Goal: Task Accomplishment & Management: Use online tool/utility

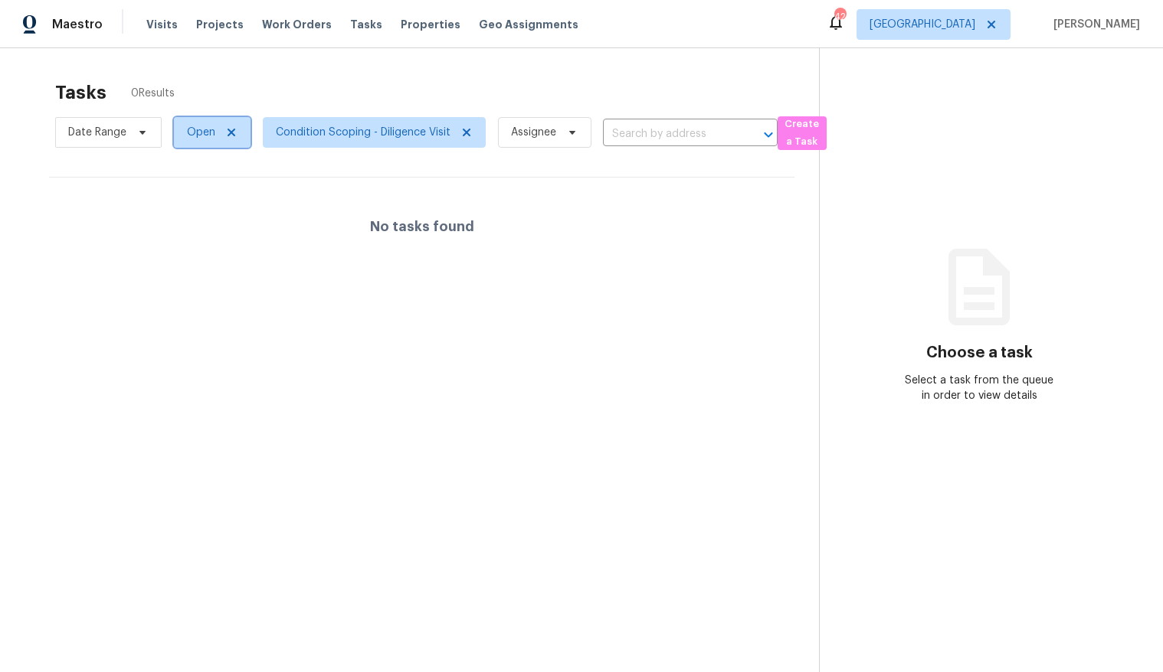
click at [201, 138] on span "Open" at bounding box center [201, 132] width 28 height 15
click at [218, 204] on label "Closed" at bounding box center [209, 197] width 55 height 15
click at [192, 200] on input "Closed" at bounding box center [187, 195] width 10 height 10
checkbox input "true"
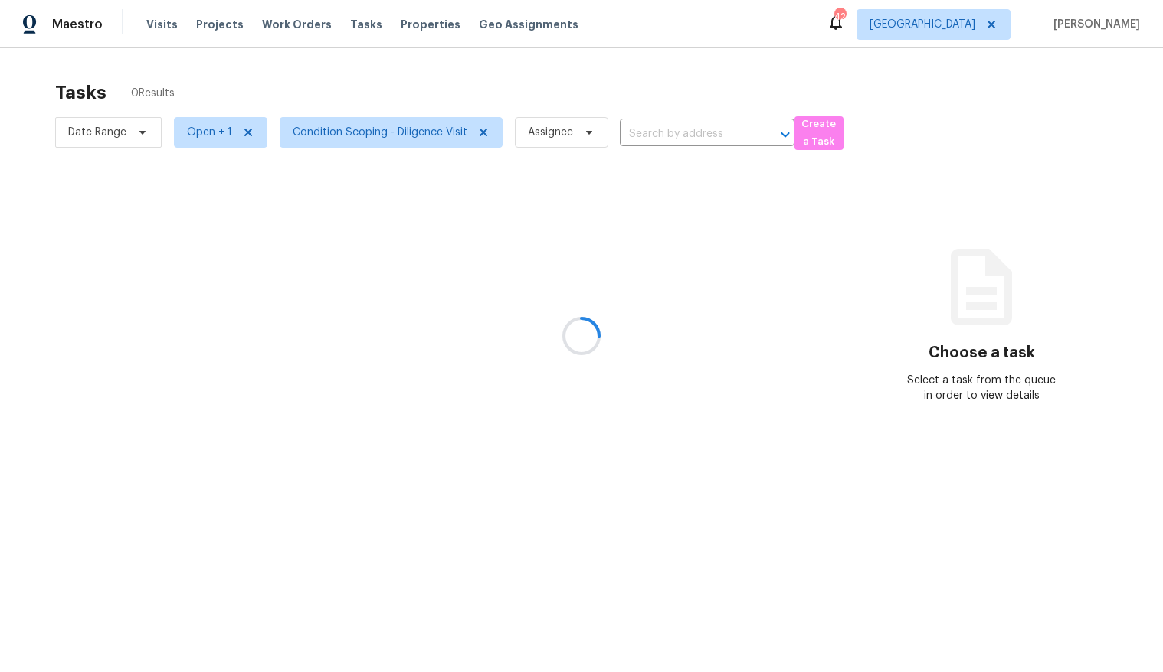
click at [437, 179] on div at bounding box center [581, 336] width 1163 height 672
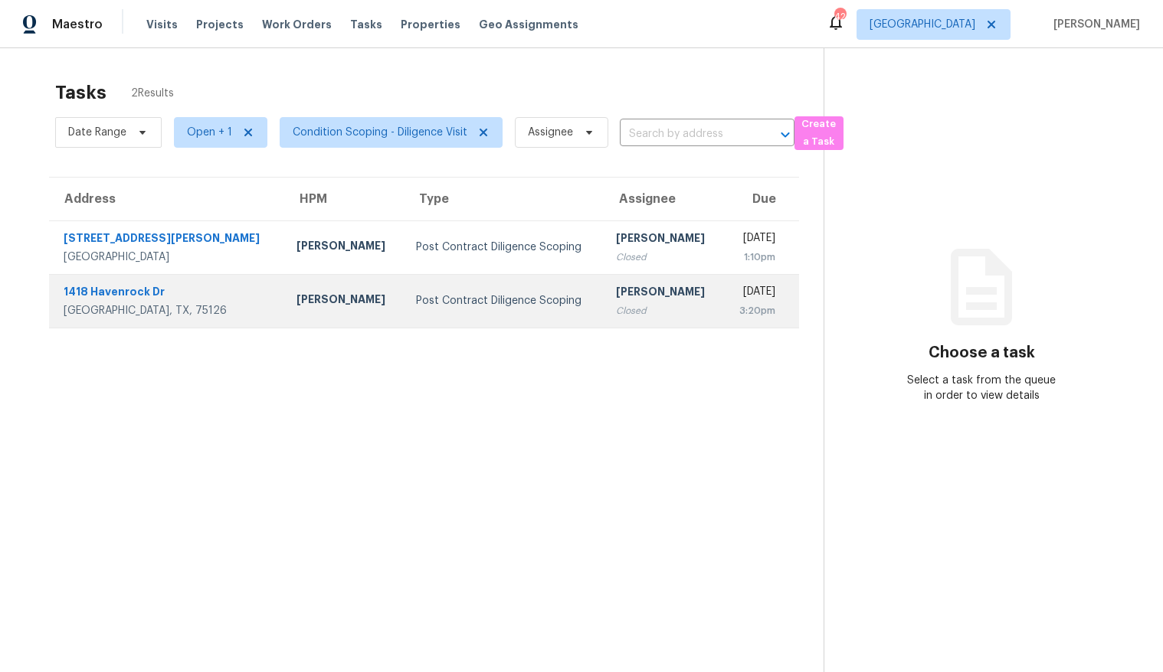
click at [296, 294] on div "Brad Limes" at bounding box center [343, 301] width 95 height 19
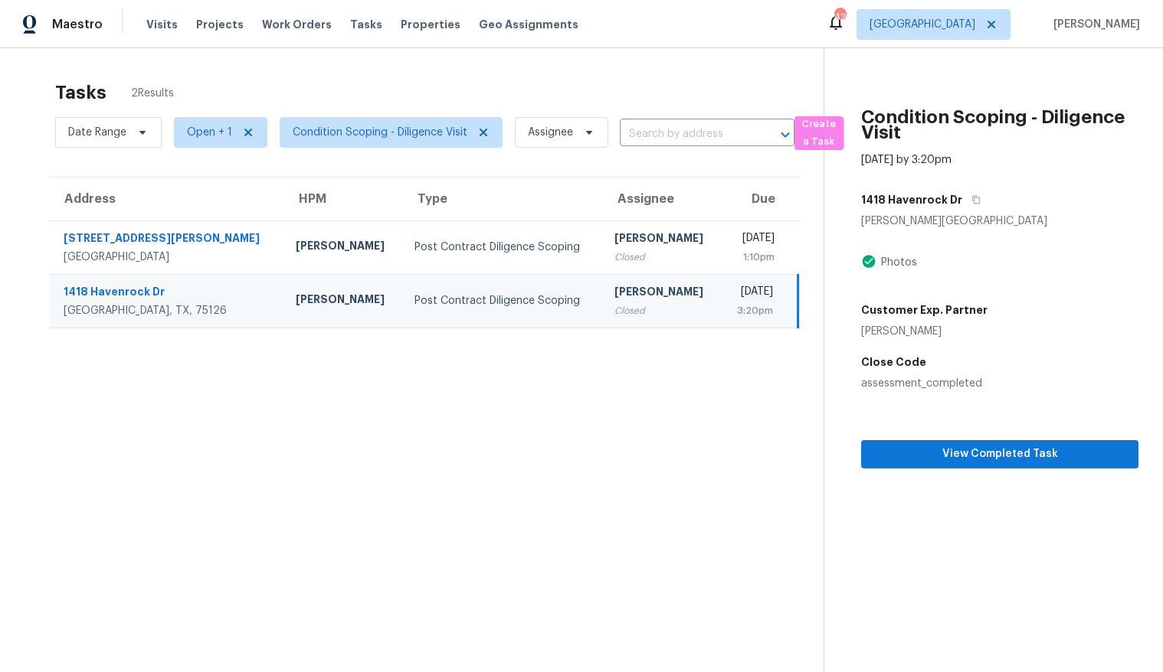
click at [1014, 473] on section "Condition Scoping - Diligence Visit Oct 9th 2025 by 3:20pm 1418 Havenrock Dr Fo…" at bounding box center [980, 384] width 315 height 672
click at [996, 463] on span "View Completed Task" at bounding box center [999, 454] width 253 height 19
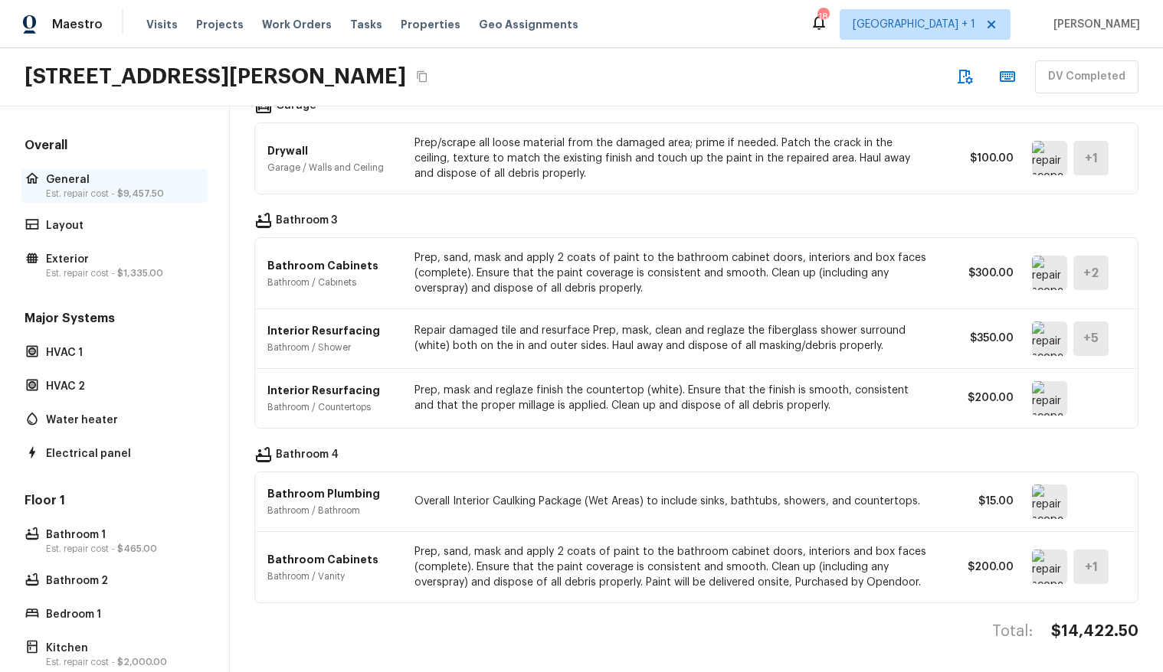
click at [90, 188] on p "Est. repair cost - $9,457.50" at bounding box center [122, 194] width 152 height 12
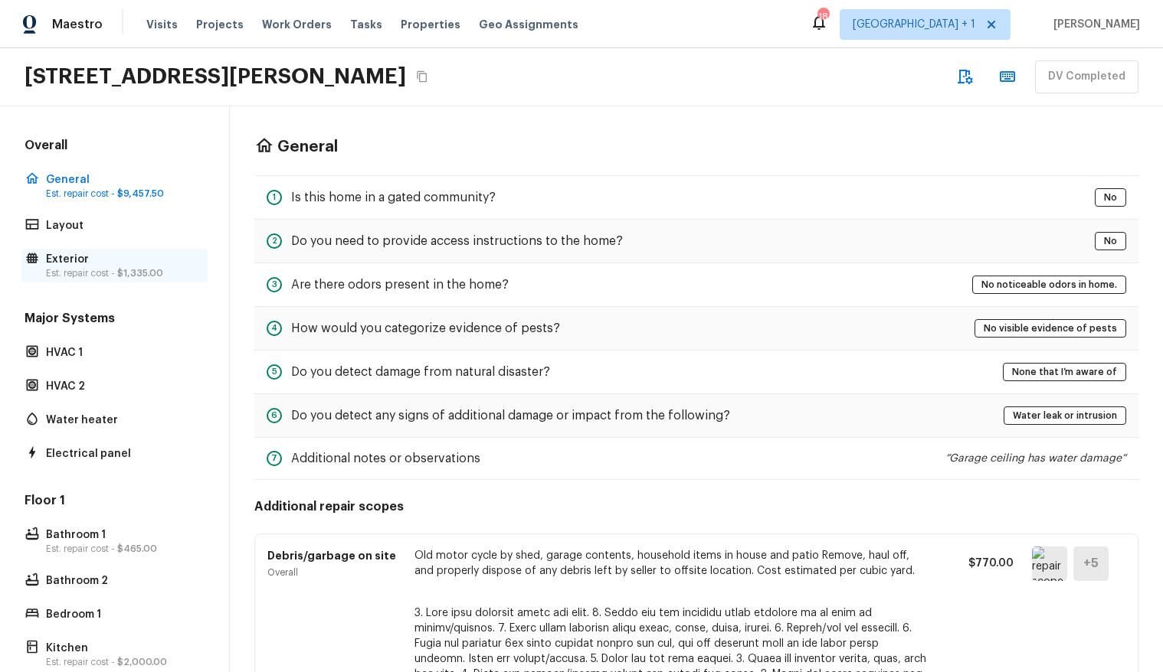
click at [80, 261] on p "Exterior" at bounding box center [122, 259] width 152 height 15
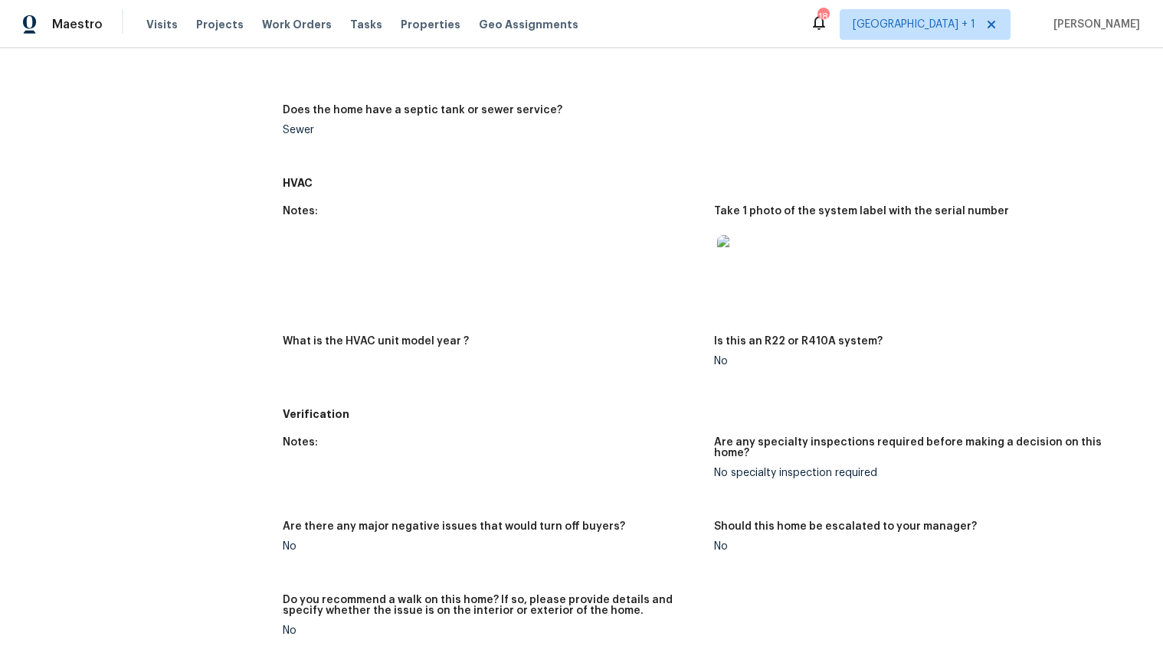
scroll to position [346, 0]
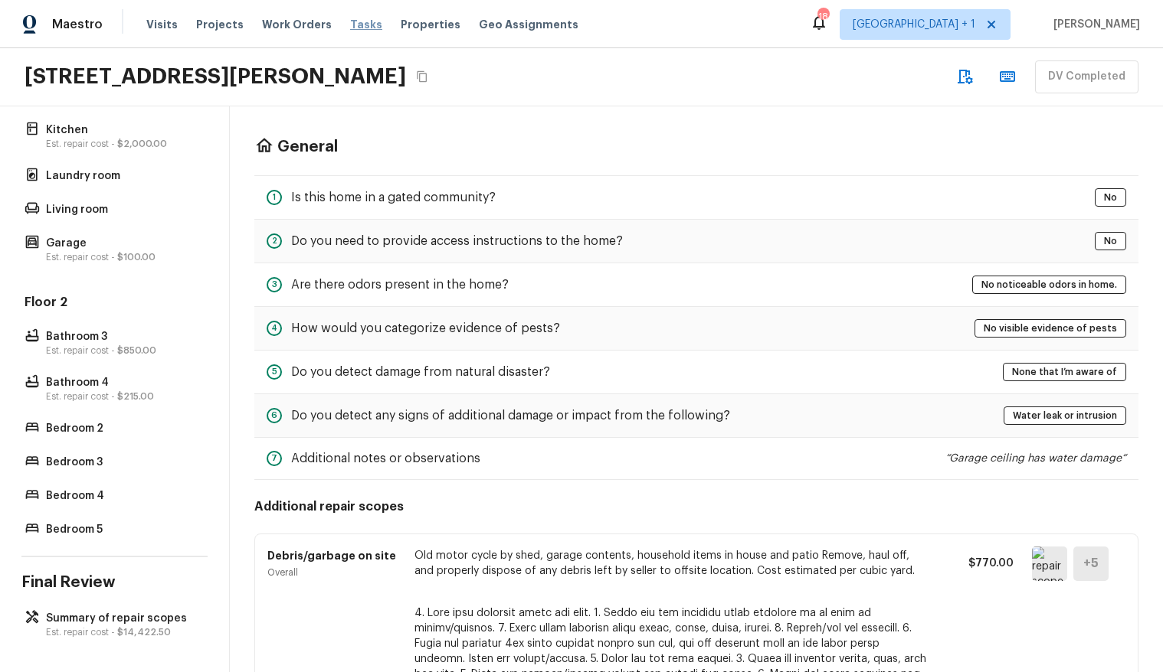
click at [350, 26] on span "Tasks" at bounding box center [366, 24] width 32 height 11
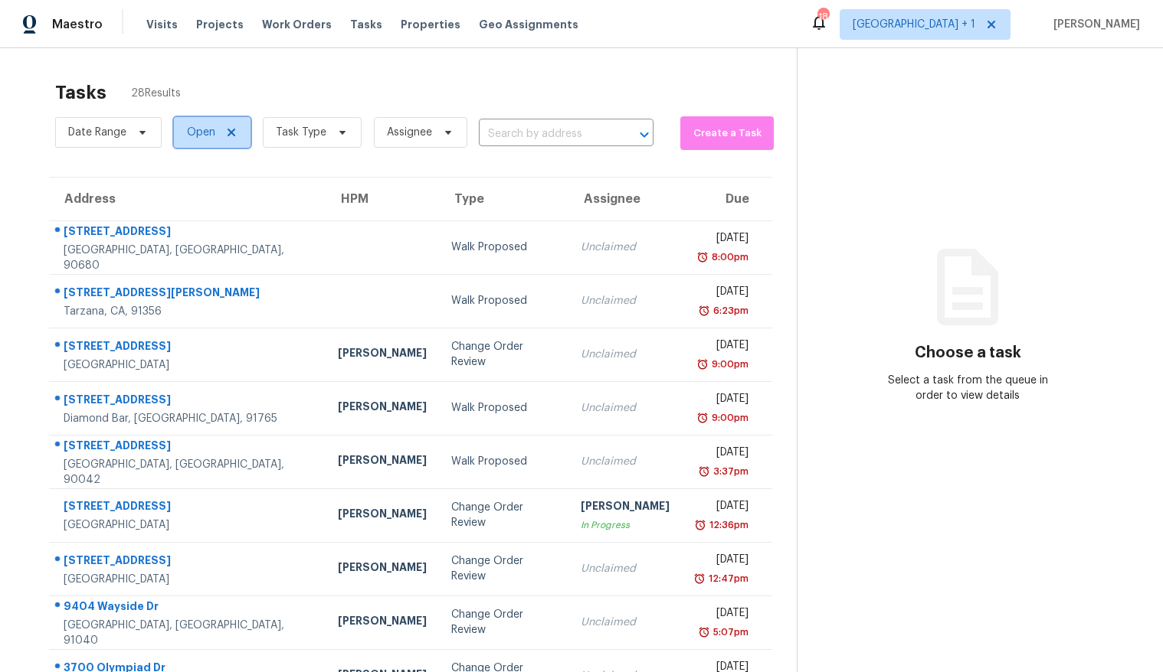
click at [206, 128] on span "Open" at bounding box center [201, 132] width 28 height 15
click at [218, 201] on label "Closed" at bounding box center [209, 197] width 55 height 15
click at [192, 200] on input "Closed" at bounding box center [187, 195] width 10 height 10
checkbox input "true"
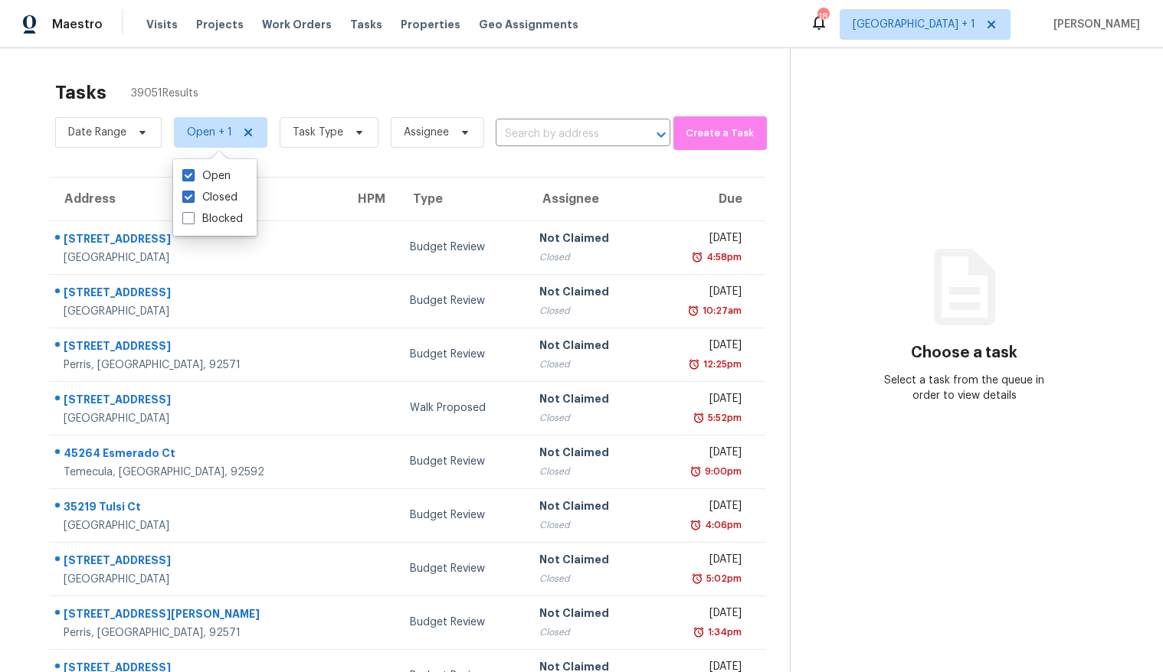
click at [240, 105] on div "Tasks 39051 Results" at bounding box center [422, 93] width 734 height 40
click at [200, 133] on span "Open + 1" at bounding box center [209, 132] width 45 height 15
click at [266, 75] on div "Tasks 39051 Results" at bounding box center [422, 93] width 734 height 40
click at [315, 142] on span "Task Type" at bounding box center [329, 132] width 99 height 31
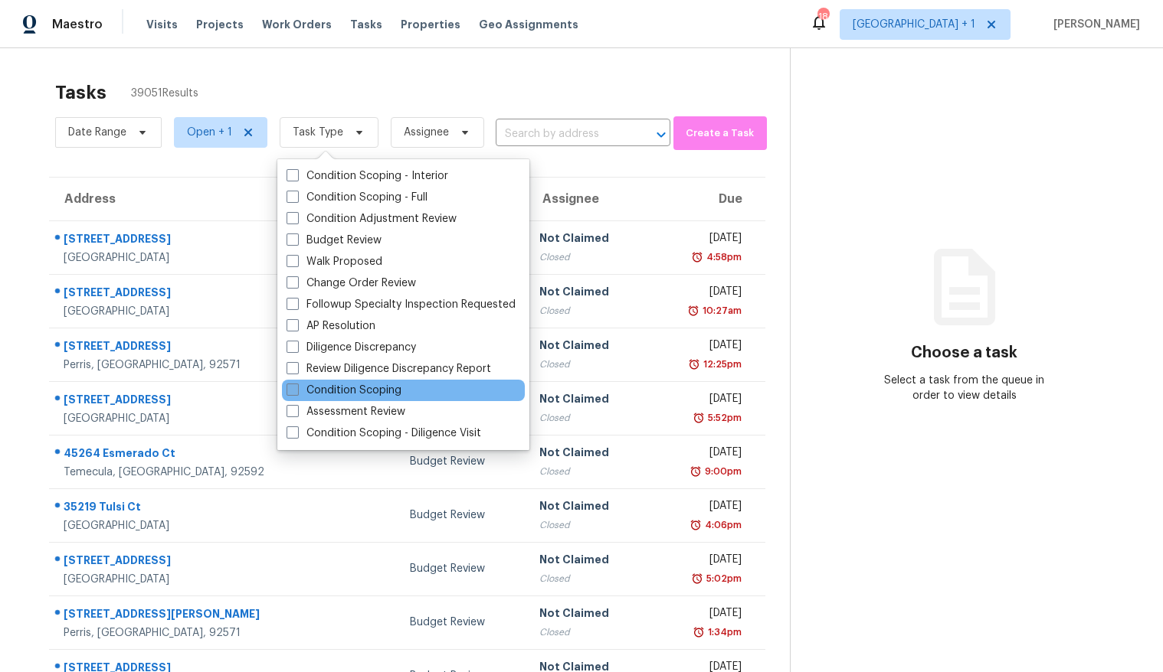
click at [336, 383] on label "Condition Scoping" at bounding box center [343, 390] width 115 height 15
click at [296, 383] on input "Condition Scoping" at bounding box center [291, 388] width 10 height 10
checkbox input "true"
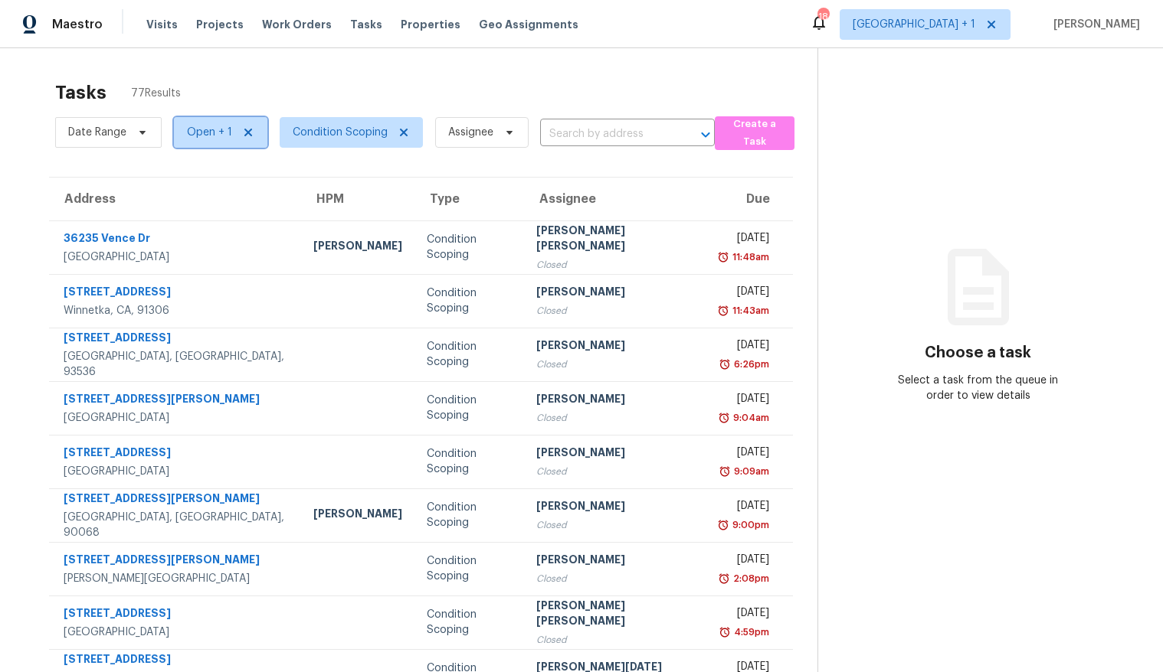
click at [192, 129] on span "Open + 1" at bounding box center [209, 132] width 45 height 15
click at [182, 176] on span at bounding box center [188, 175] width 12 height 12
click at [182, 176] on input "Open" at bounding box center [187, 173] width 10 height 10
checkbox input "false"
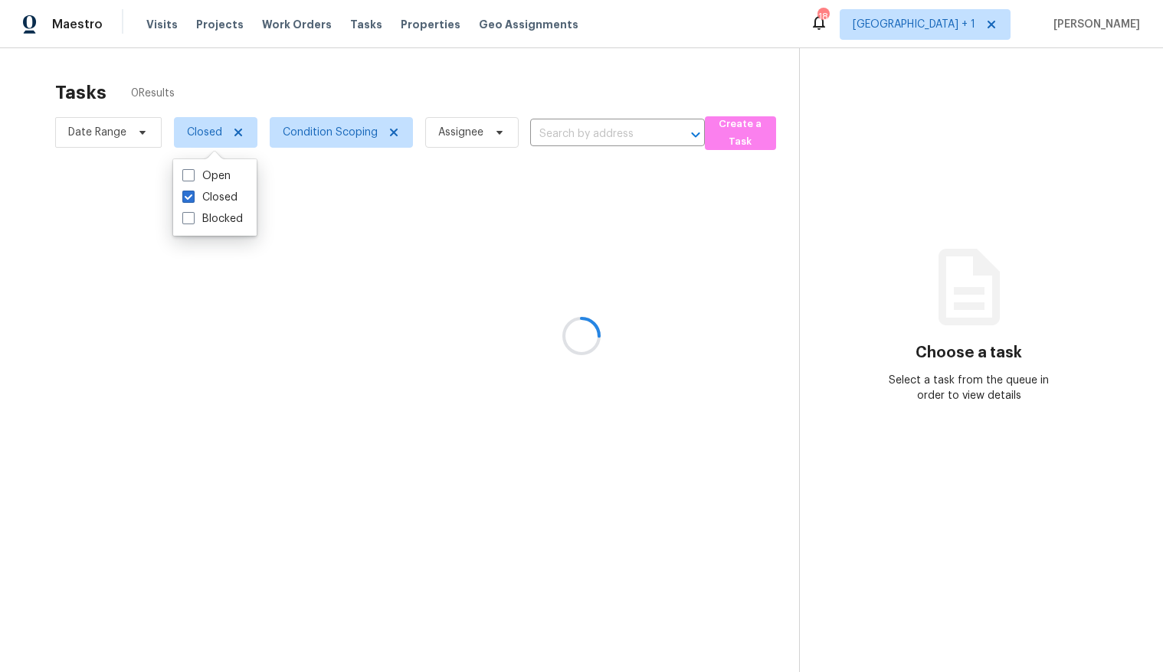
click at [31, 193] on div at bounding box center [581, 336] width 1163 height 672
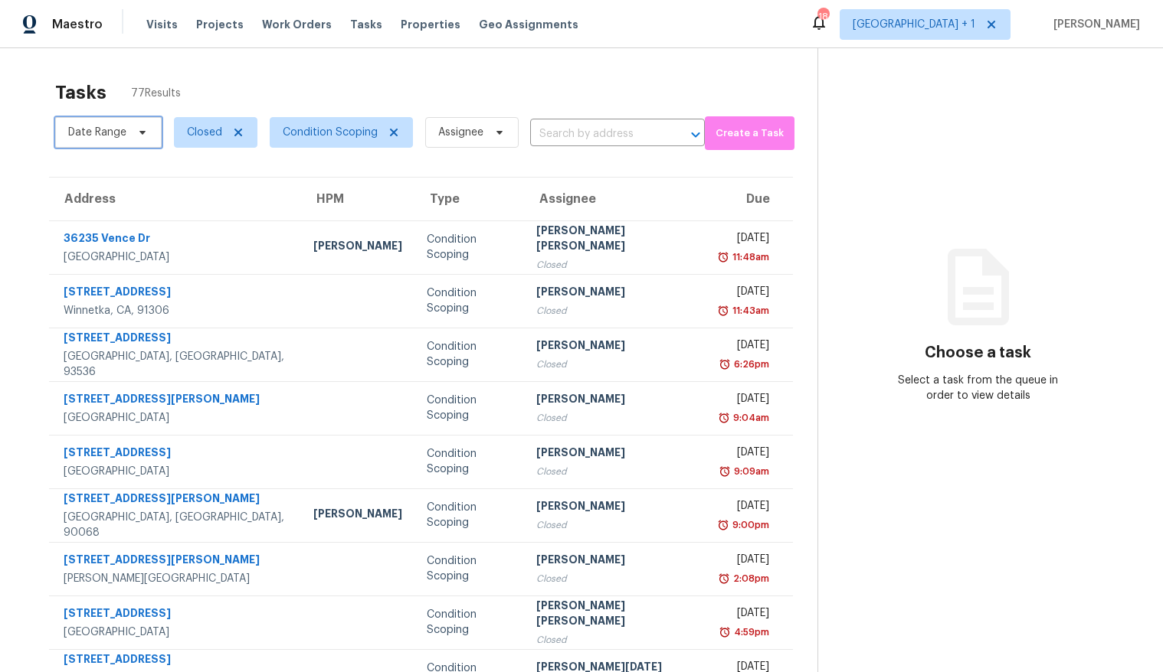
click at [109, 126] on span "Date Range" at bounding box center [97, 132] width 58 height 15
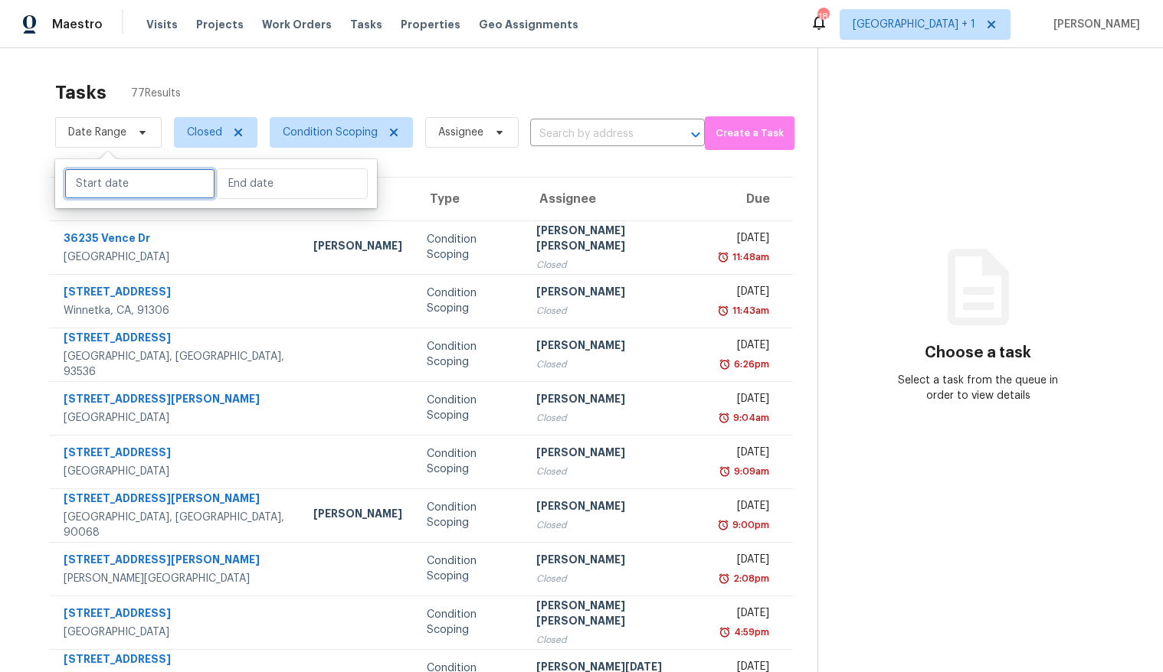
select select "9"
select select "2025"
select select "10"
select select "2025"
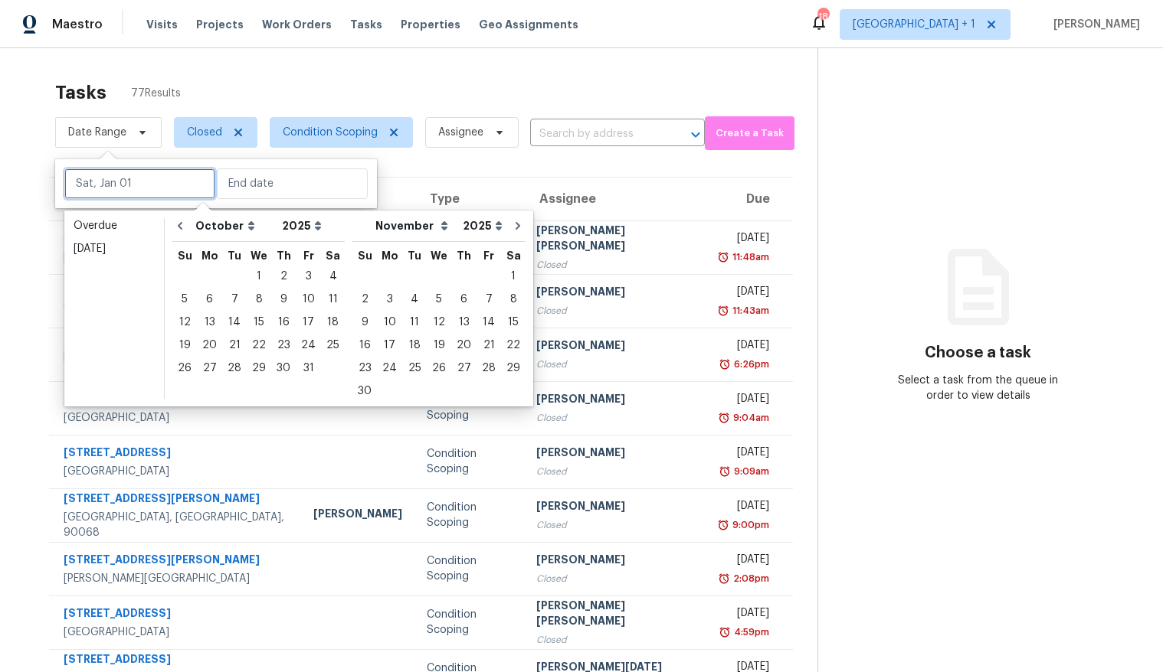
click at [115, 172] on input "text" at bounding box center [139, 183] width 151 height 31
type input "Mon, Nov 03"
click at [250, 270] on div "1" at bounding box center [259, 276] width 25 height 21
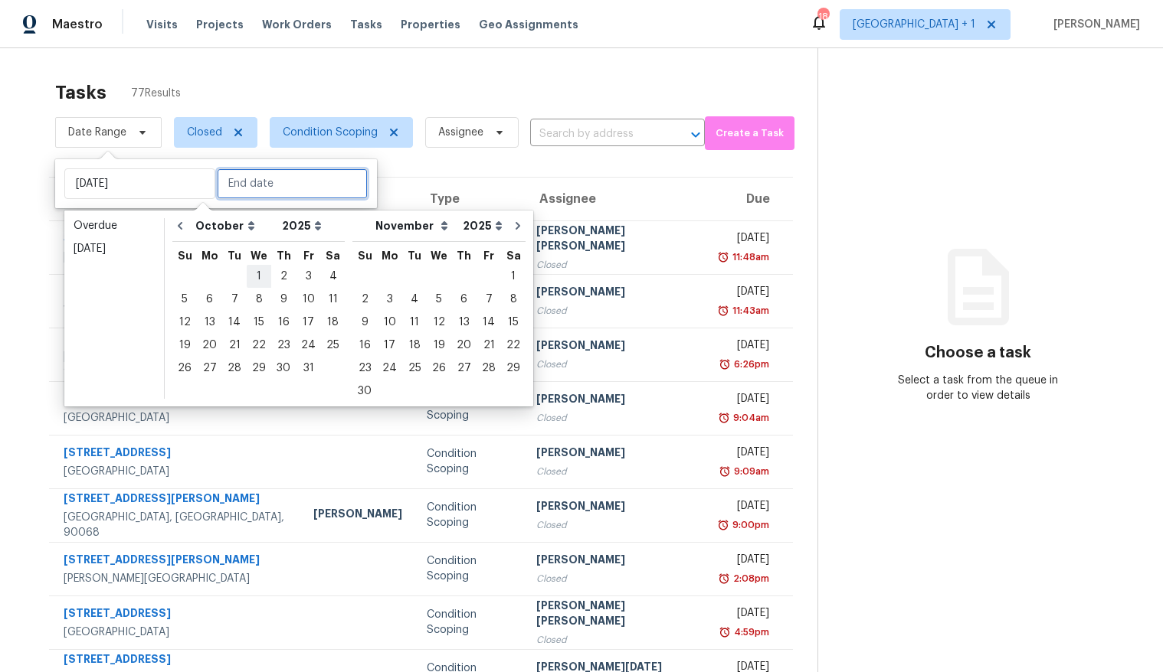
type input "Wed, Oct 01"
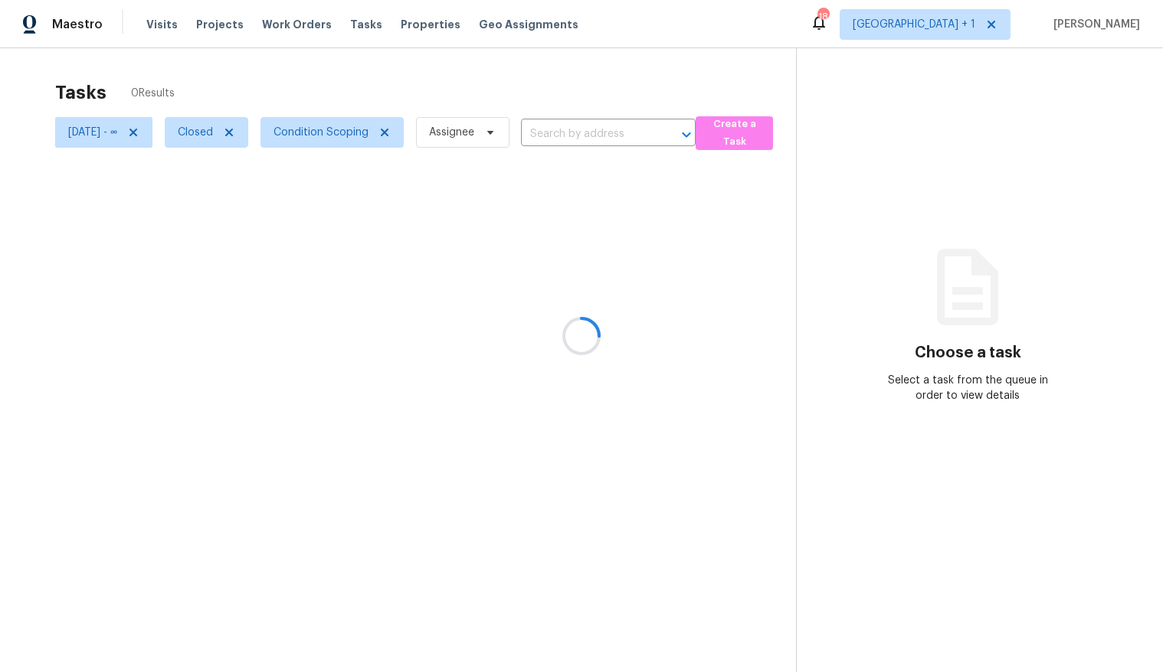
click at [34, 305] on div at bounding box center [581, 336] width 1163 height 672
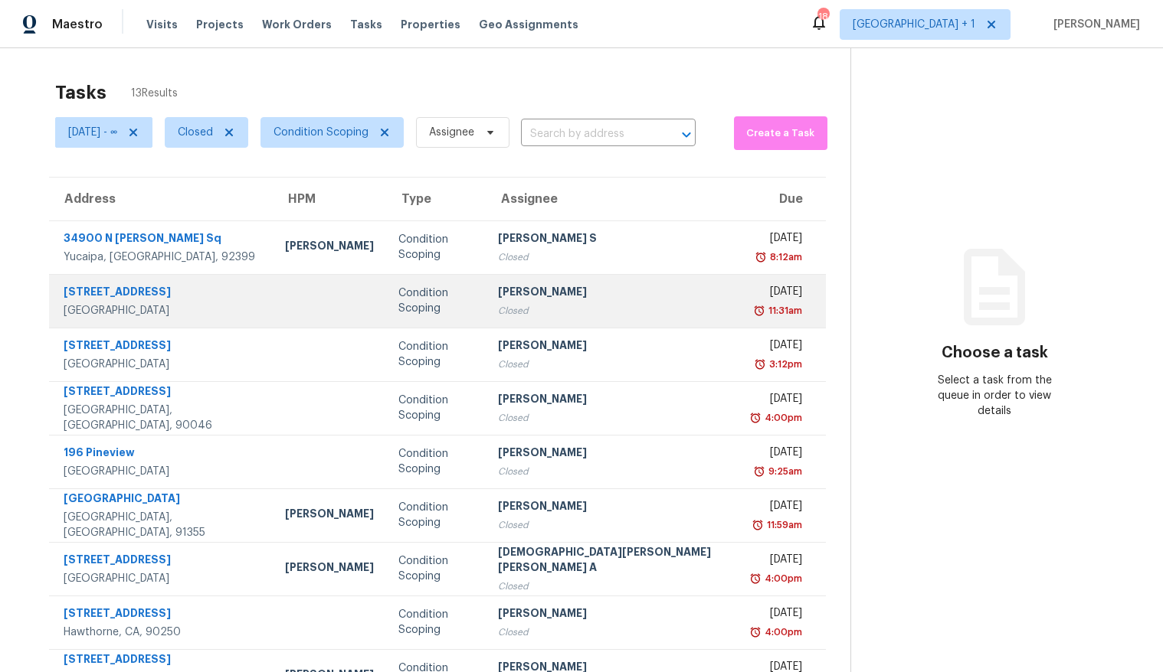
click at [273, 307] on td at bounding box center [329, 301] width 113 height 54
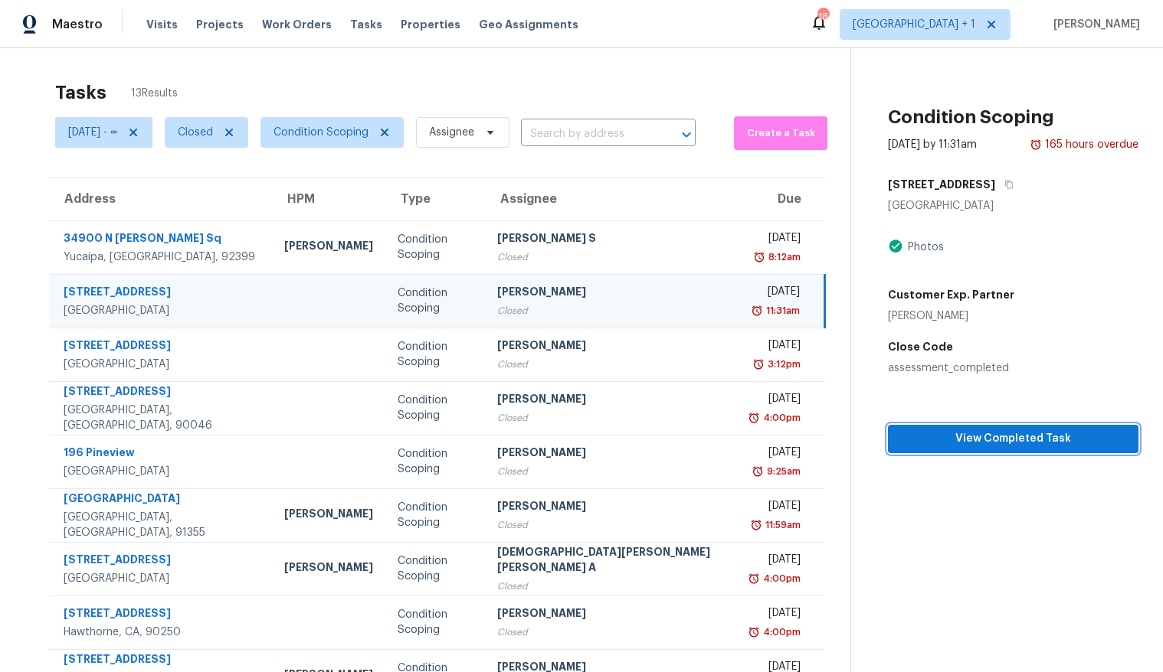
click at [934, 445] on span "View Completed Task" at bounding box center [1013, 439] width 226 height 19
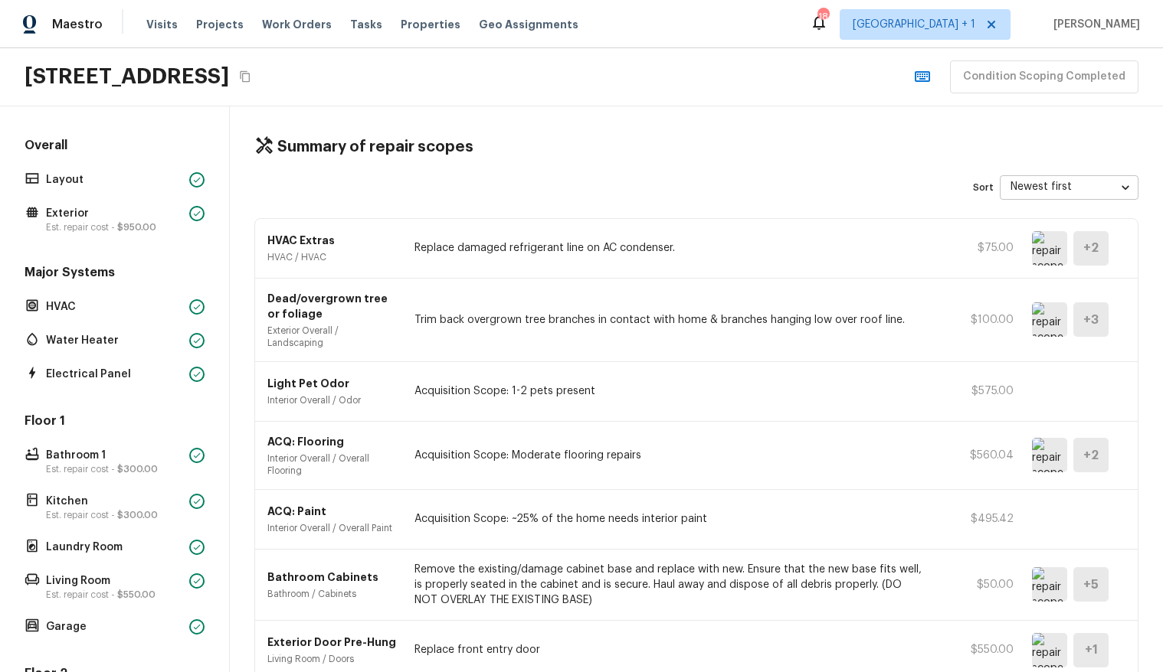
click at [251, 72] on icon "Copy Address" at bounding box center [245, 76] width 12 height 12
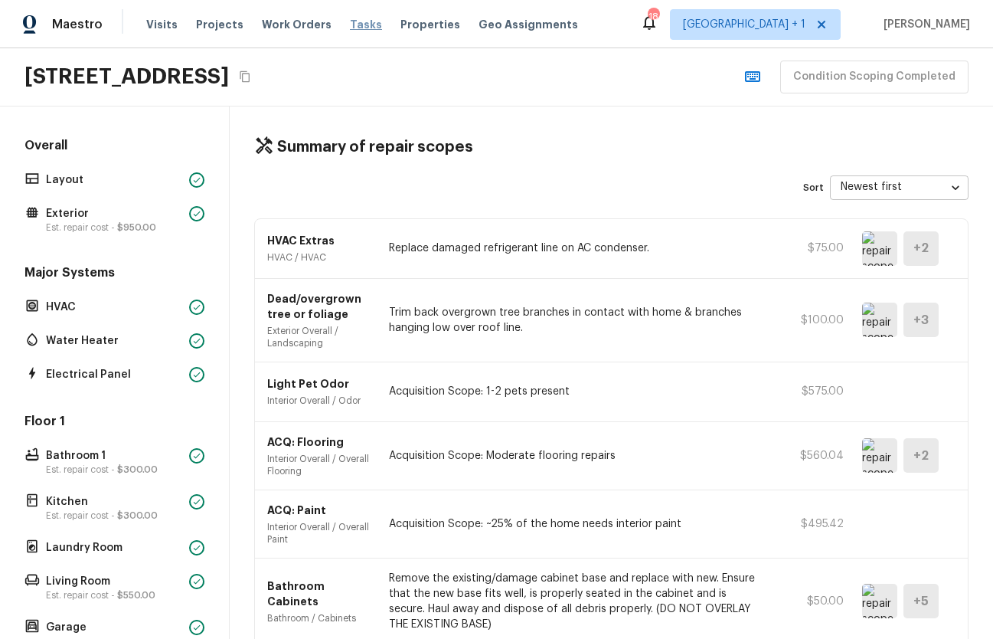
click at [350, 24] on span "Tasks" at bounding box center [366, 24] width 32 height 11
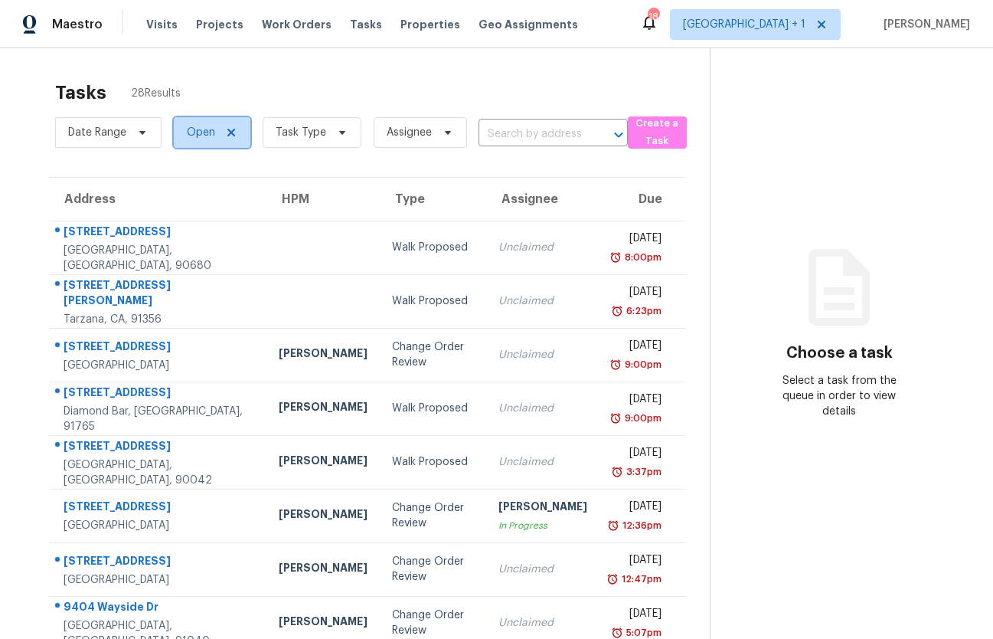
click at [216, 131] on span "Open" at bounding box center [212, 132] width 77 height 31
click at [291, 120] on span "Task Type" at bounding box center [312, 132] width 99 height 31
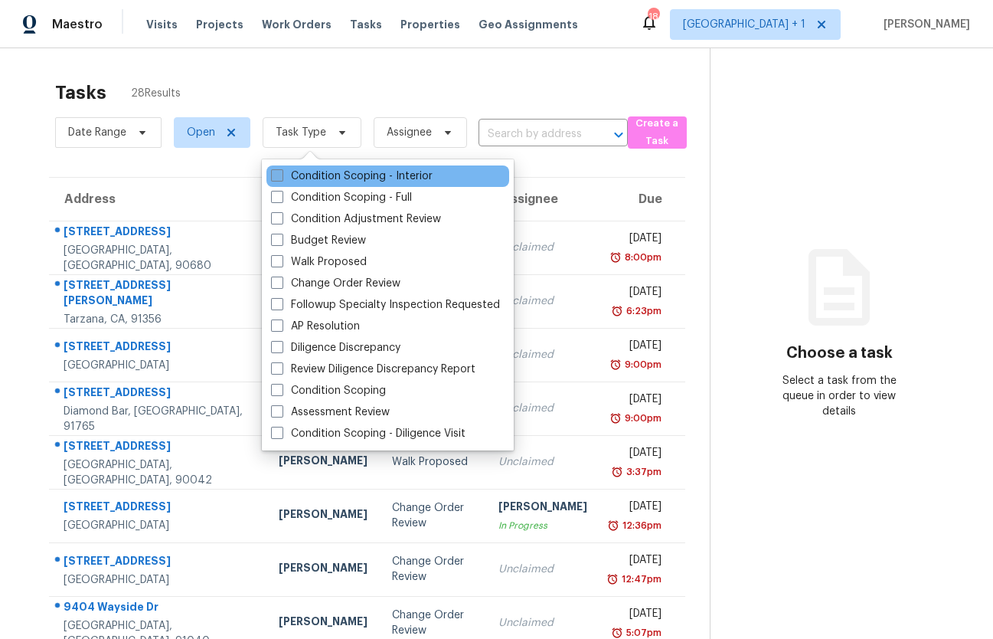
click at [280, 180] on span at bounding box center [277, 175] width 12 height 12
click at [280, 178] on input "Condition Scoping - Interior" at bounding box center [276, 173] width 10 height 10
checkbox input "true"
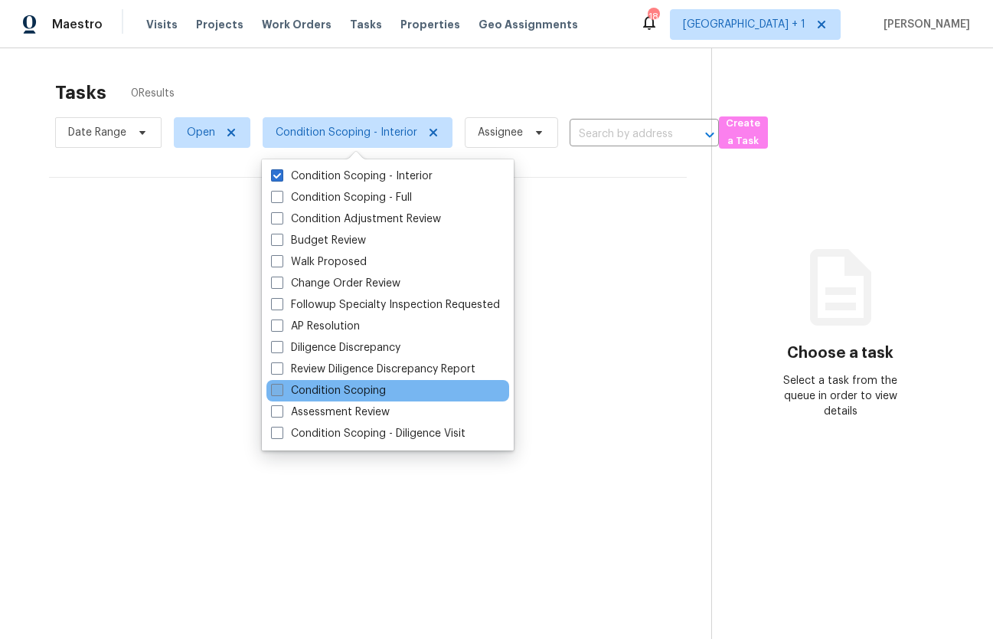
click at [273, 389] on span at bounding box center [277, 390] width 12 height 12
click at [273, 389] on input "Condition Scoping" at bounding box center [276, 388] width 10 height 10
checkbox input "true"
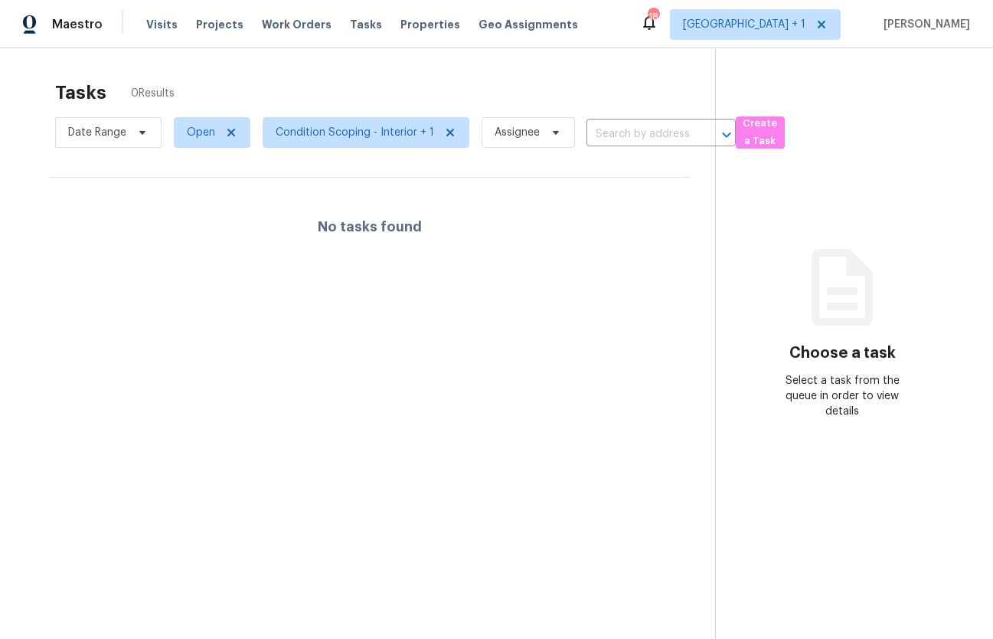
click at [312, 90] on div "Tasks 0 Results" at bounding box center [385, 93] width 660 height 40
click at [204, 123] on span "Open" at bounding box center [212, 132] width 77 height 31
click at [186, 199] on span at bounding box center [188, 197] width 12 height 12
click at [186, 199] on input "Closed" at bounding box center [187, 195] width 10 height 10
checkbox input "true"
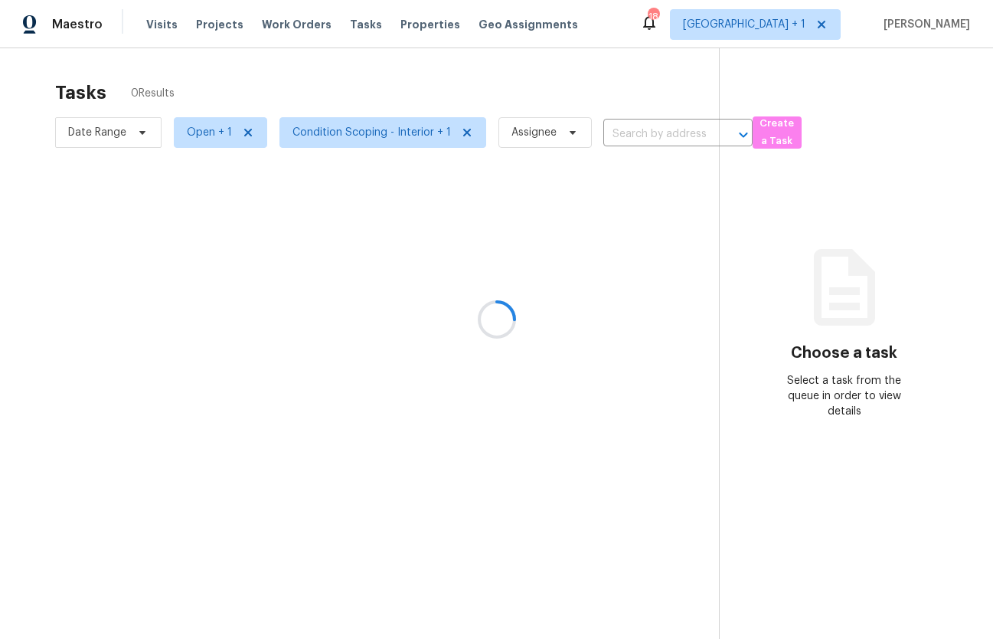
click at [272, 87] on div at bounding box center [496, 319] width 993 height 639
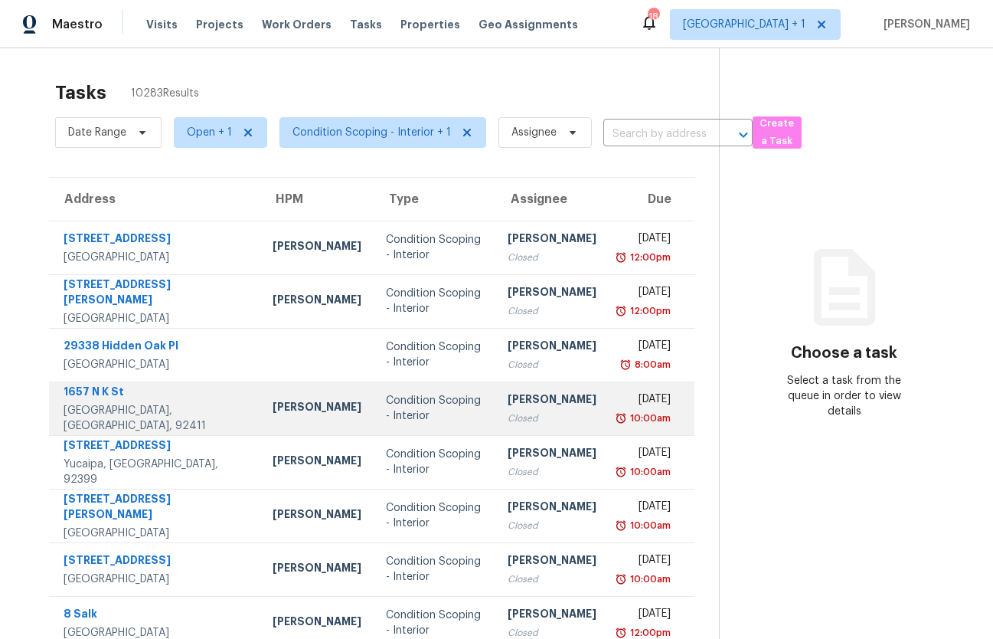
scroll to position [159, 0]
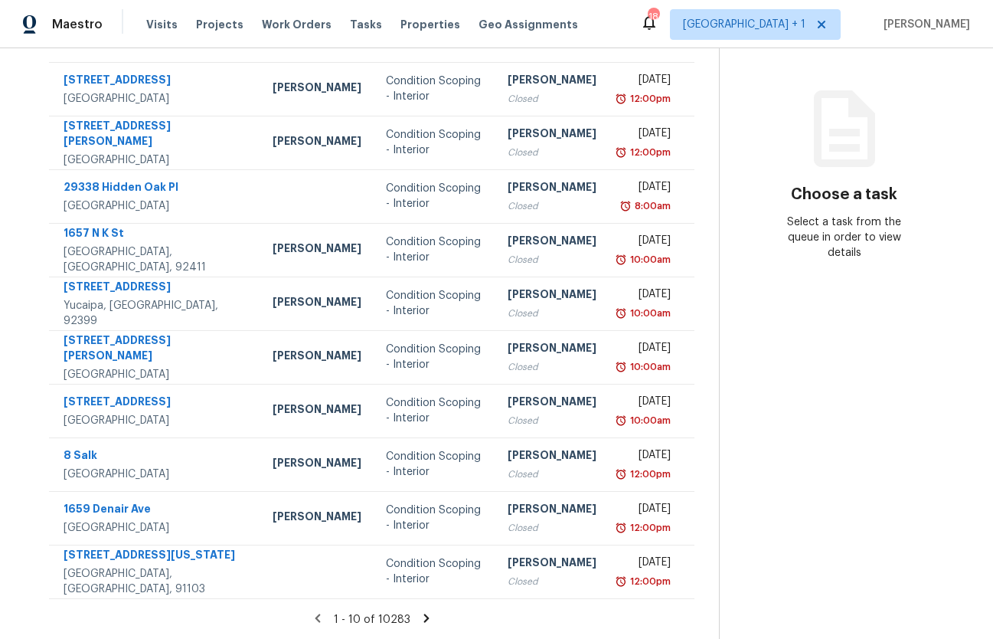
click at [423, 621] on icon at bounding box center [427, 618] width 14 height 14
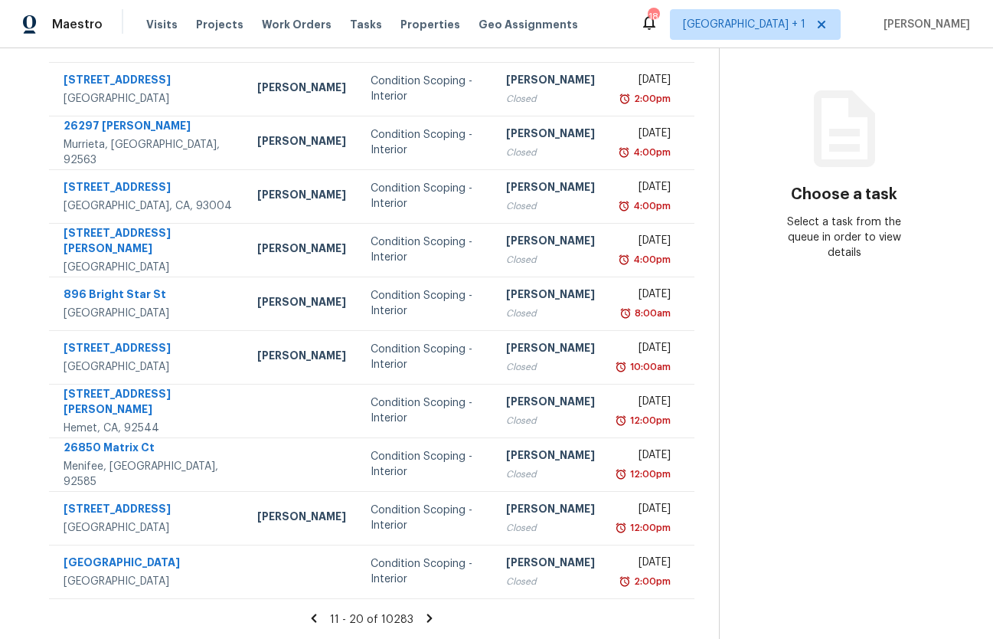
click at [423, 624] on div "11 - 20 of 10283" at bounding box center [372, 619] width 695 height 16
click at [427, 617] on icon at bounding box center [429, 617] width 5 height 8
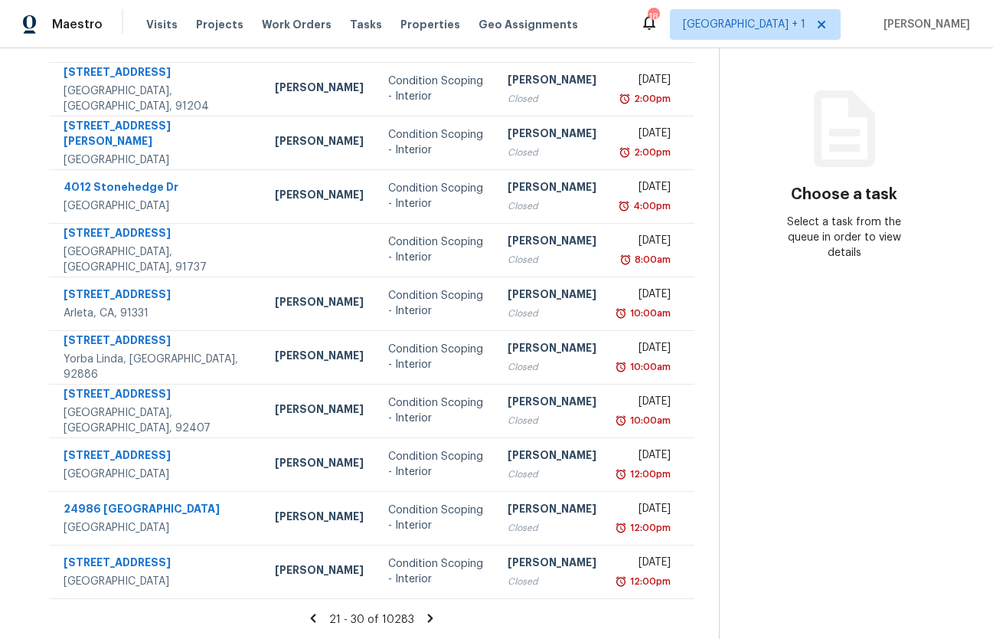
click at [428, 617] on icon at bounding box center [430, 617] width 5 height 8
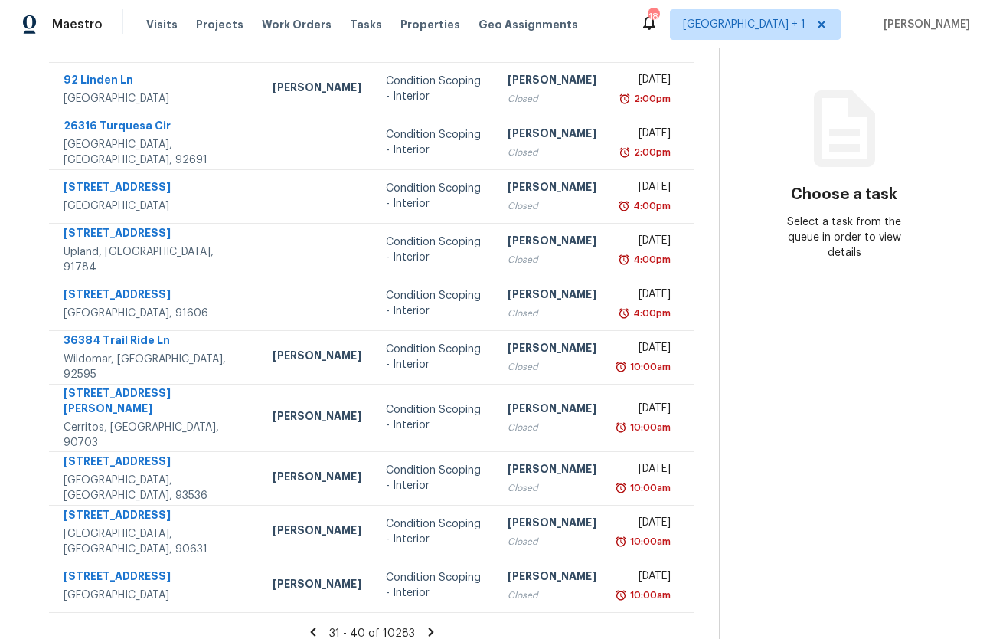
click at [428, 627] on icon at bounding box center [430, 631] width 5 height 8
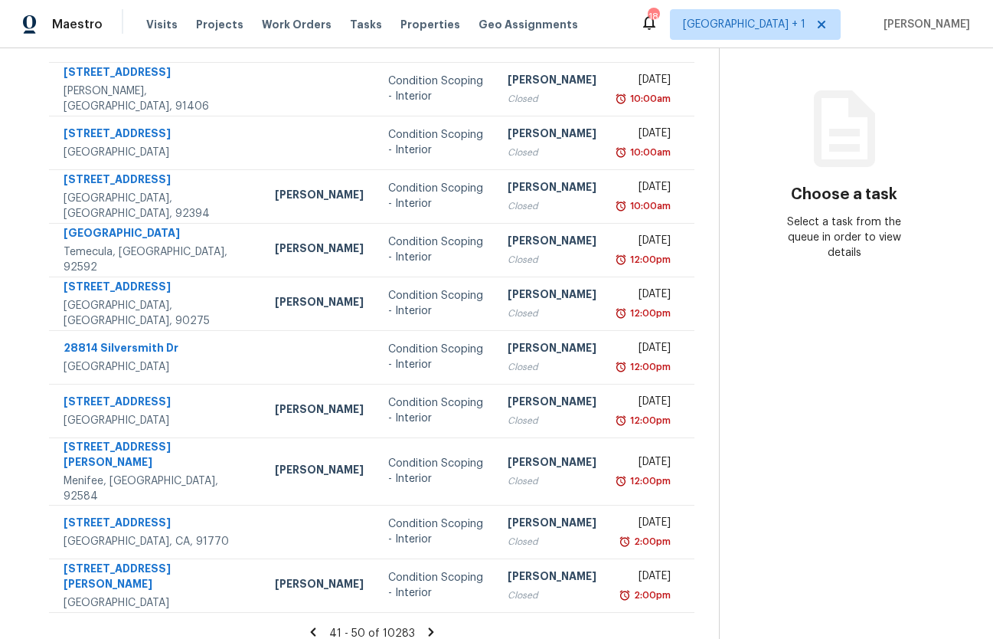
click at [428, 627] on icon at bounding box center [430, 631] width 5 height 8
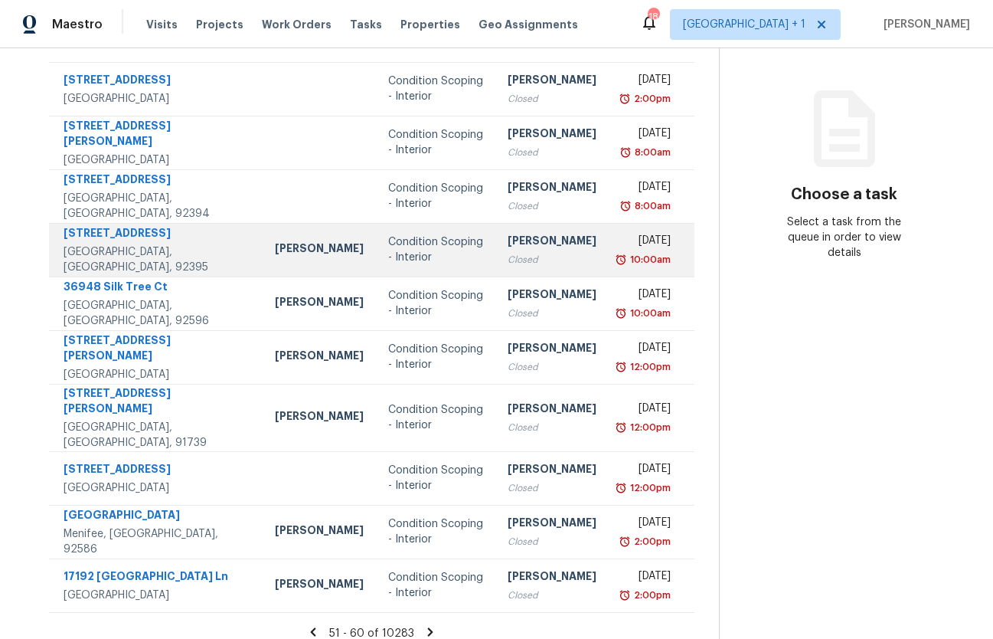
scroll to position [0, 0]
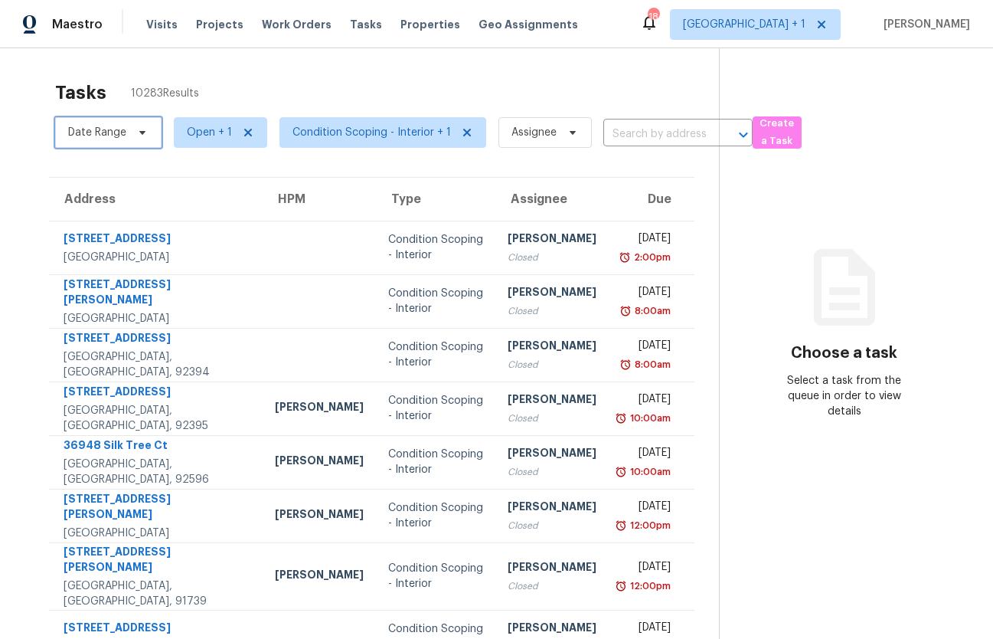
click at [83, 126] on span "Date Range" at bounding box center [97, 132] width 58 height 15
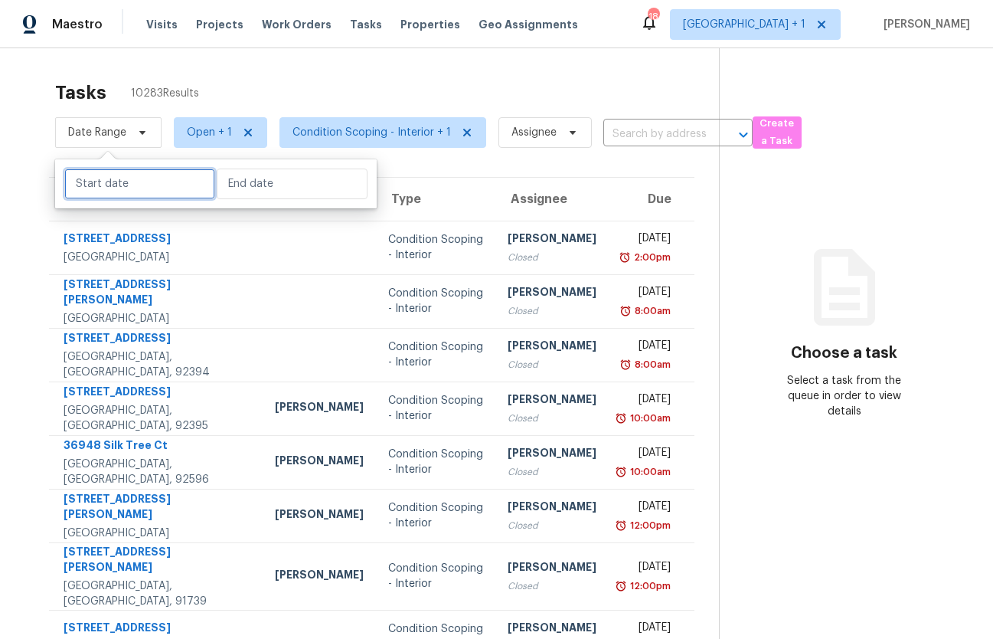
click at [113, 192] on input "text" at bounding box center [139, 183] width 151 height 31
select select "9"
select select "2025"
select select "10"
select select "2025"
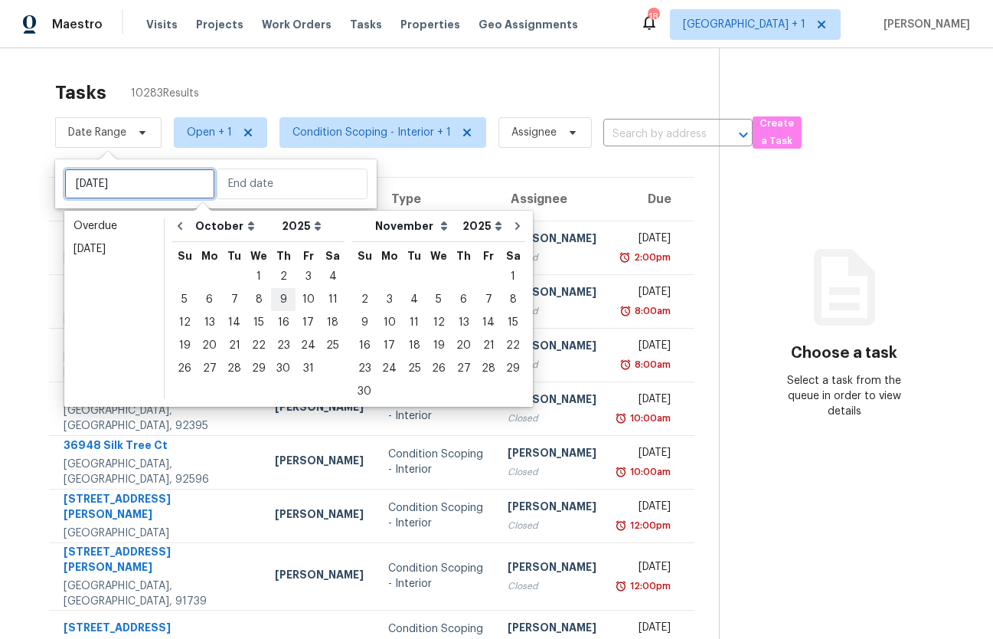
type input "Thu, Oct 09"
click at [254, 276] on div "1" at bounding box center [259, 276] width 25 height 21
type input "Wed, Oct 01"
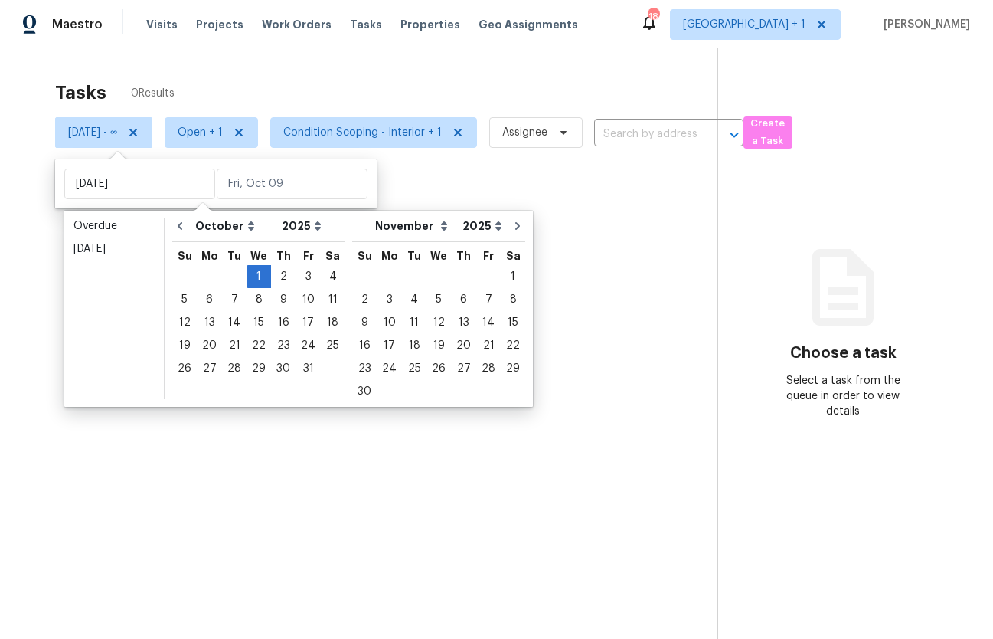
click at [37, 207] on div at bounding box center [496, 319] width 993 height 639
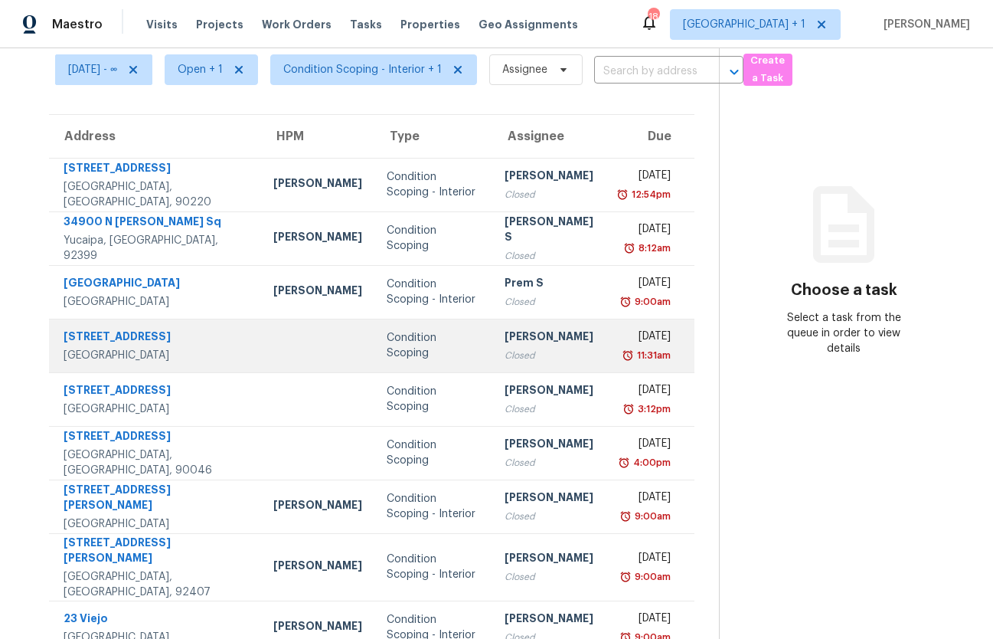
scroll to position [159, 0]
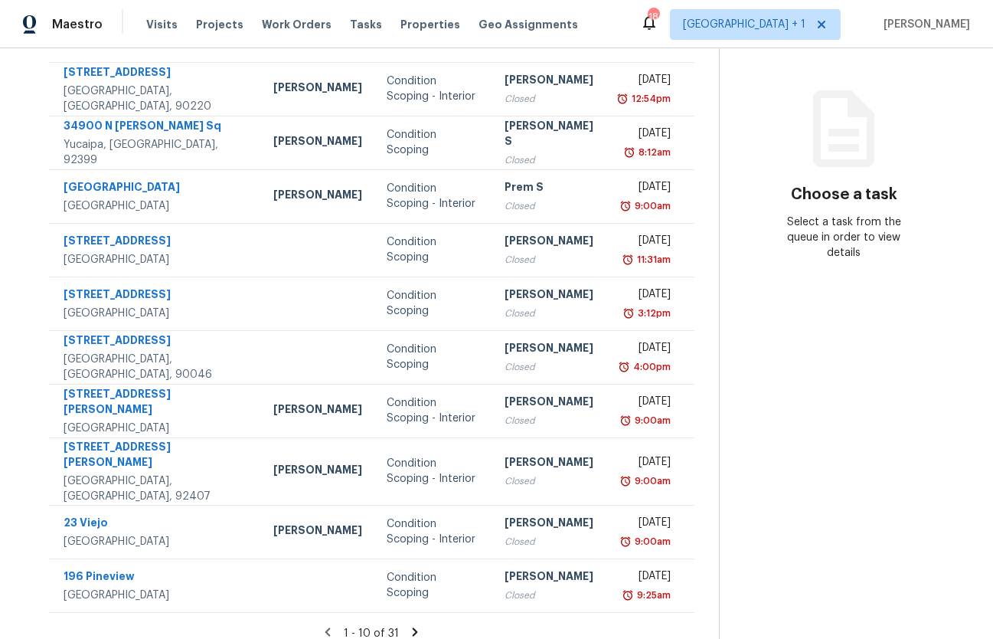
click at [410, 625] on icon at bounding box center [415, 632] width 14 height 14
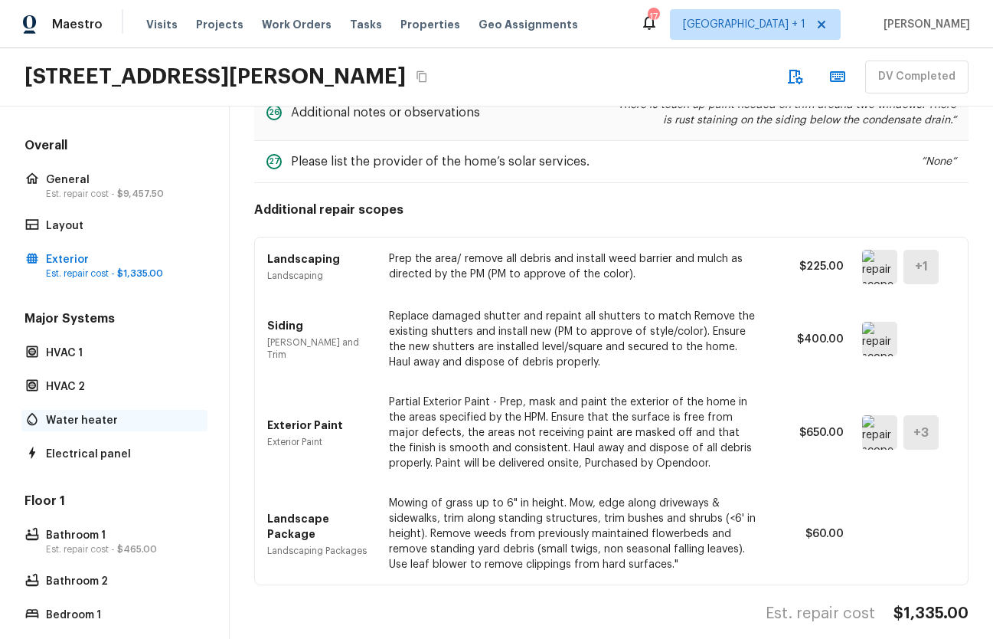
scroll to position [552, 0]
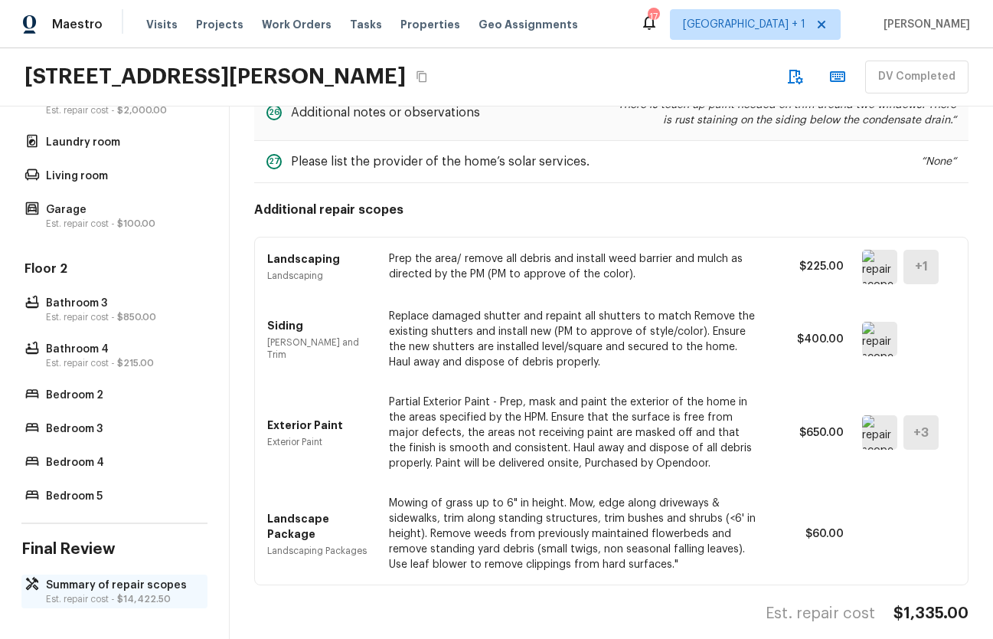
click at [84, 590] on p "Summary of repair scopes" at bounding box center [122, 584] width 152 height 15
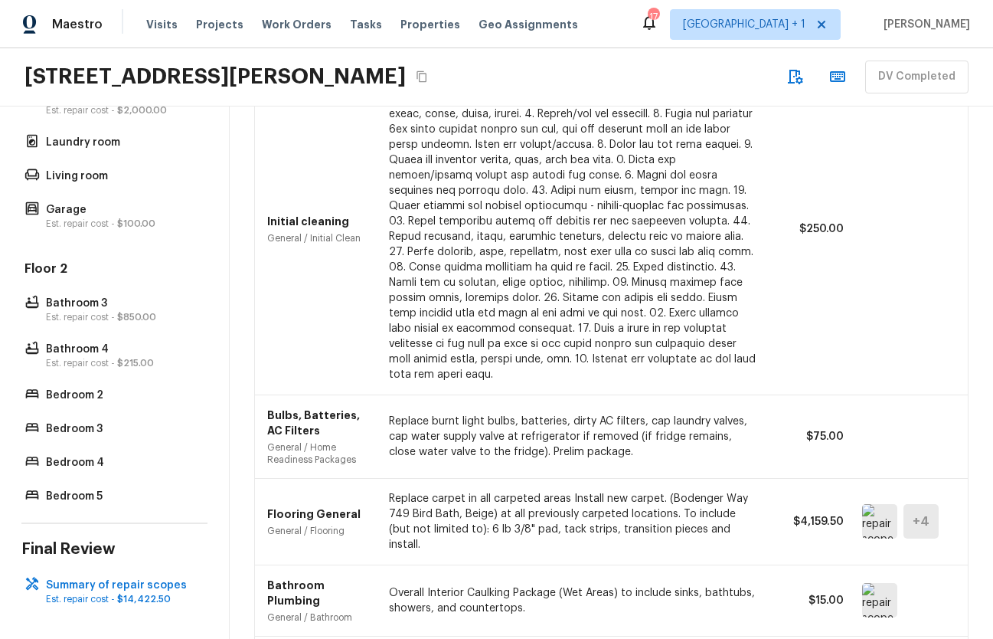
scroll to position [0, 0]
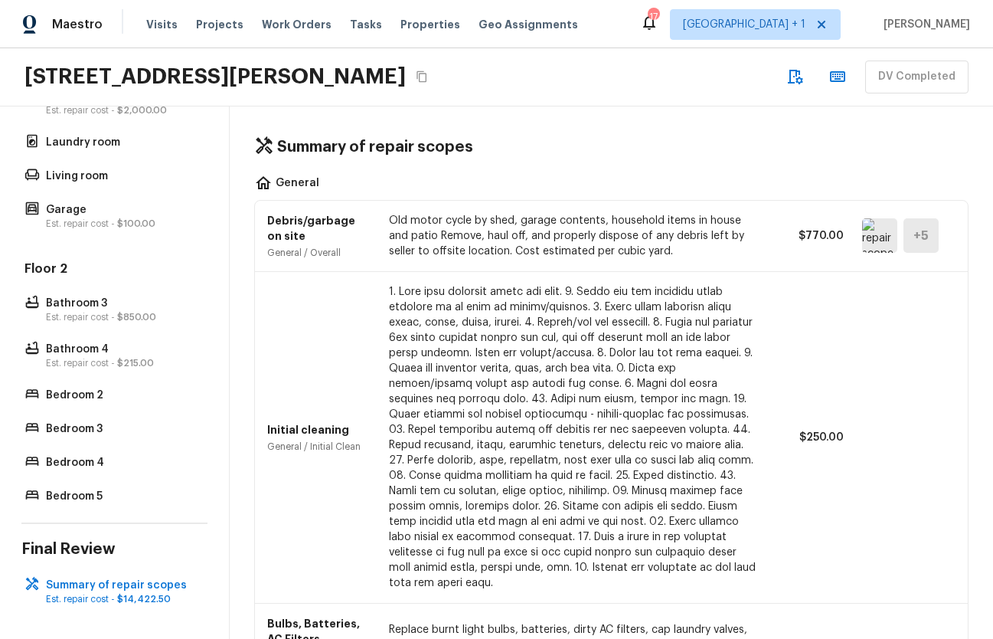
click at [413, 68] on button "Copy Address" at bounding box center [422, 77] width 20 height 20
click at [352, 22] on span "Tasks" at bounding box center [366, 24] width 32 height 11
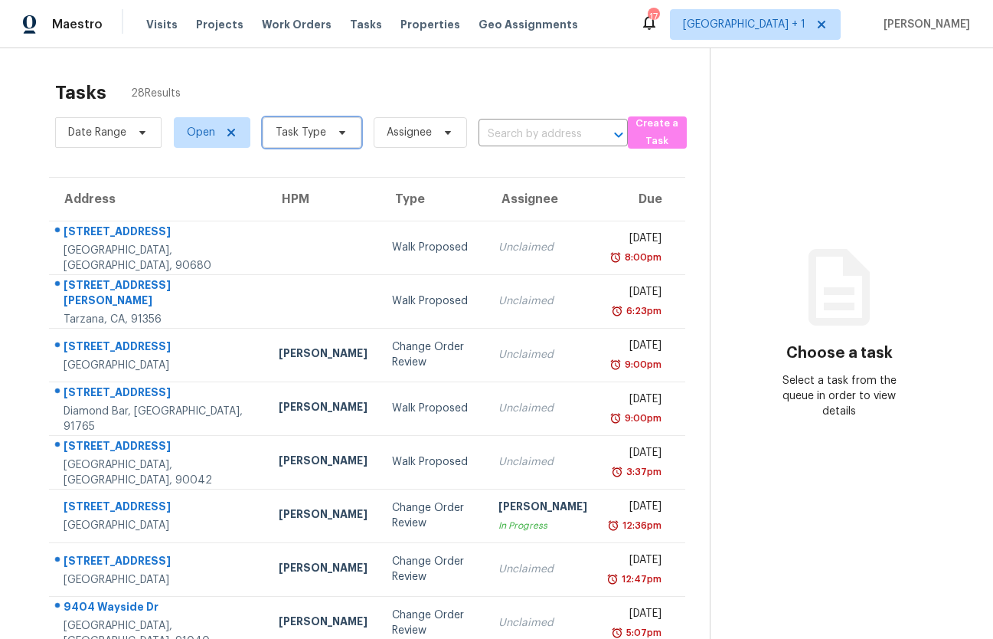
click at [298, 133] on span "Task Type" at bounding box center [301, 132] width 51 height 15
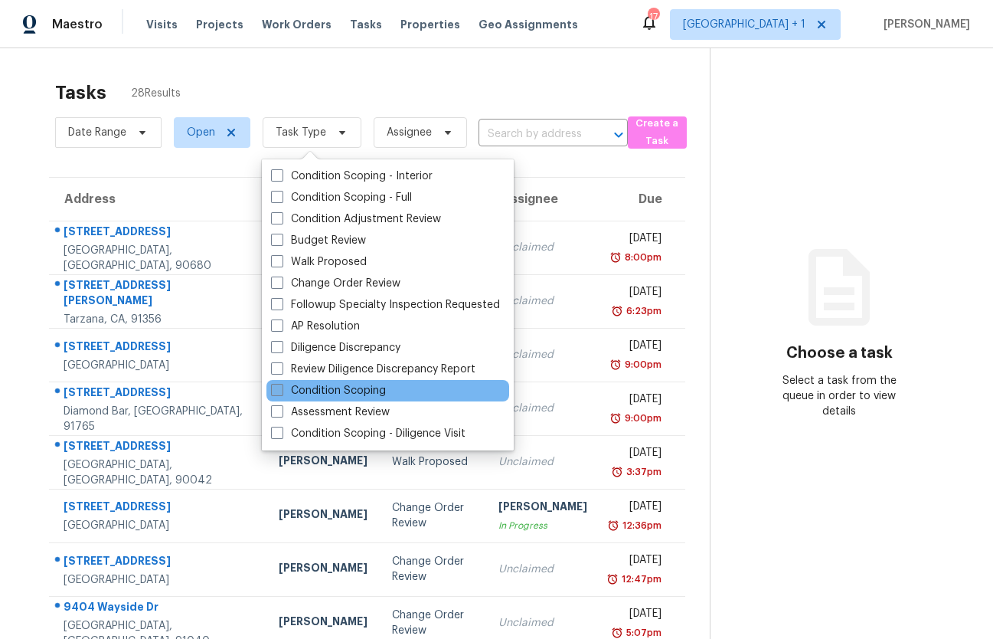
click at [319, 391] on label "Condition Scoping" at bounding box center [328, 390] width 115 height 15
click at [281, 391] on input "Condition Scoping" at bounding box center [276, 388] width 10 height 10
checkbox input "true"
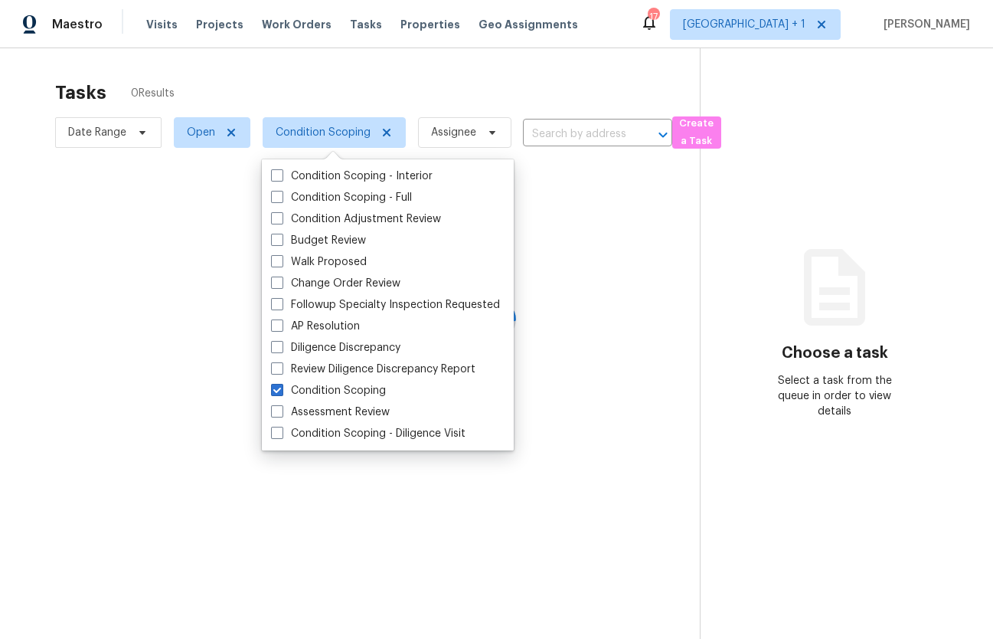
click at [244, 70] on div "Tasks 0 Results Date Range Open Condition Scoping Assignee ​ Create a Task Choo…" at bounding box center [496, 367] width 993 height 639
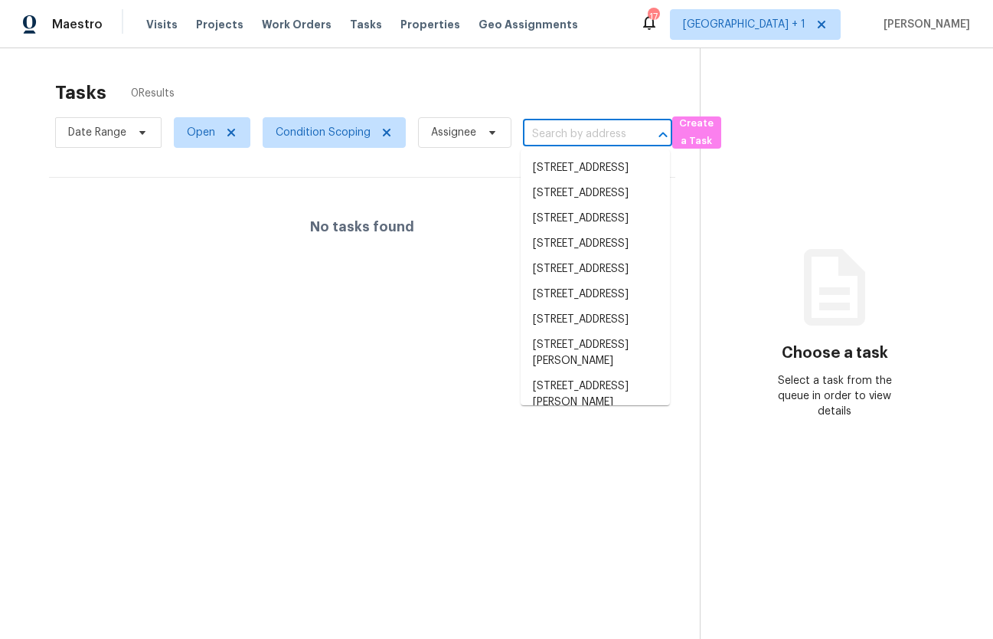
click at [558, 129] on input "text" at bounding box center [576, 135] width 106 height 24
paste input "1418 Havenrock Dr, Forney, TX 75126"
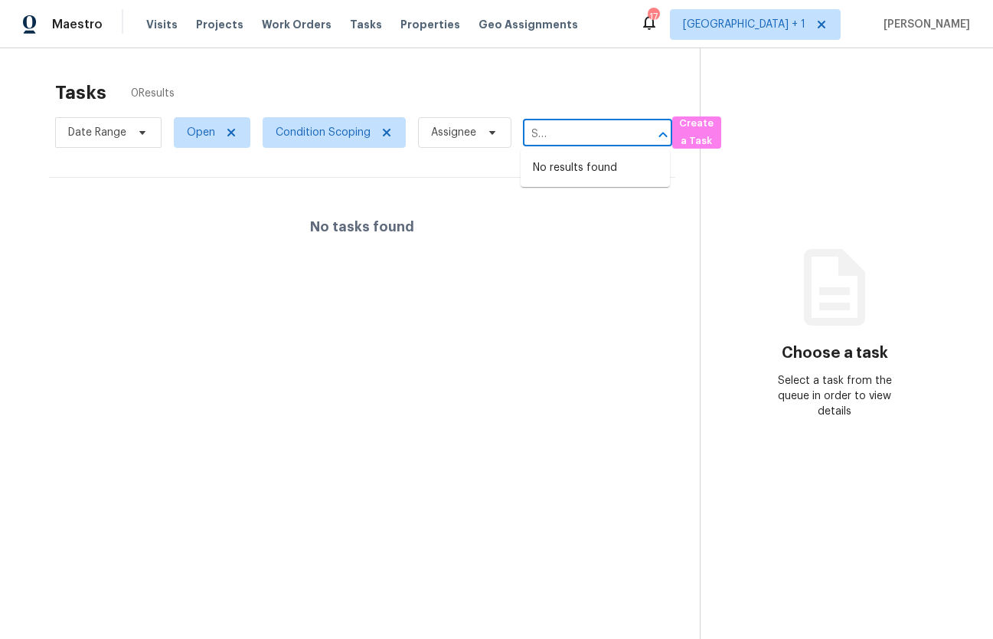
type input "1418 Havenrock Dr, Forney, TX 75126"
click at [193, 135] on span "Open" at bounding box center [201, 132] width 28 height 15
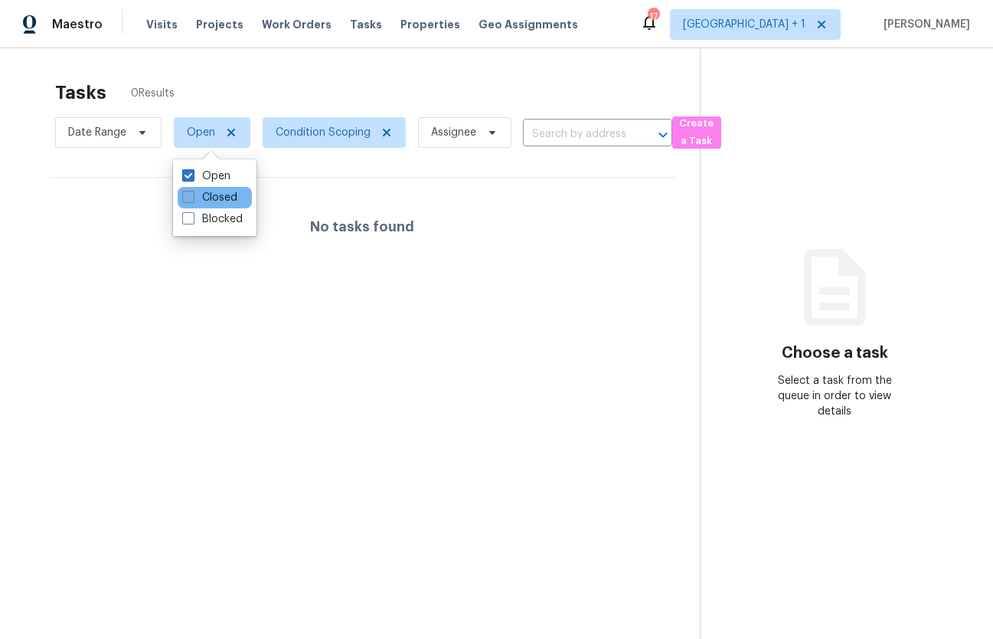
click at [194, 195] on span at bounding box center [188, 197] width 12 height 12
click at [192, 195] on input "Closed" at bounding box center [187, 195] width 10 height 10
checkbox input "true"
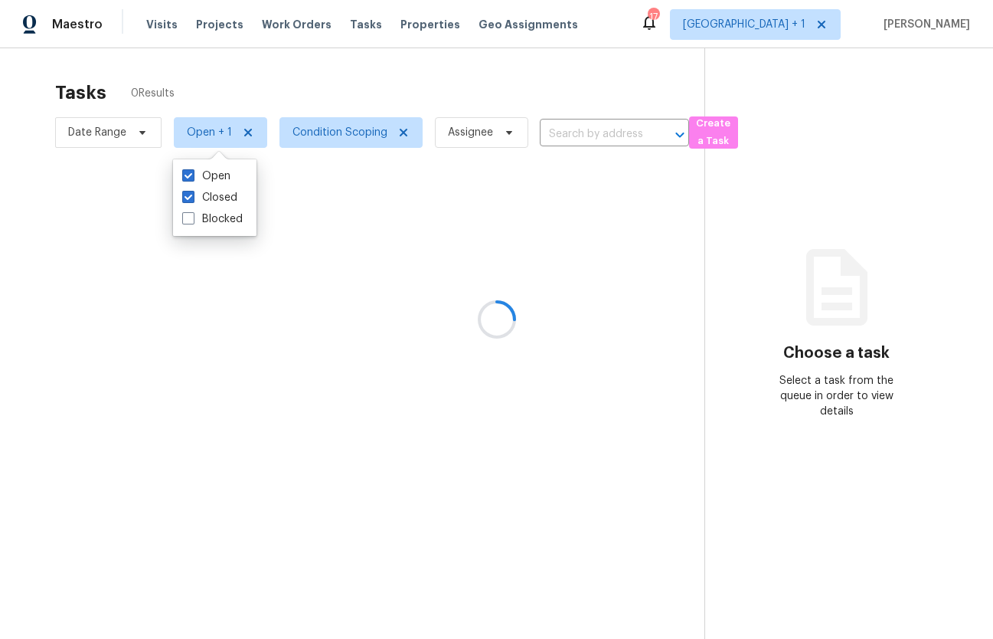
click at [362, 66] on div at bounding box center [496, 319] width 993 height 639
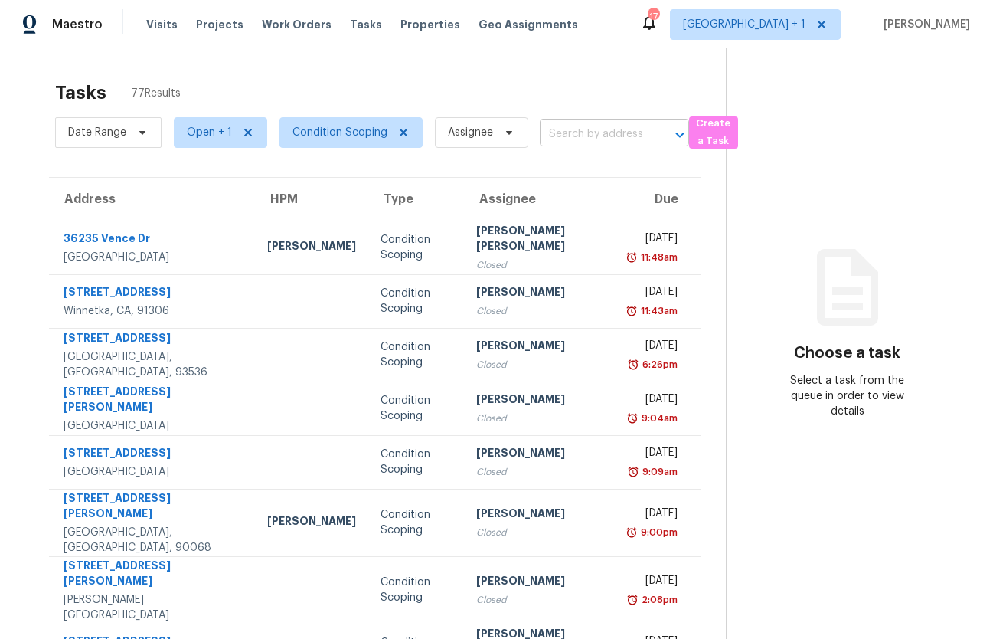
click at [602, 122] on div "Date Range Open + 1 Condition Scoping Assignee ​" at bounding box center [372, 133] width 634 height 40
click at [613, 152] on div "Date Range Open + 1 Condition Scoping Assignee ​" at bounding box center [372, 133] width 634 height 40
click at [607, 139] on input "text" at bounding box center [593, 135] width 106 height 24
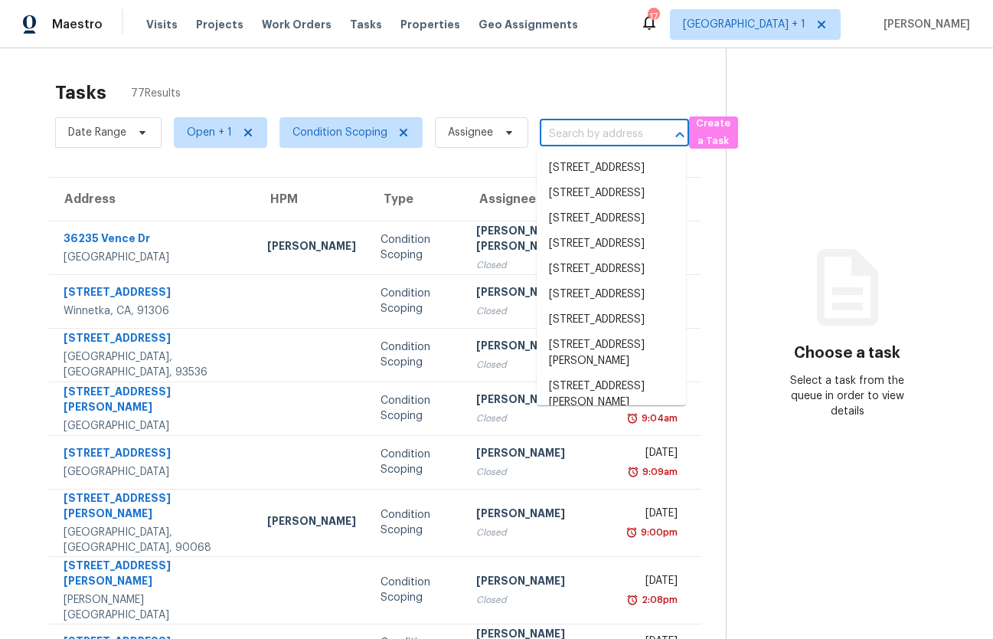
paste input "1418 Havenrock Dr, Forney, TX 75126"
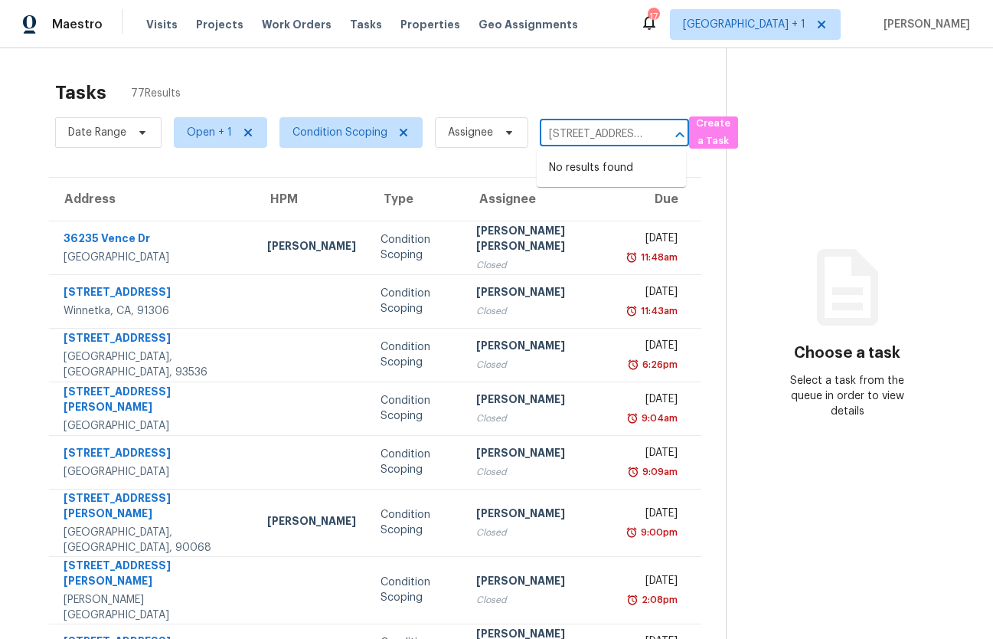
scroll to position [0, 83]
type input "1418 Havenrock Dr, Forney, TX 75126"
click at [806, 25] on span "Los Angeles + 1" at bounding box center [744, 24] width 123 height 15
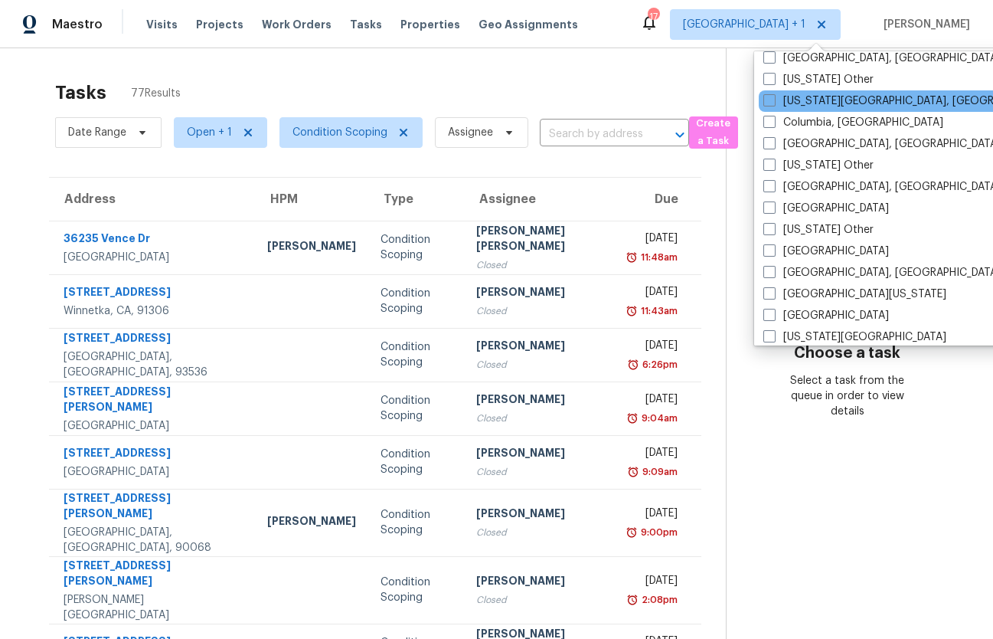
scroll to position [461, 0]
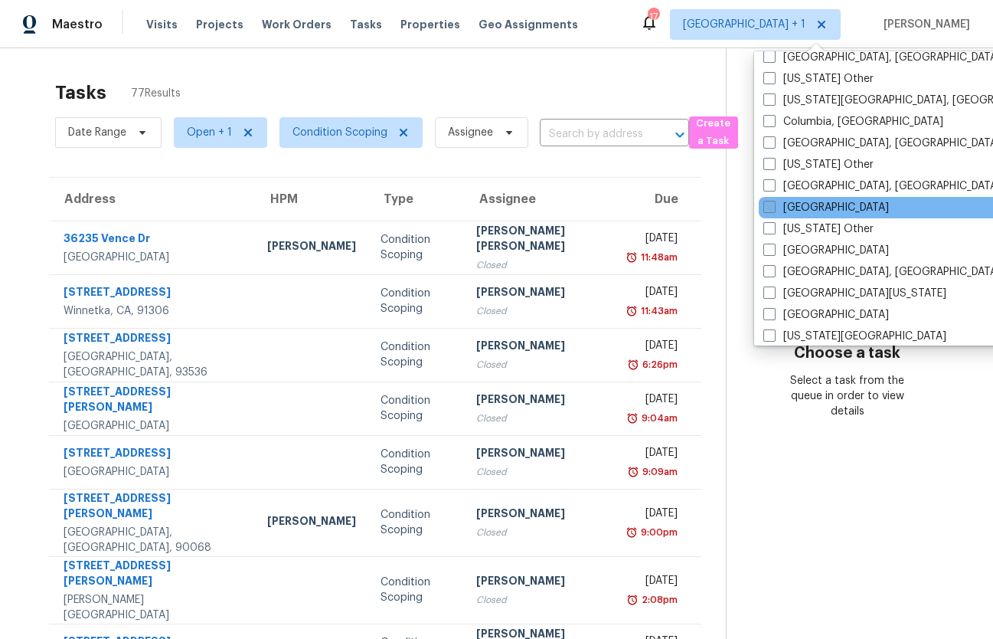
click at [801, 208] on label "[GEOGRAPHIC_DATA]" at bounding box center [827, 207] width 126 height 15
click at [774, 208] on input "[GEOGRAPHIC_DATA]" at bounding box center [769, 205] width 10 height 10
checkbox input "true"
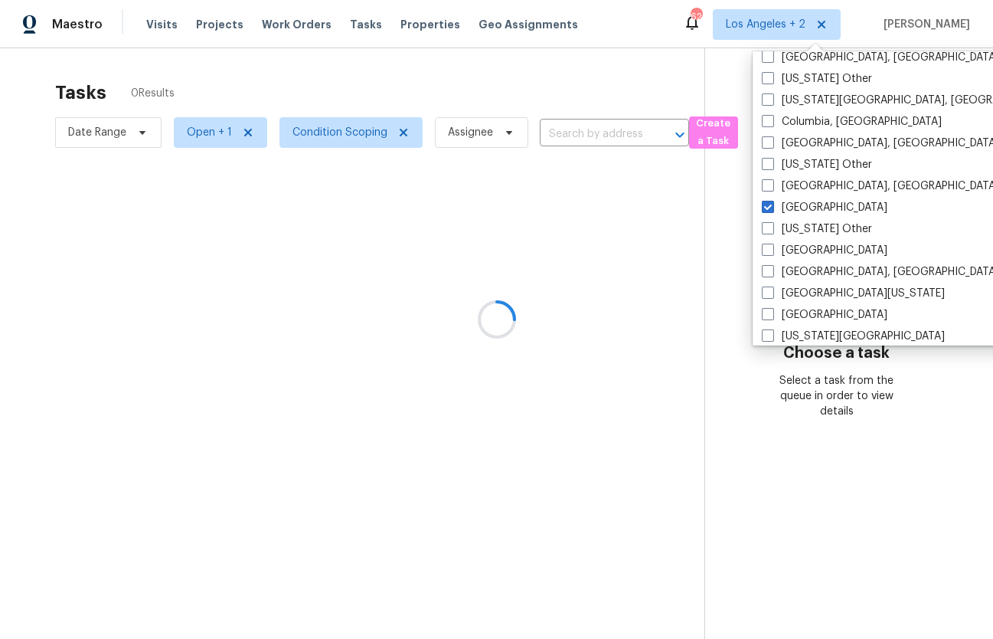
click at [606, 129] on div at bounding box center [496, 319] width 993 height 639
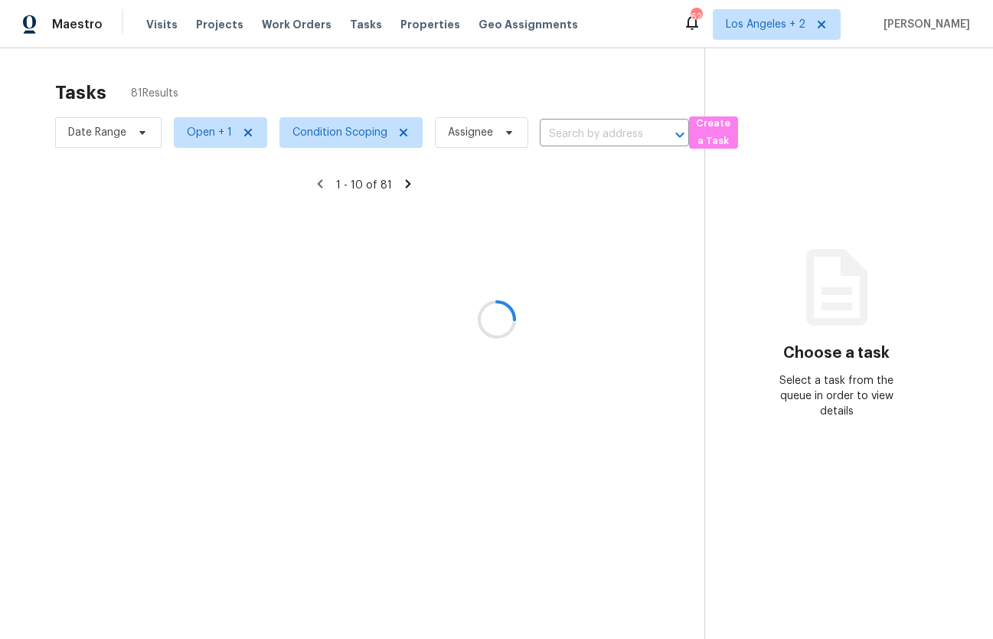
click at [603, 132] on div at bounding box center [496, 319] width 993 height 639
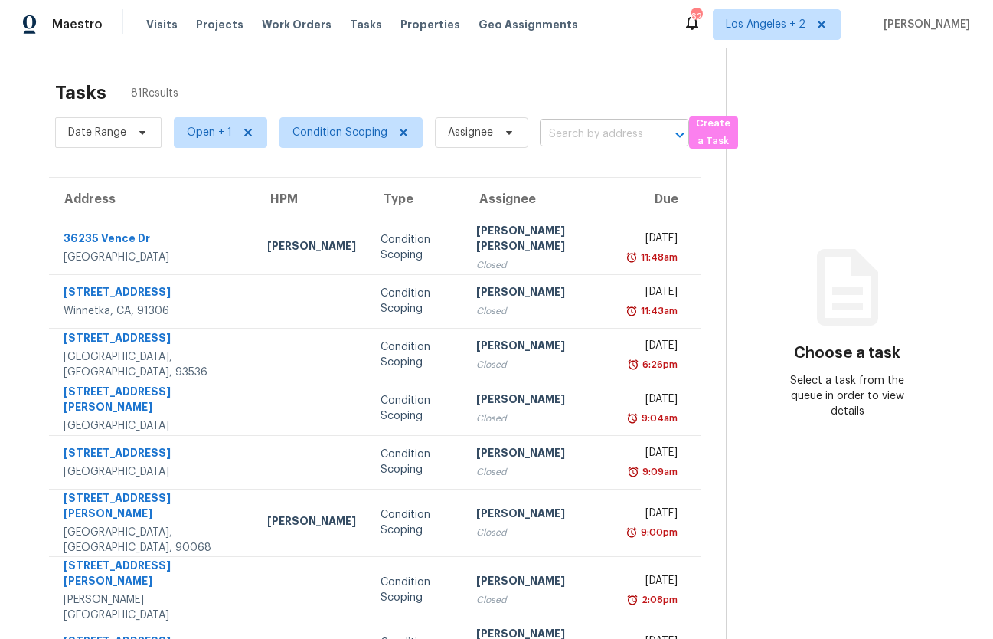
click at [591, 141] on input "text" at bounding box center [593, 135] width 106 height 24
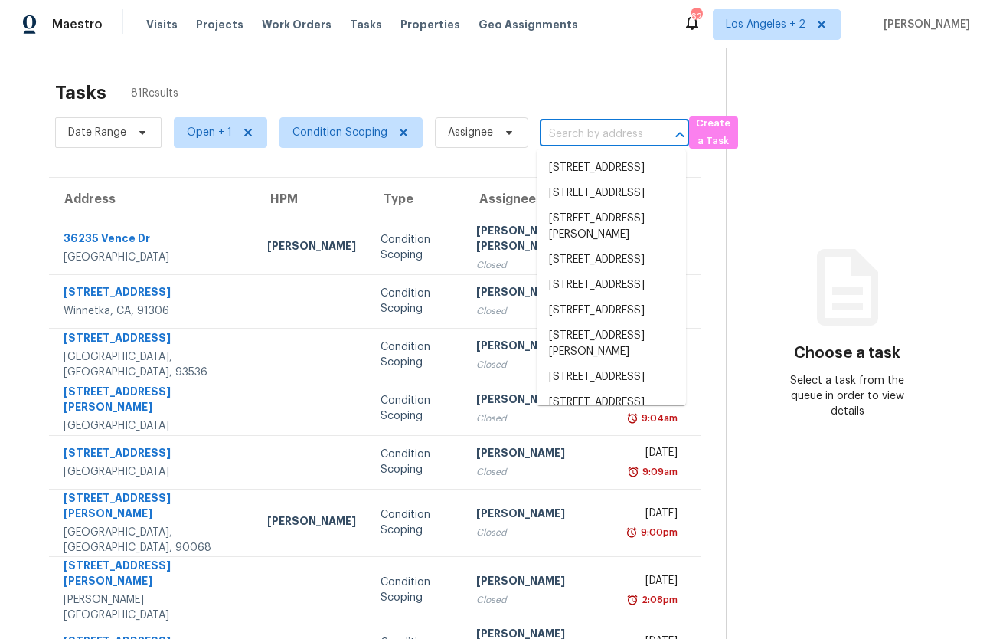
paste input "1418 Havenrock Dr, Forney, TX 75126"
type input "1418 Havenrock Dr, Forney, TX 75126"
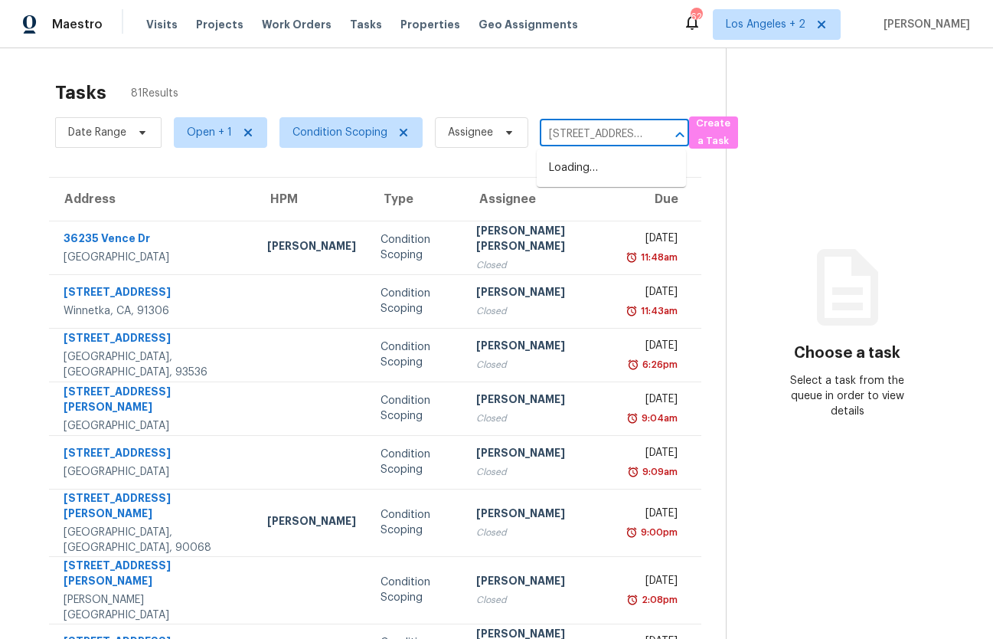
scroll to position [0, 83]
click at [616, 172] on li "1418 Havenrock Dr, Forney, TX 75126" at bounding box center [611, 175] width 149 height 41
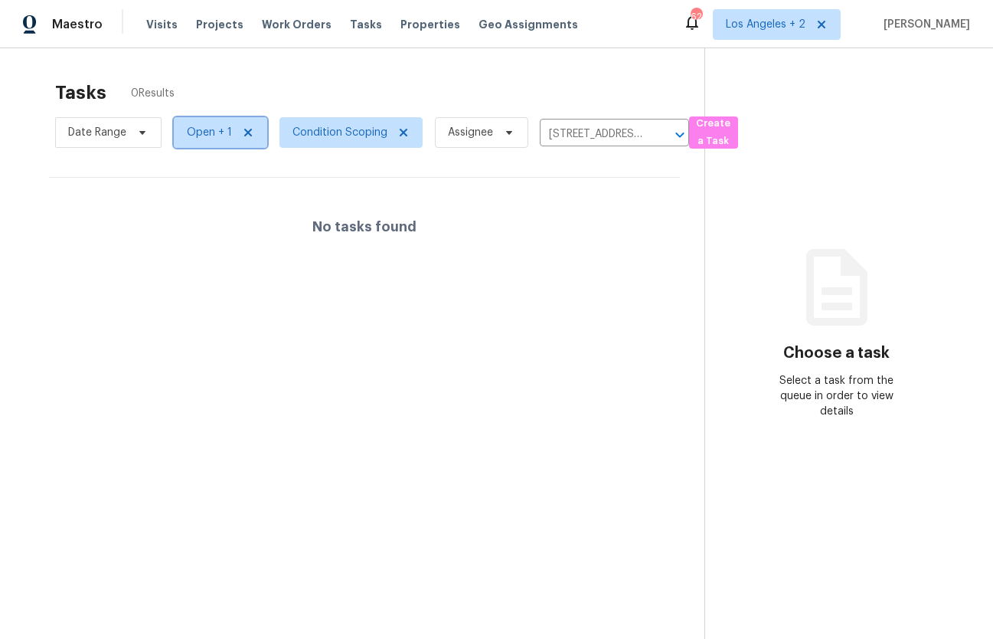
click at [197, 132] on span "Open + 1" at bounding box center [209, 132] width 45 height 15
click at [359, 61] on div "Tasks 0 Results Date Range Open + 1 Condition Scoping Assignee 1418 Havenrock D…" at bounding box center [496, 367] width 993 height 639
click at [327, 125] on span "Condition Scoping" at bounding box center [340, 132] width 95 height 15
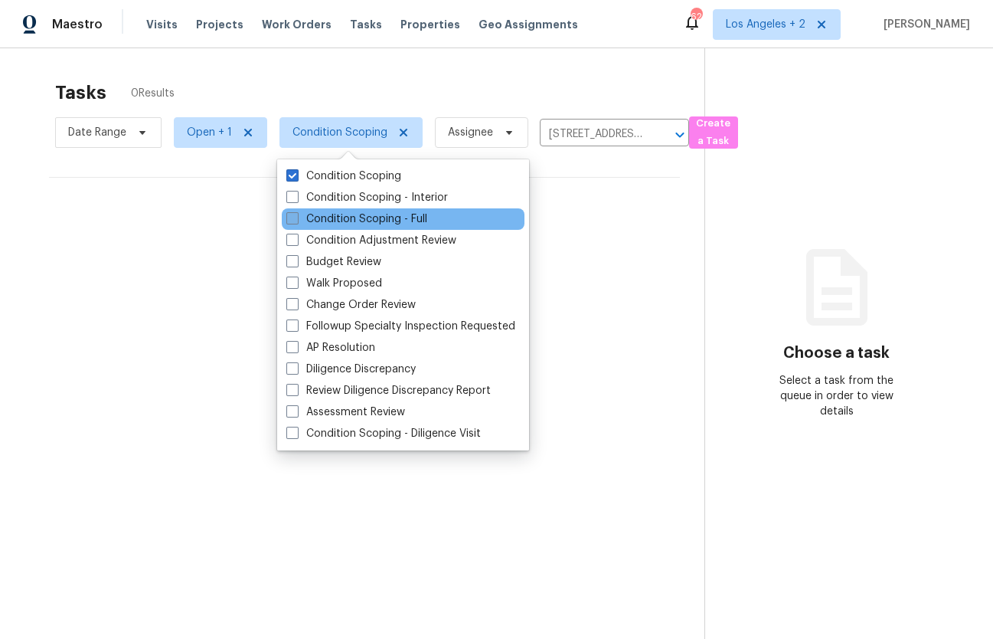
click at [345, 216] on label "Condition Scoping - Full" at bounding box center [356, 218] width 141 height 15
click at [296, 216] on input "Condition Scoping - Full" at bounding box center [291, 216] width 10 height 10
checkbox input "true"
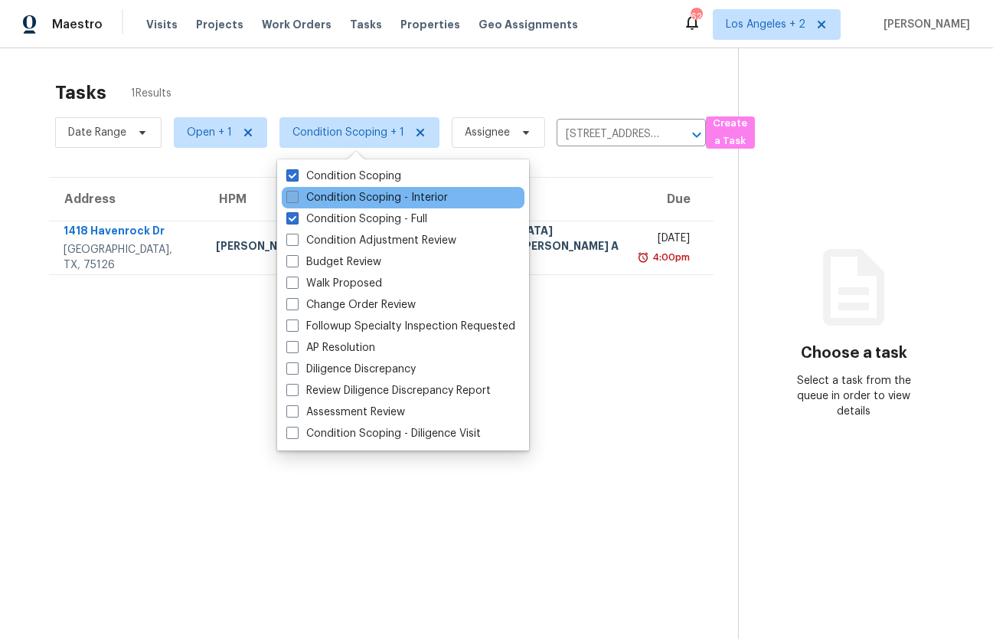
click at [348, 200] on label "Condition Scoping - Interior" at bounding box center [367, 197] width 162 height 15
click at [296, 200] on input "Condition Scoping - Interior" at bounding box center [291, 195] width 10 height 10
checkbox input "true"
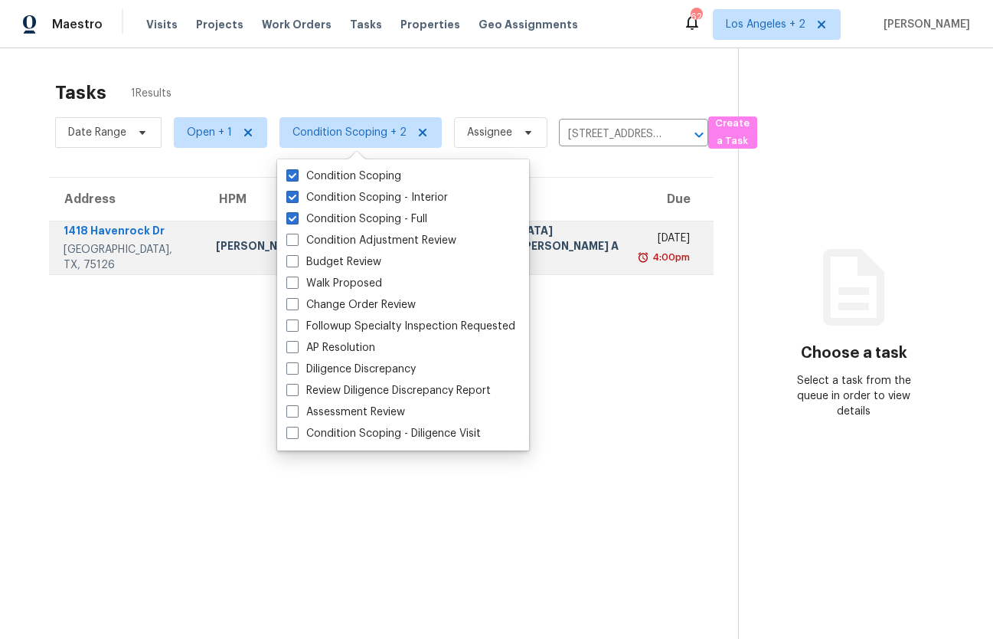
click at [204, 226] on td "Brad Limes" at bounding box center [260, 248] width 113 height 54
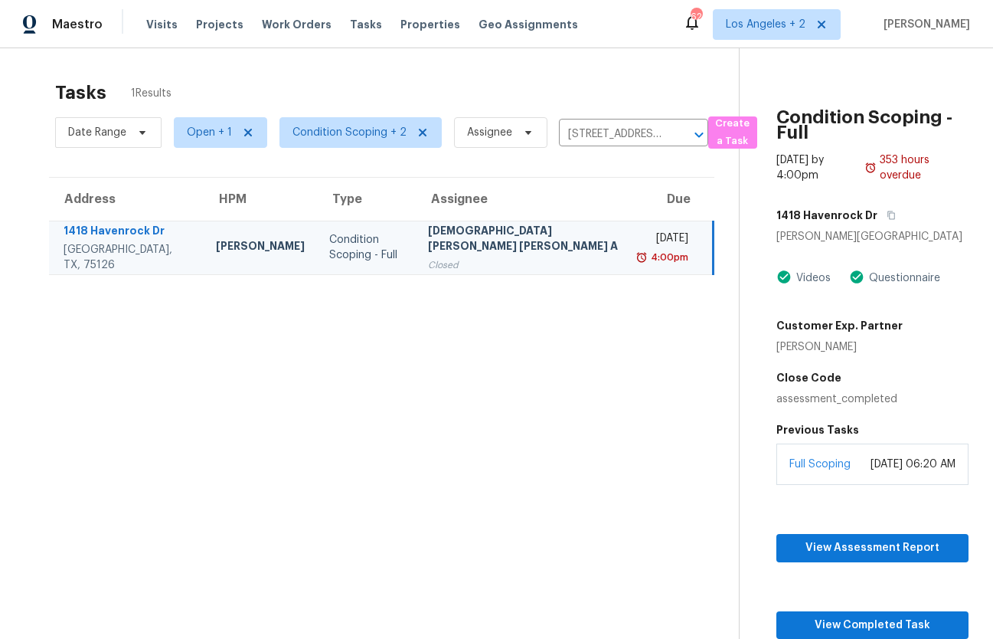
scroll to position [48, 0]
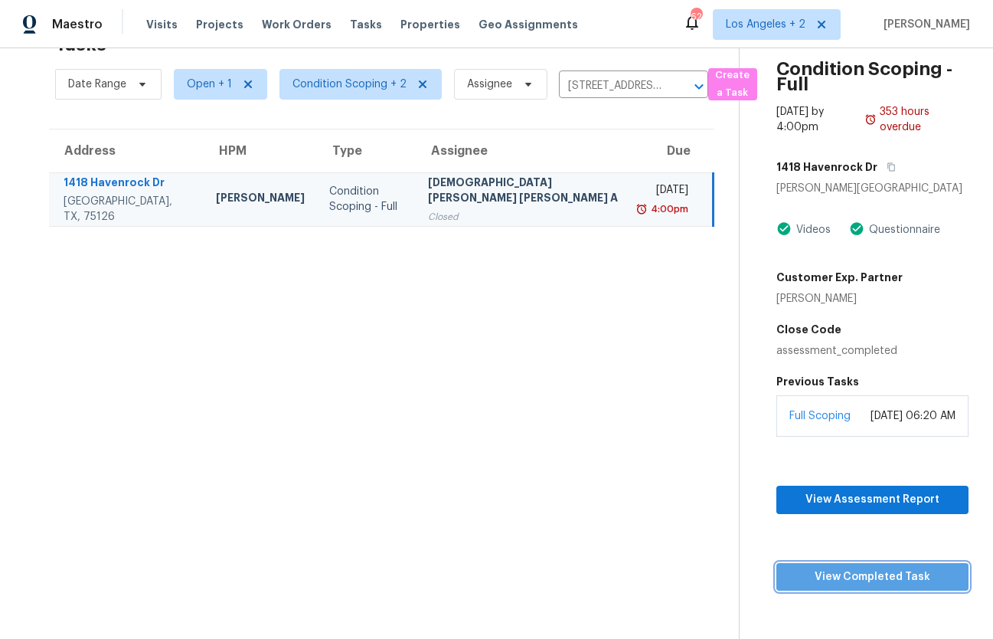
click at [848, 571] on span "View Completed Task" at bounding box center [873, 576] width 168 height 19
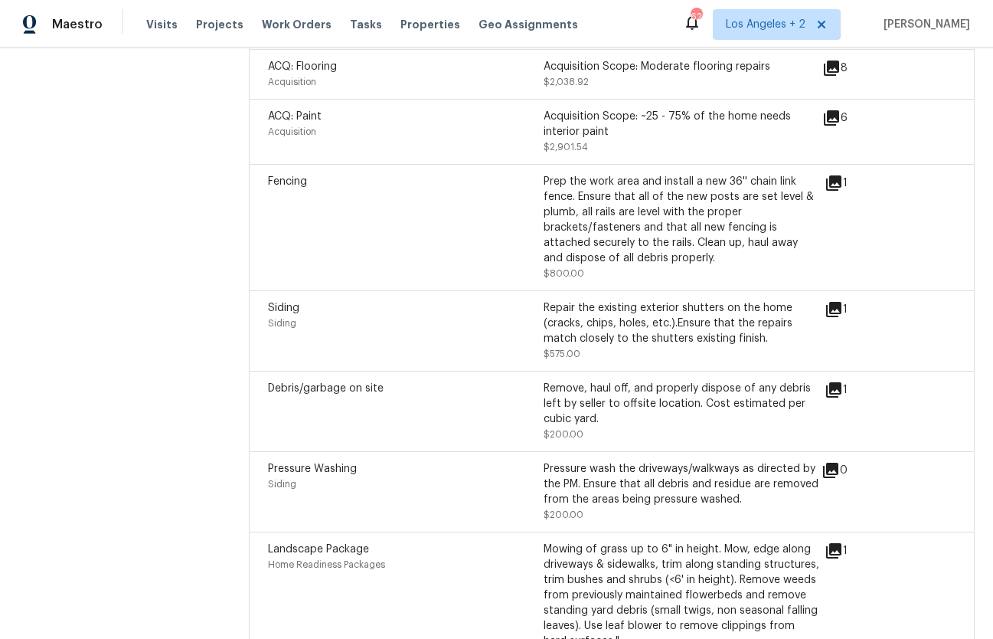
scroll to position [2117, 0]
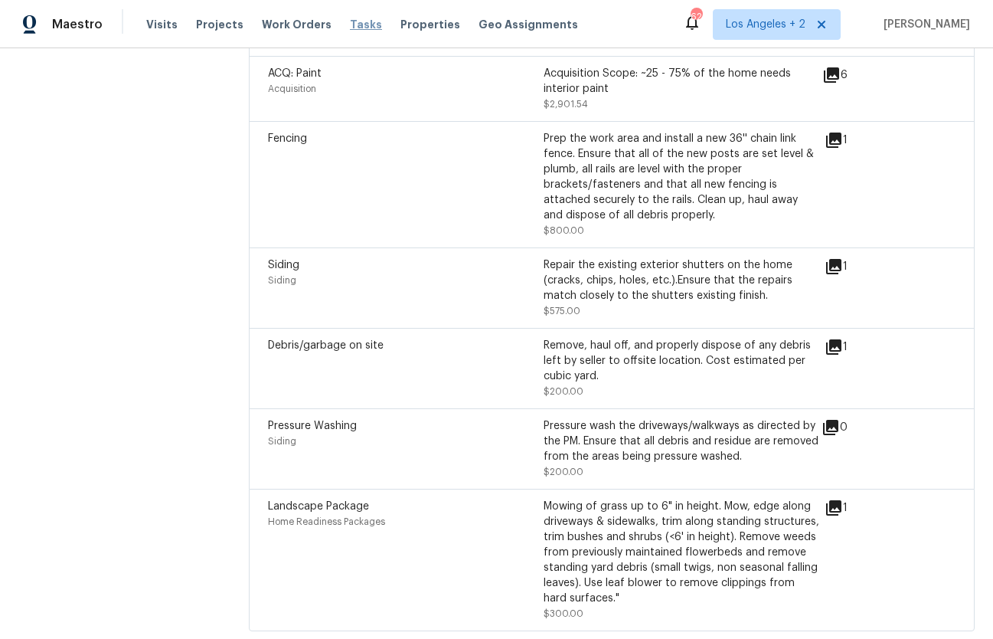
click at [351, 29] on span "Tasks" at bounding box center [366, 24] width 32 height 11
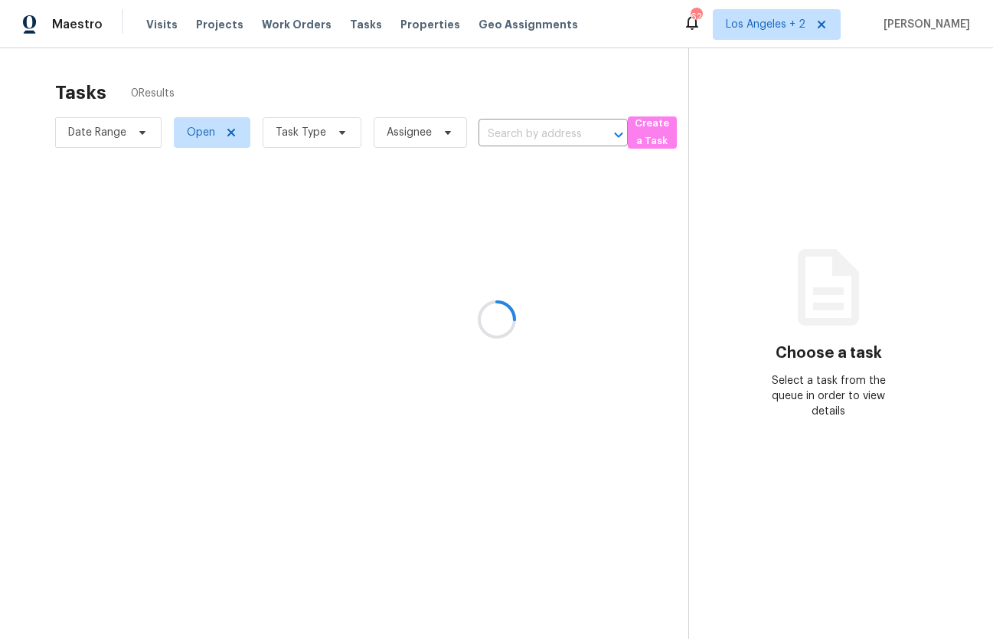
click at [332, 135] on div at bounding box center [496, 319] width 993 height 639
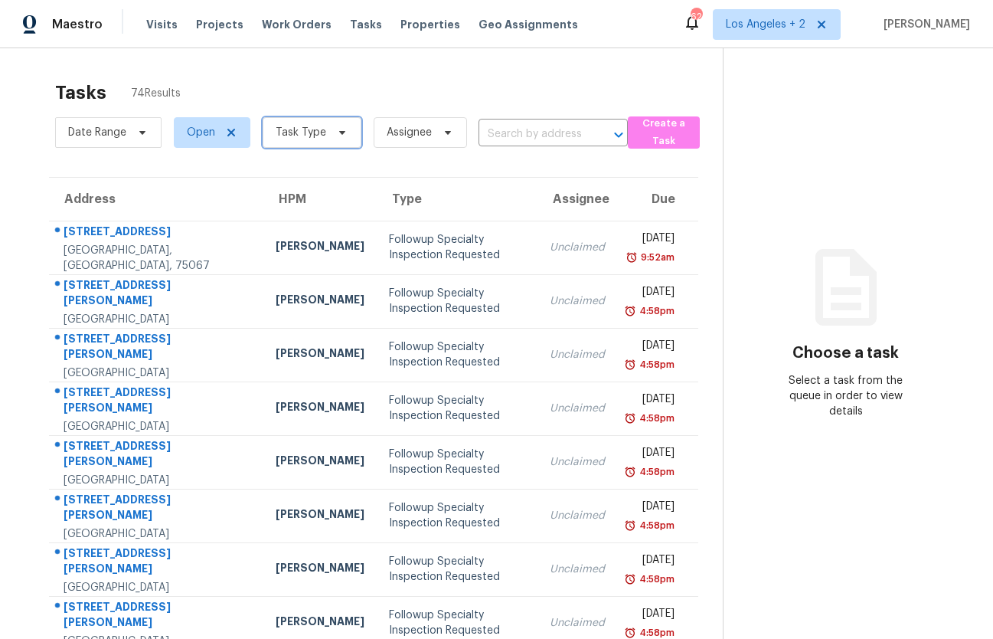
click at [320, 128] on span "Task Type" at bounding box center [301, 132] width 51 height 15
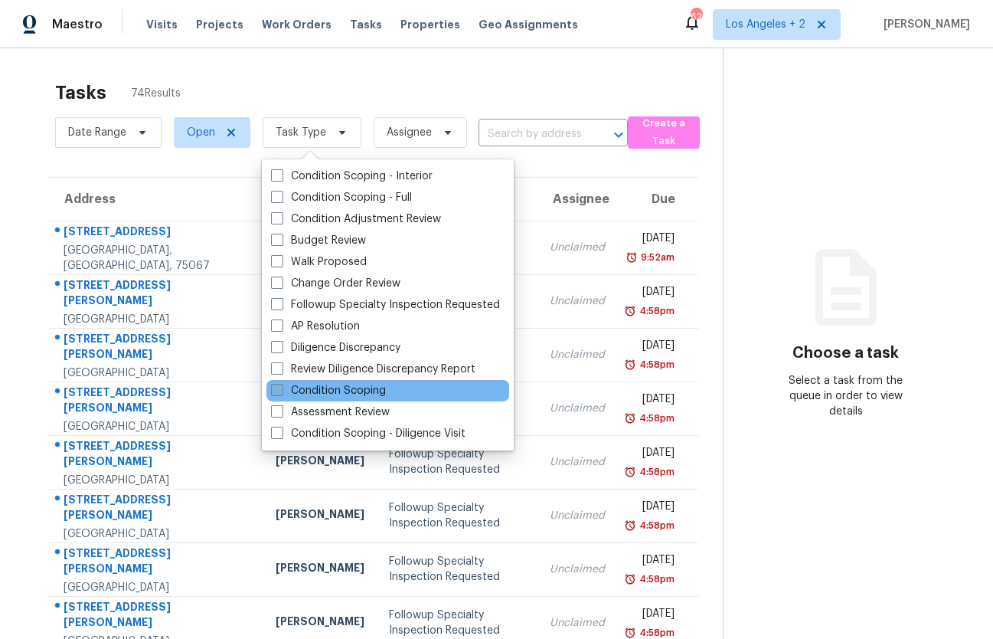
click at [319, 391] on label "Condition Scoping" at bounding box center [328, 390] width 115 height 15
click at [281, 391] on input "Condition Scoping" at bounding box center [276, 388] width 10 height 10
checkbox input "true"
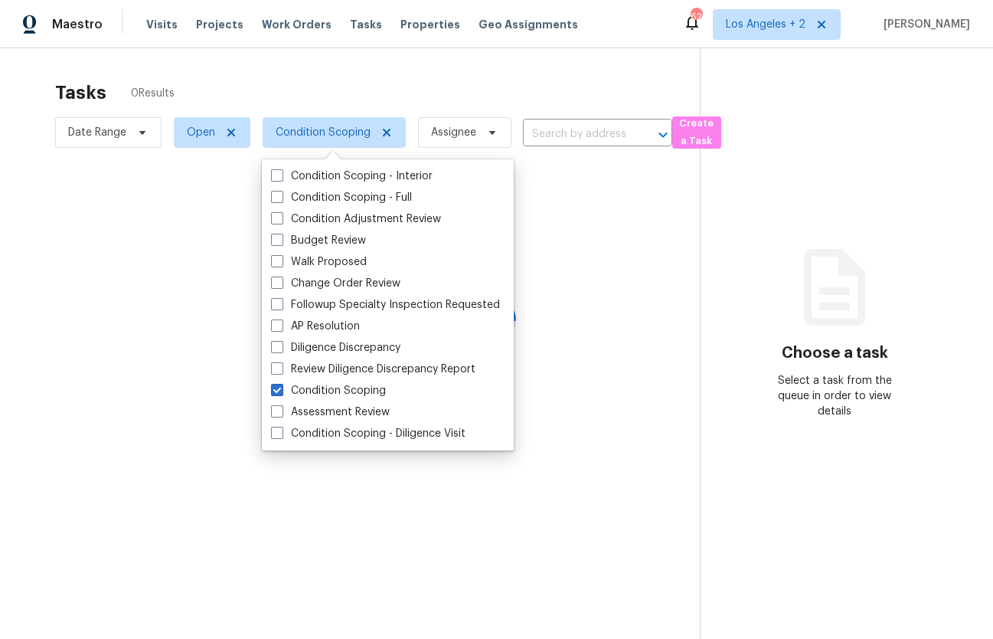
click at [202, 127] on div at bounding box center [496, 319] width 993 height 639
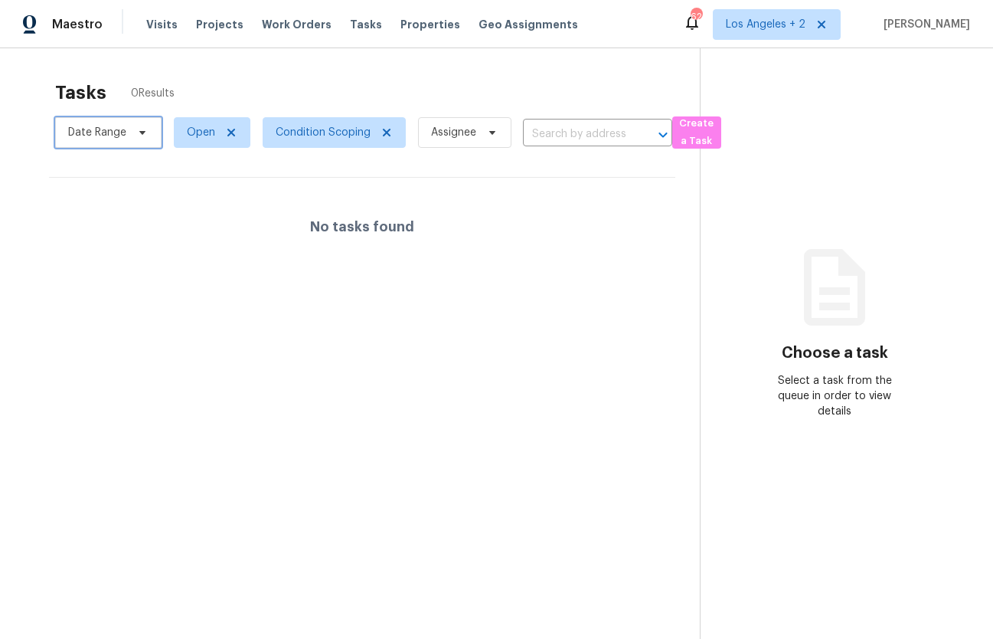
click at [116, 130] on span "Date Range" at bounding box center [97, 132] width 58 height 15
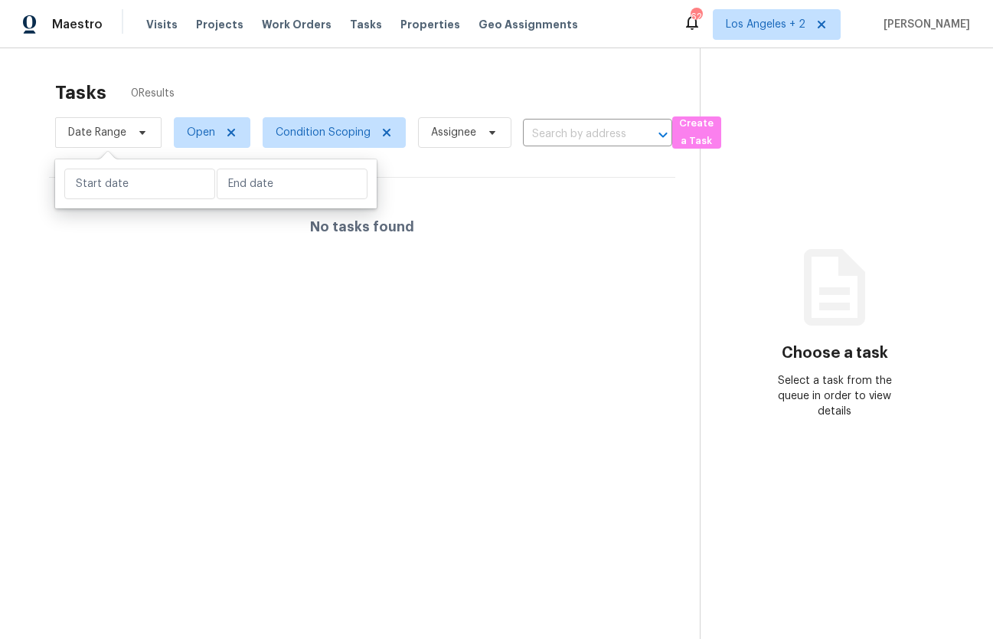
click at [234, 107] on div "Tasks 0 Results" at bounding box center [377, 93] width 645 height 40
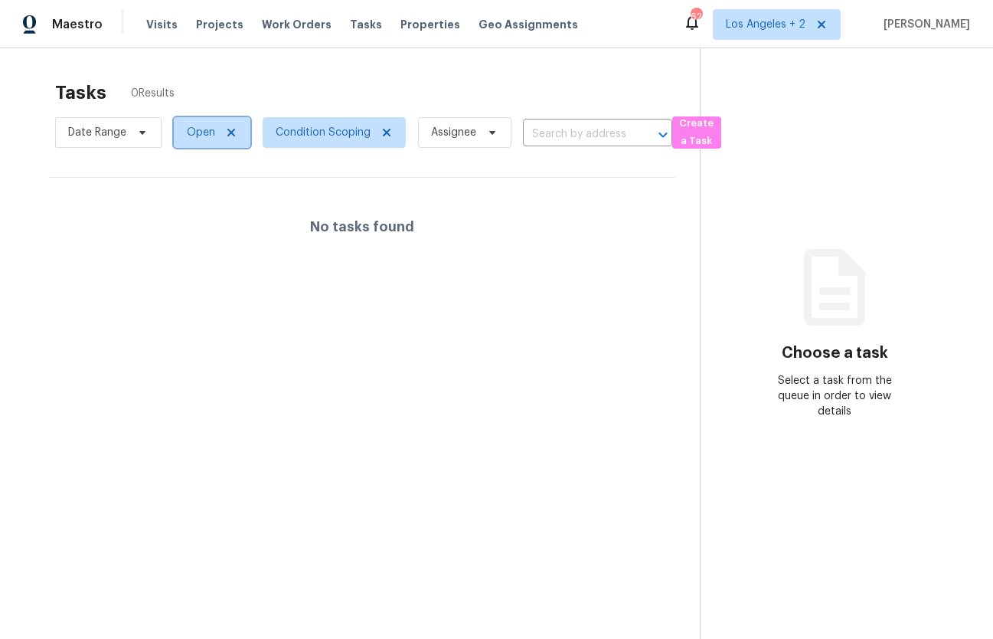
click at [201, 134] on span "Open" at bounding box center [201, 132] width 28 height 15
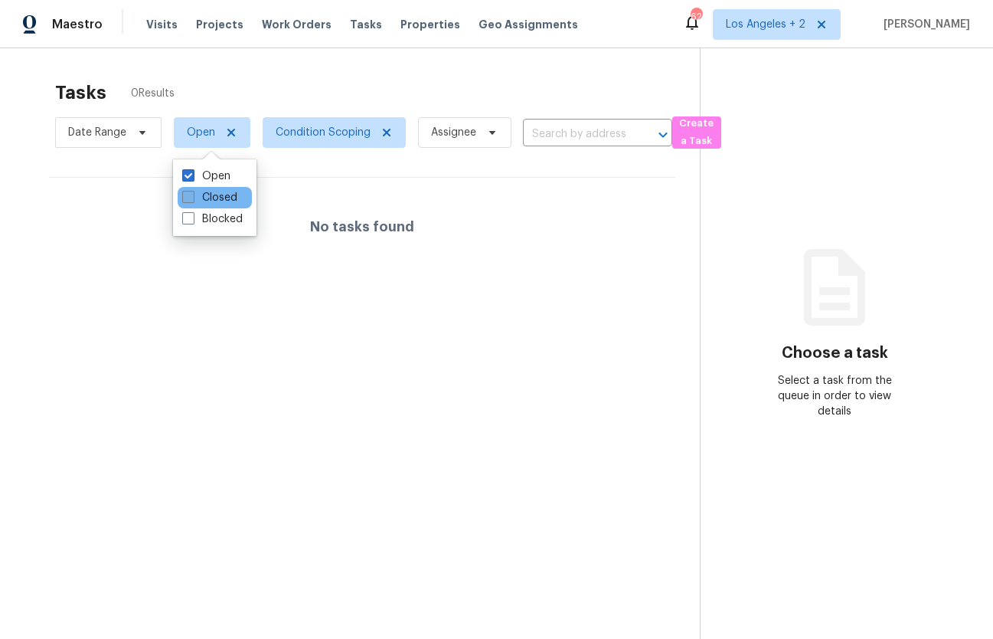
click at [203, 192] on label "Closed" at bounding box center [209, 197] width 55 height 15
click at [192, 192] on input "Closed" at bounding box center [187, 195] width 10 height 10
checkbox input "true"
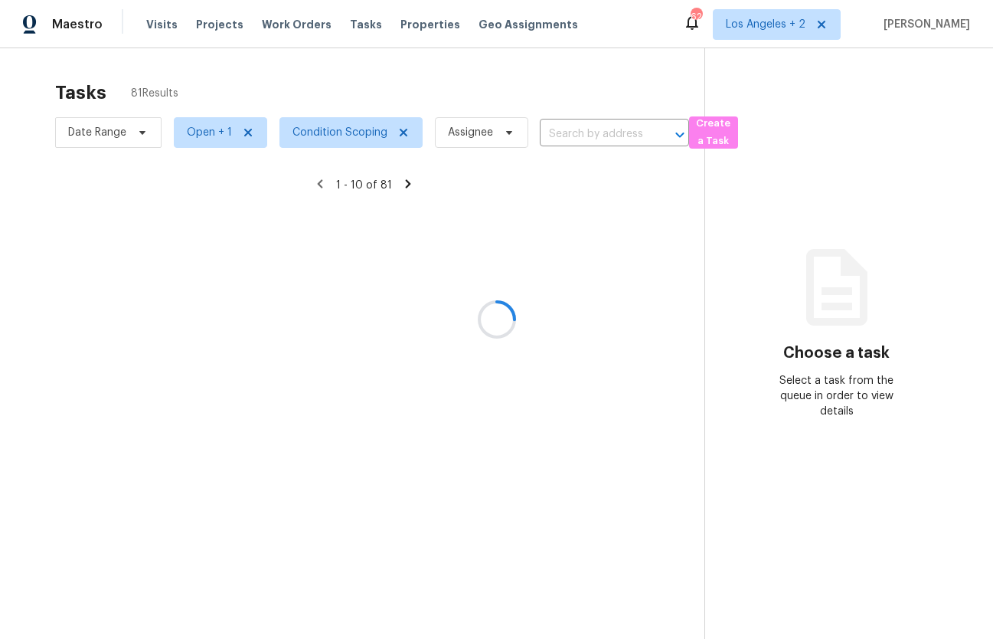
click at [203, 102] on div at bounding box center [496, 319] width 993 height 639
click at [111, 124] on div at bounding box center [496, 319] width 993 height 639
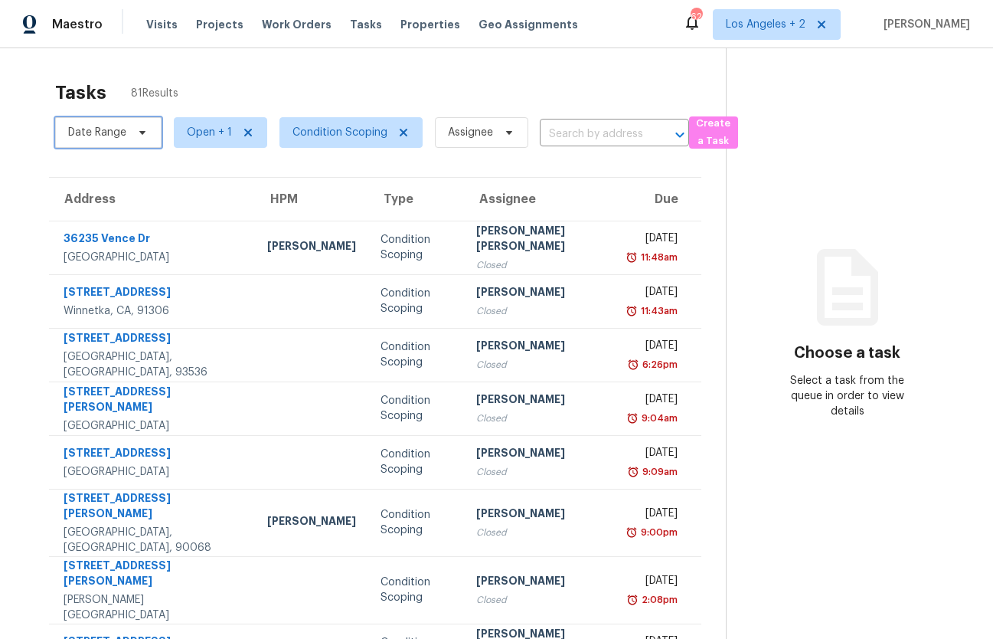
click at [103, 123] on span "Date Range" at bounding box center [108, 132] width 106 height 31
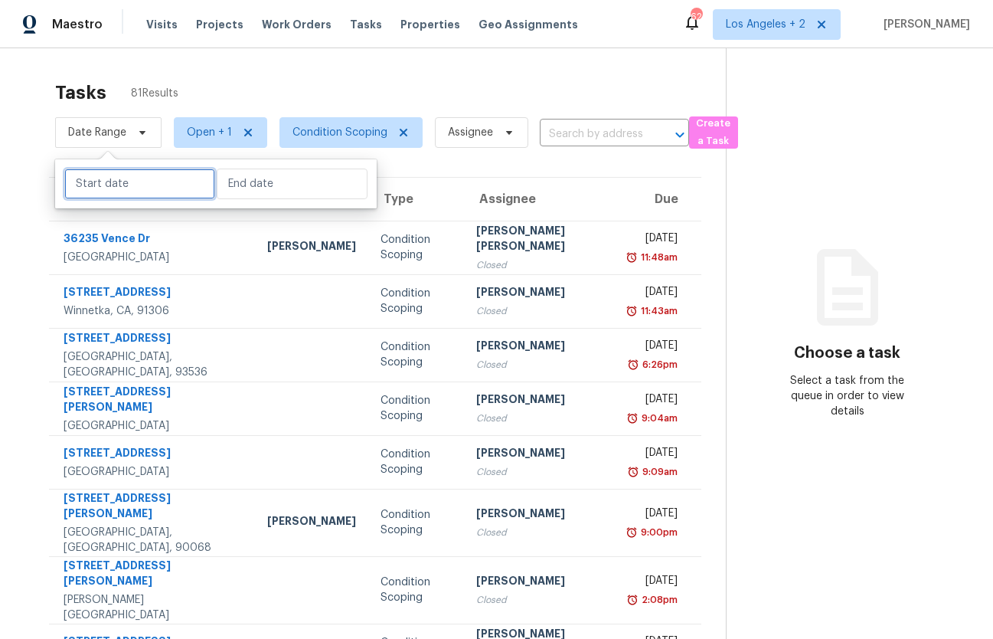
select select "9"
select select "2025"
select select "10"
select select "2025"
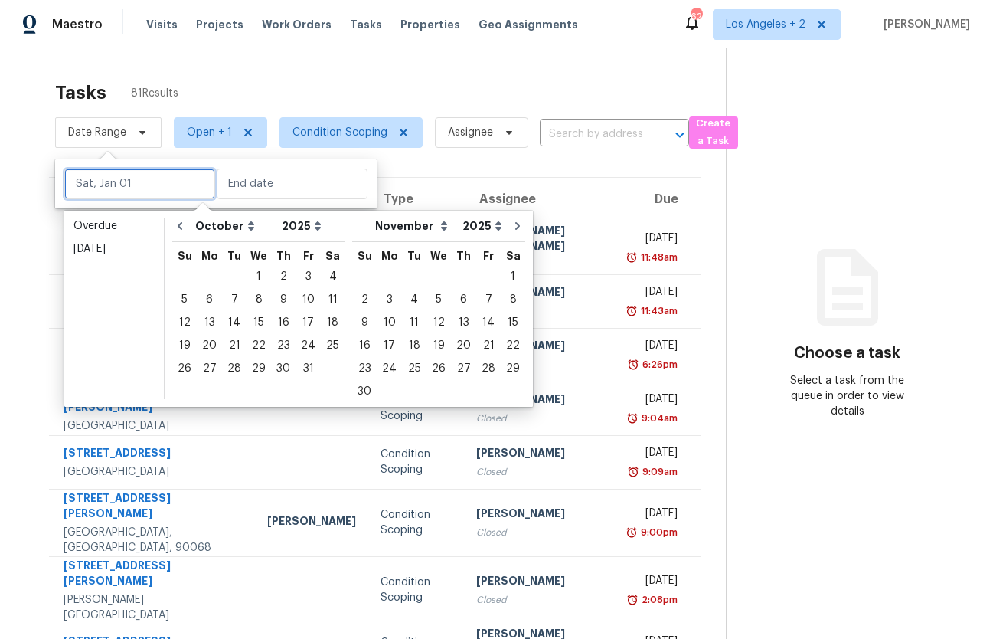
click at [118, 185] on input "text" at bounding box center [139, 183] width 151 height 31
click at [258, 277] on div "1" at bounding box center [259, 276] width 25 height 21
type input "Wed, Oct 01"
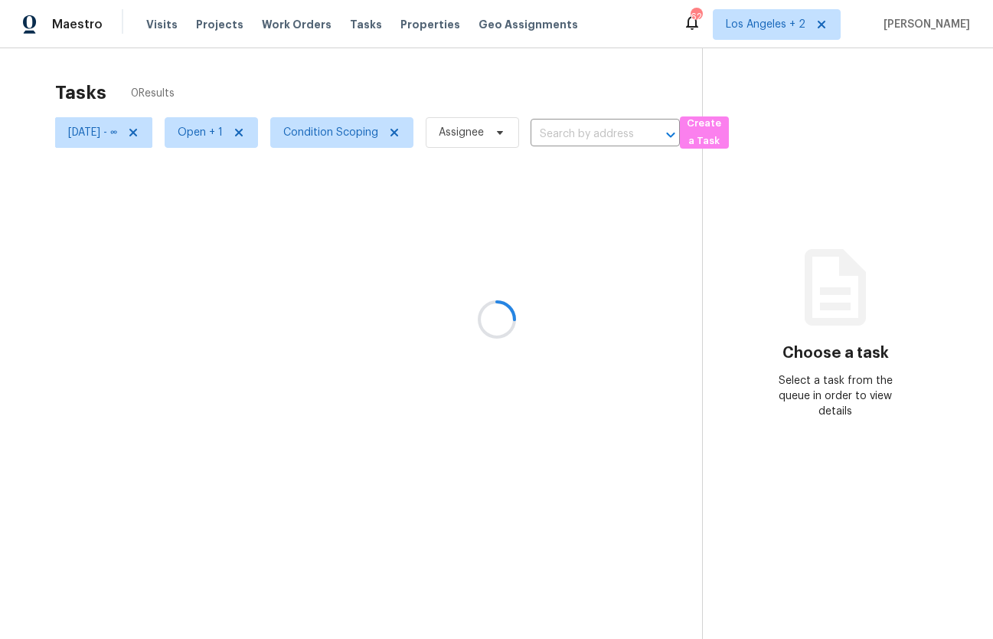
click at [326, 80] on div at bounding box center [496, 319] width 993 height 639
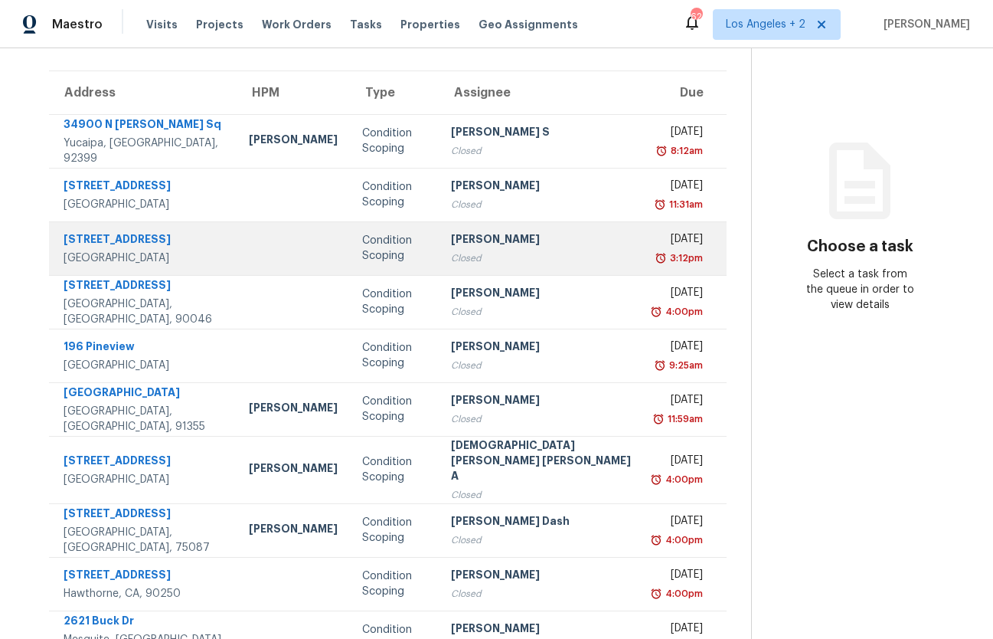
scroll to position [159, 0]
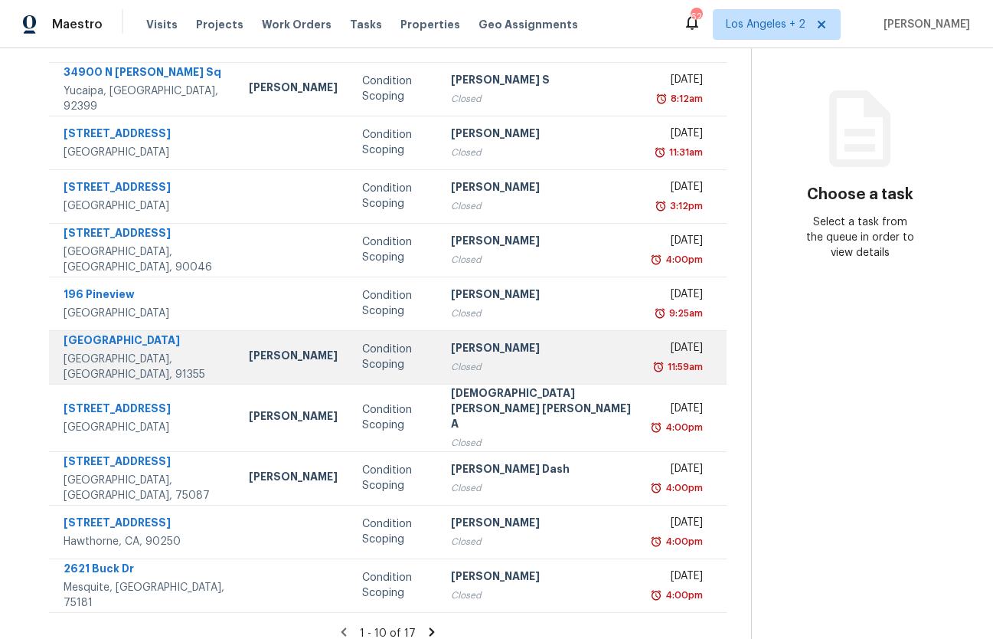
click at [257, 348] on div "Frank Santellanes" at bounding box center [293, 357] width 89 height 19
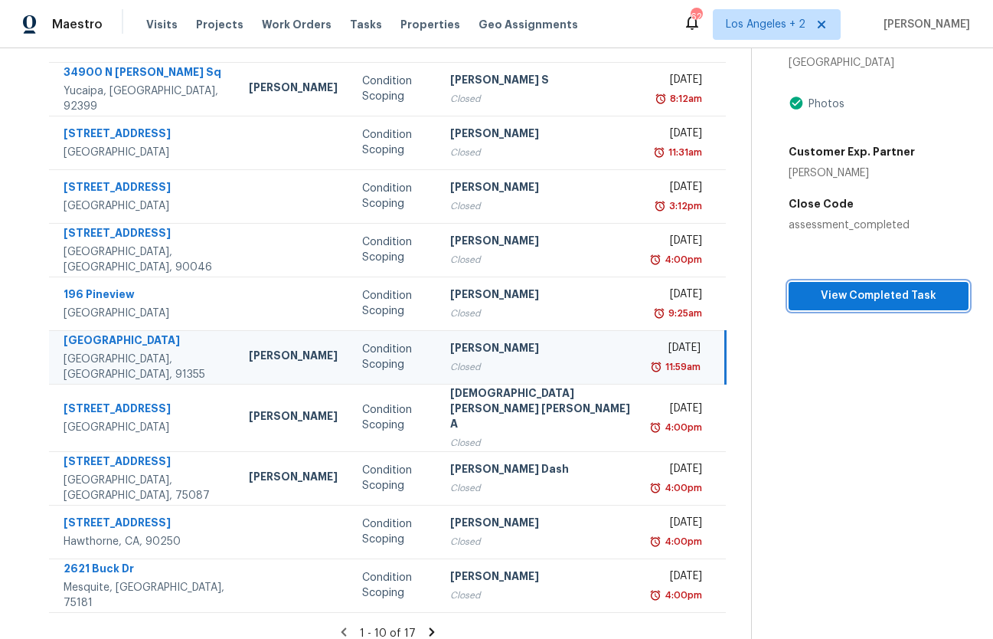
click at [872, 283] on button "View Completed Task" at bounding box center [879, 296] width 180 height 28
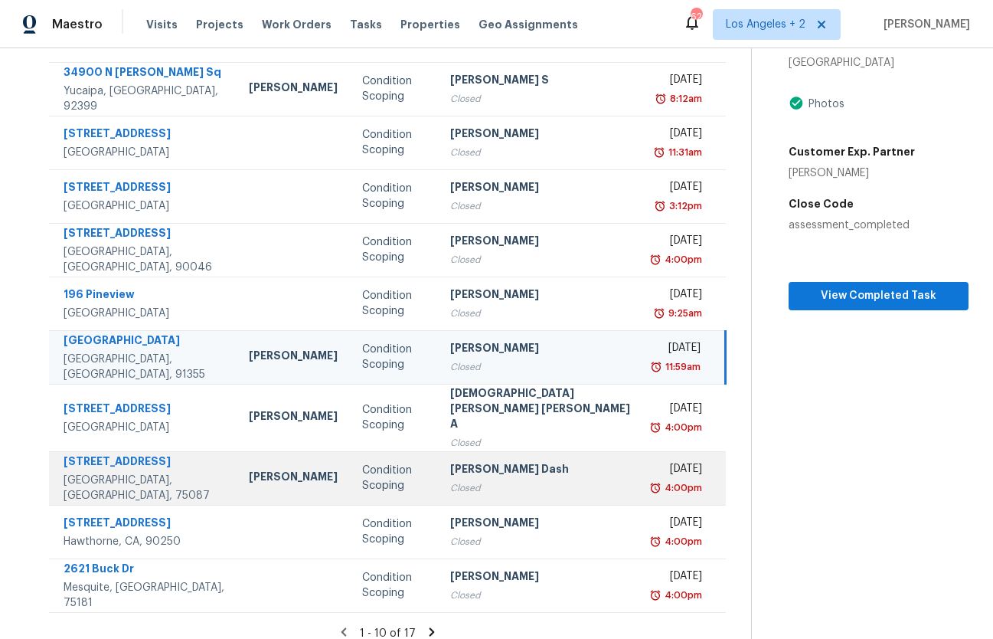
click at [240, 479] on td "Brad Limes" at bounding box center [293, 478] width 113 height 54
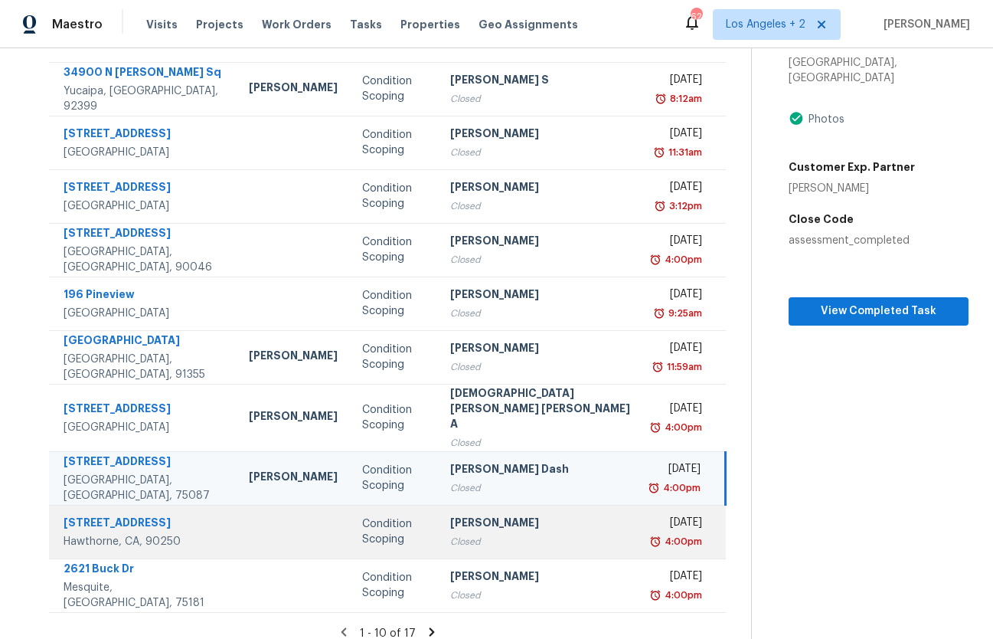
click at [247, 508] on td at bounding box center [293, 532] width 113 height 54
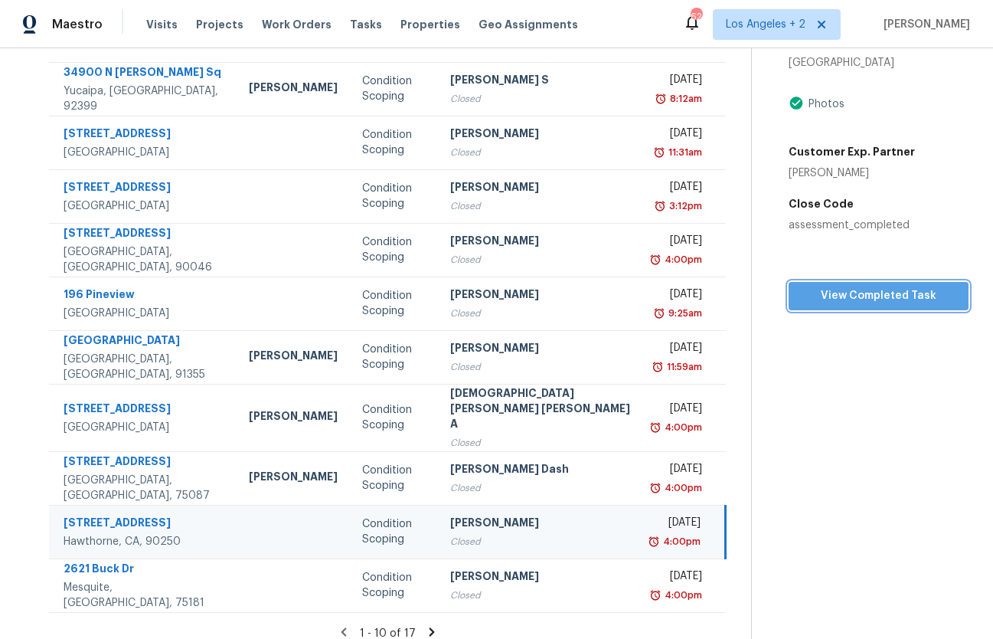
click at [827, 296] on span "View Completed Task" at bounding box center [878, 295] width 155 height 19
click at [34, 398] on div "Address HPM Type Assignee Due 34900 N Serrano Sq Yucaipa, CA, 92399 Mike Chavez…" at bounding box center [388, 315] width 727 height 594
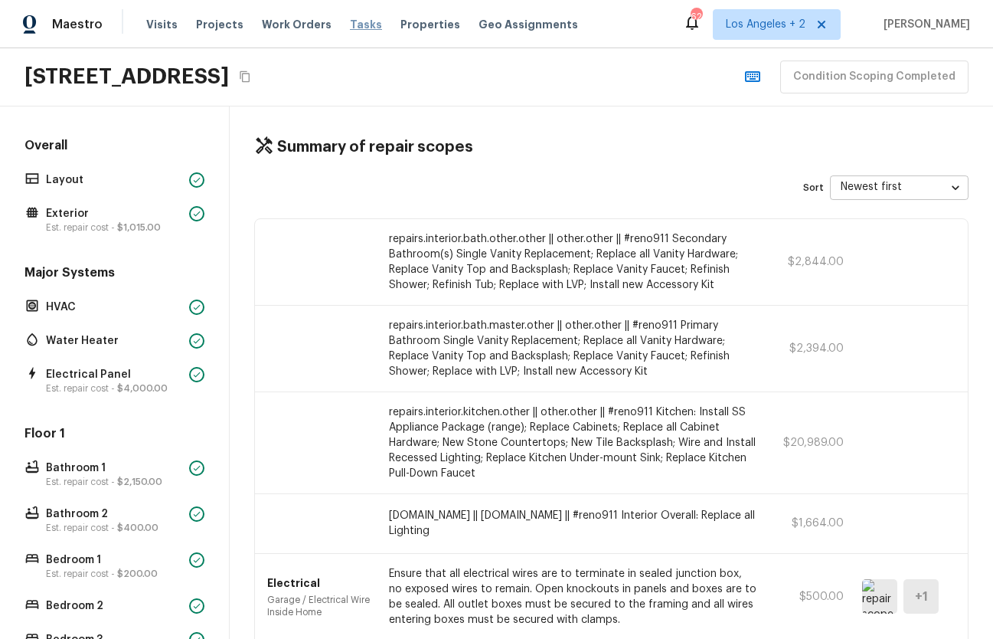
click at [350, 23] on span "Tasks" at bounding box center [366, 24] width 32 height 11
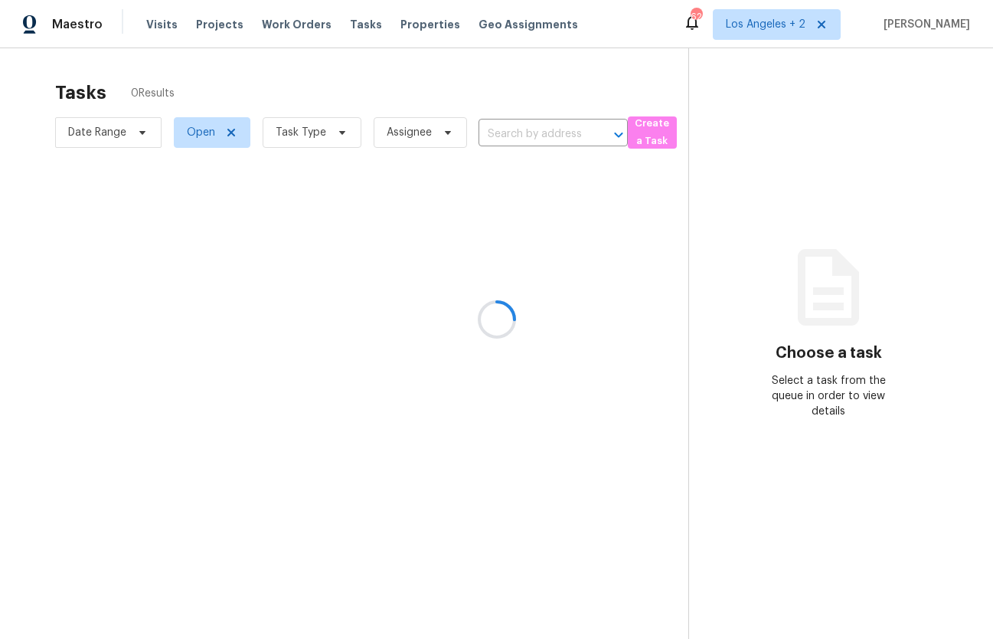
click at [198, 129] on div at bounding box center [496, 319] width 993 height 639
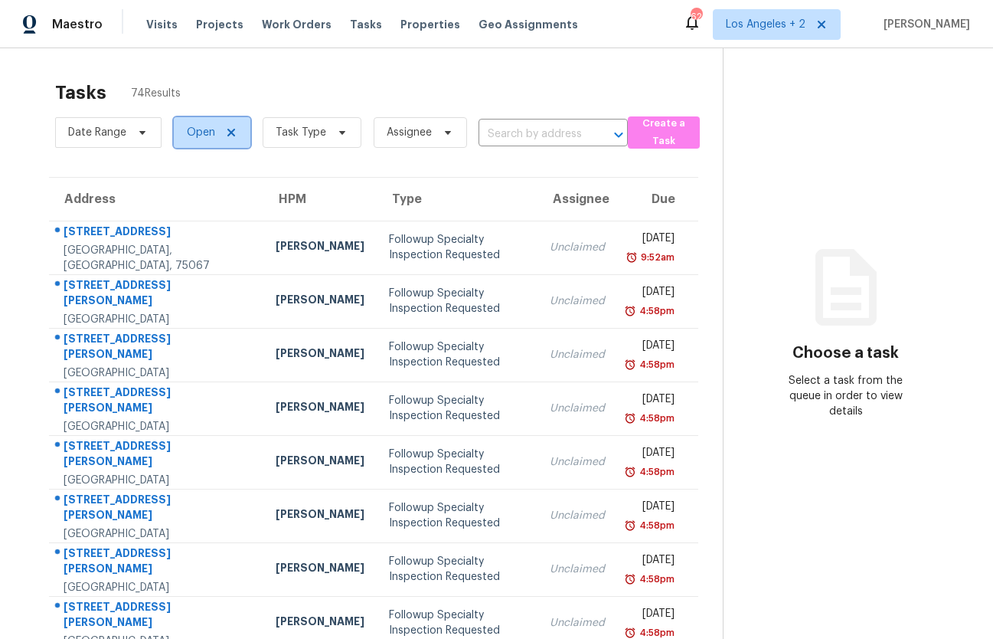
click at [207, 129] on span "Open" at bounding box center [201, 132] width 28 height 15
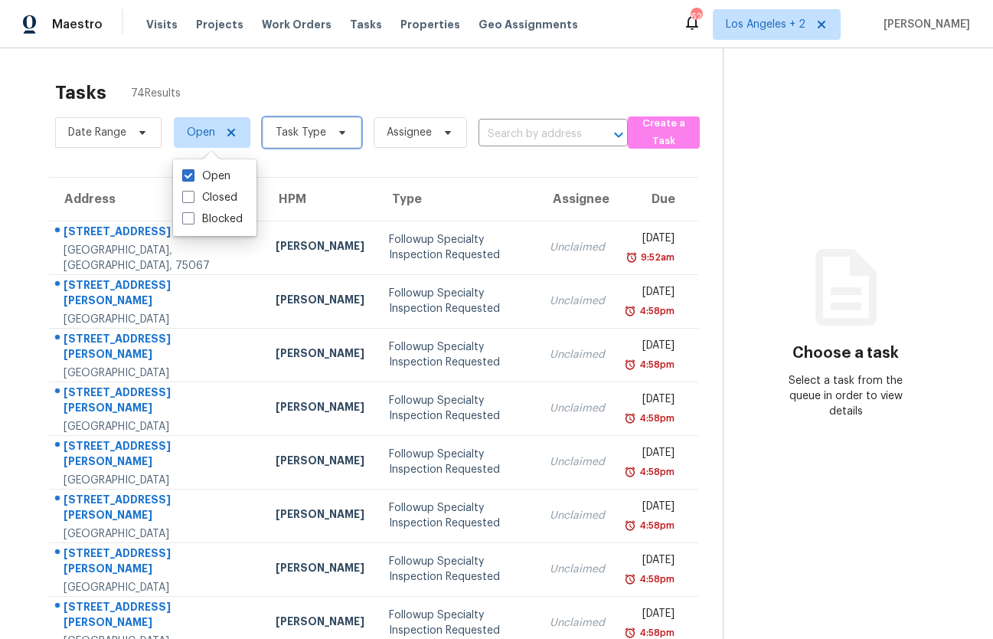
click at [328, 140] on span "Task Type" at bounding box center [312, 132] width 99 height 31
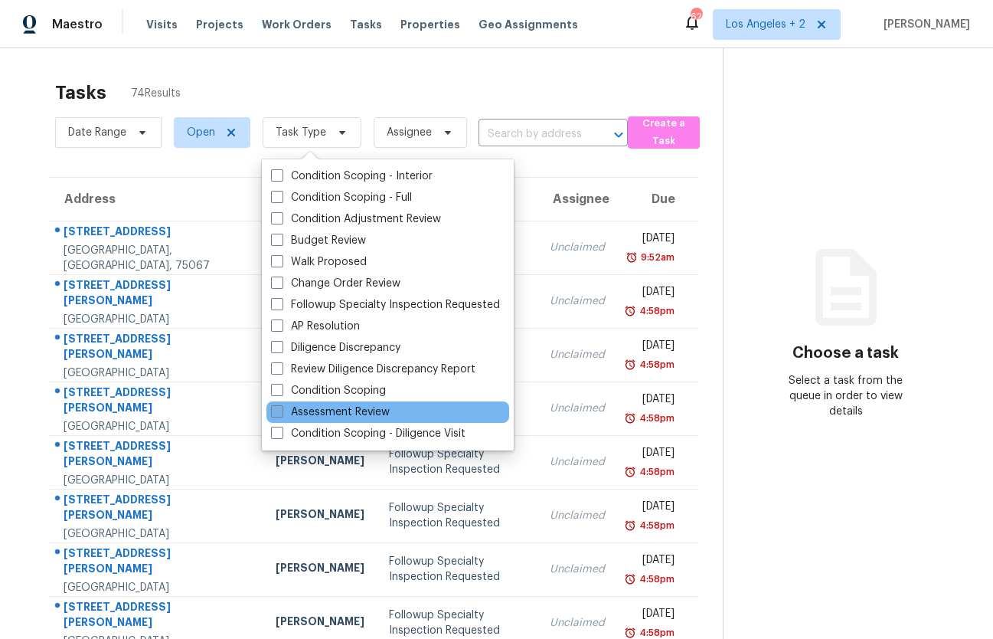
click at [318, 414] on label "Assessment Review" at bounding box center [330, 411] width 119 height 15
click at [281, 414] on input "Assessment Review" at bounding box center [276, 409] width 10 height 10
checkbox input "true"
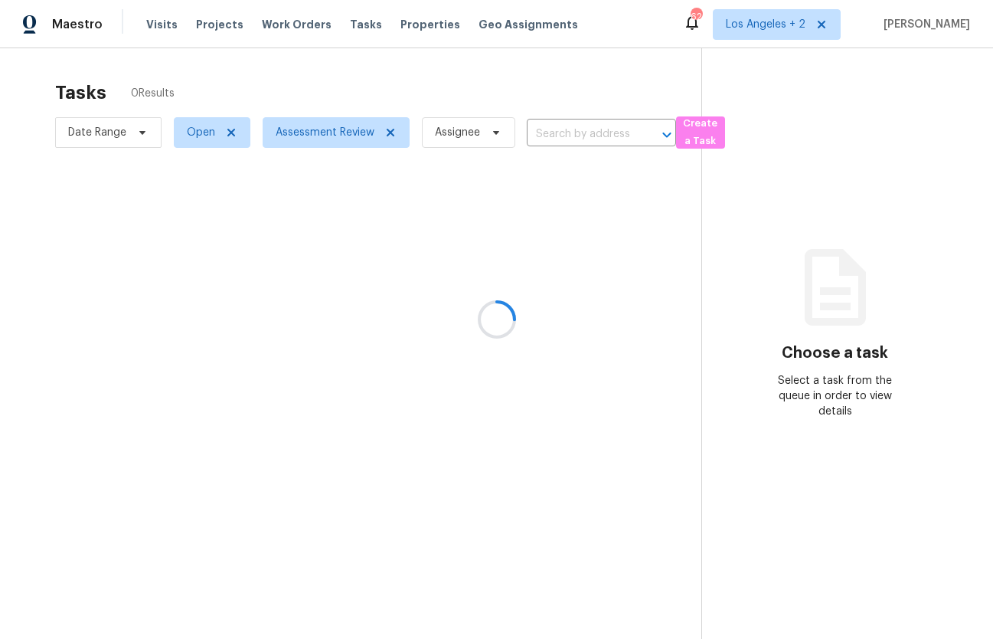
click at [192, 133] on div at bounding box center [496, 319] width 993 height 639
click at [198, 137] on div at bounding box center [496, 319] width 993 height 639
click at [198, 123] on span "Open" at bounding box center [212, 132] width 77 height 31
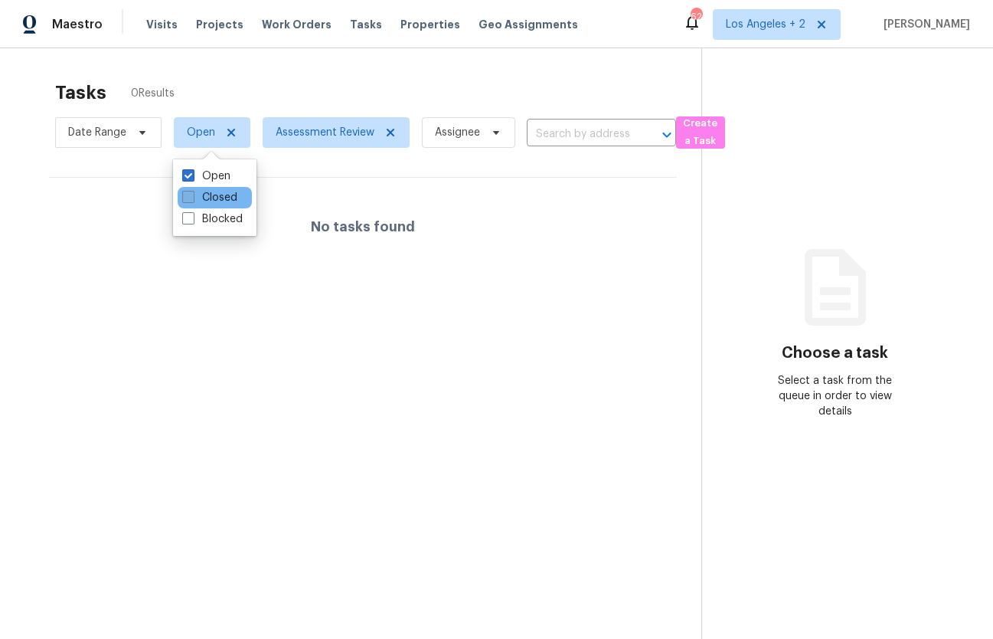
click at [206, 196] on label "Closed" at bounding box center [209, 197] width 55 height 15
click at [192, 196] on input "Closed" at bounding box center [187, 195] width 10 height 10
checkbox input "true"
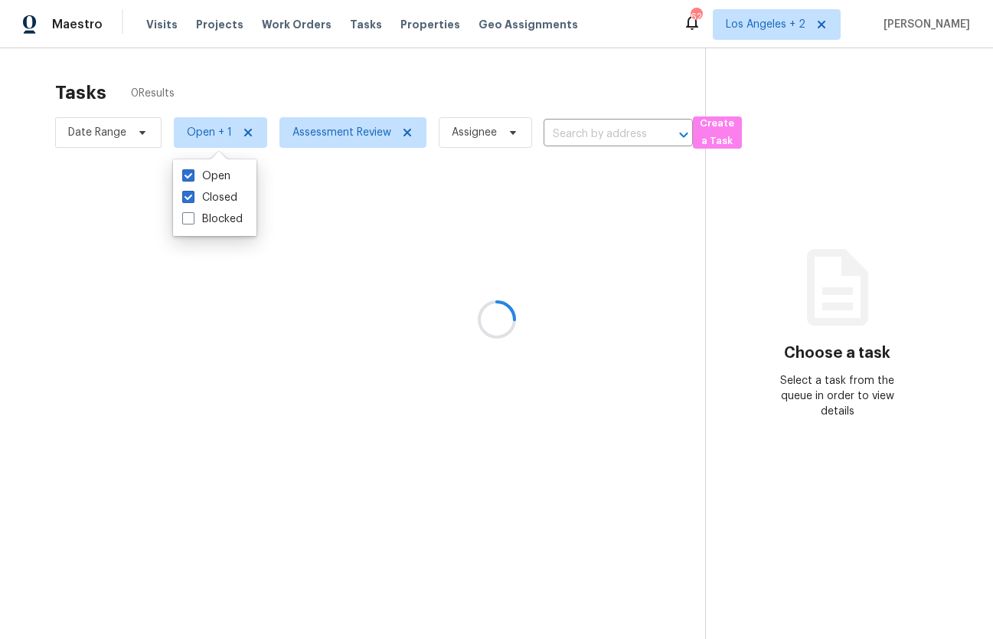
click at [554, 119] on div at bounding box center [496, 319] width 993 height 639
click at [568, 123] on div at bounding box center [496, 319] width 993 height 639
click at [591, 136] on div at bounding box center [496, 319] width 993 height 639
click at [623, 136] on div at bounding box center [496, 319] width 993 height 639
click at [607, 135] on div at bounding box center [496, 319] width 993 height 639
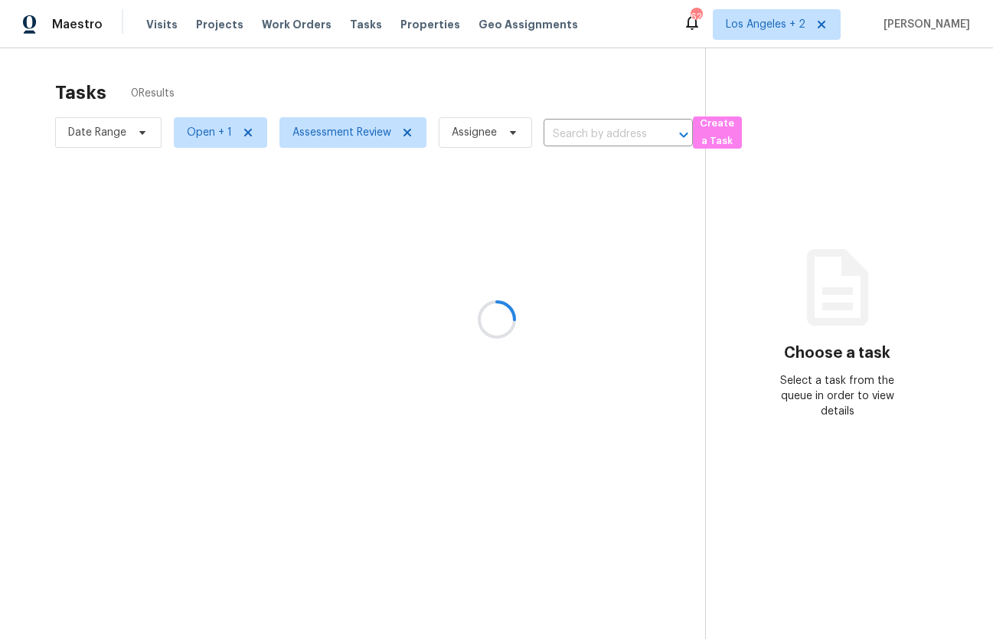
click at [590, 129] on div at bounding box center [496, 319] width 993 height 639
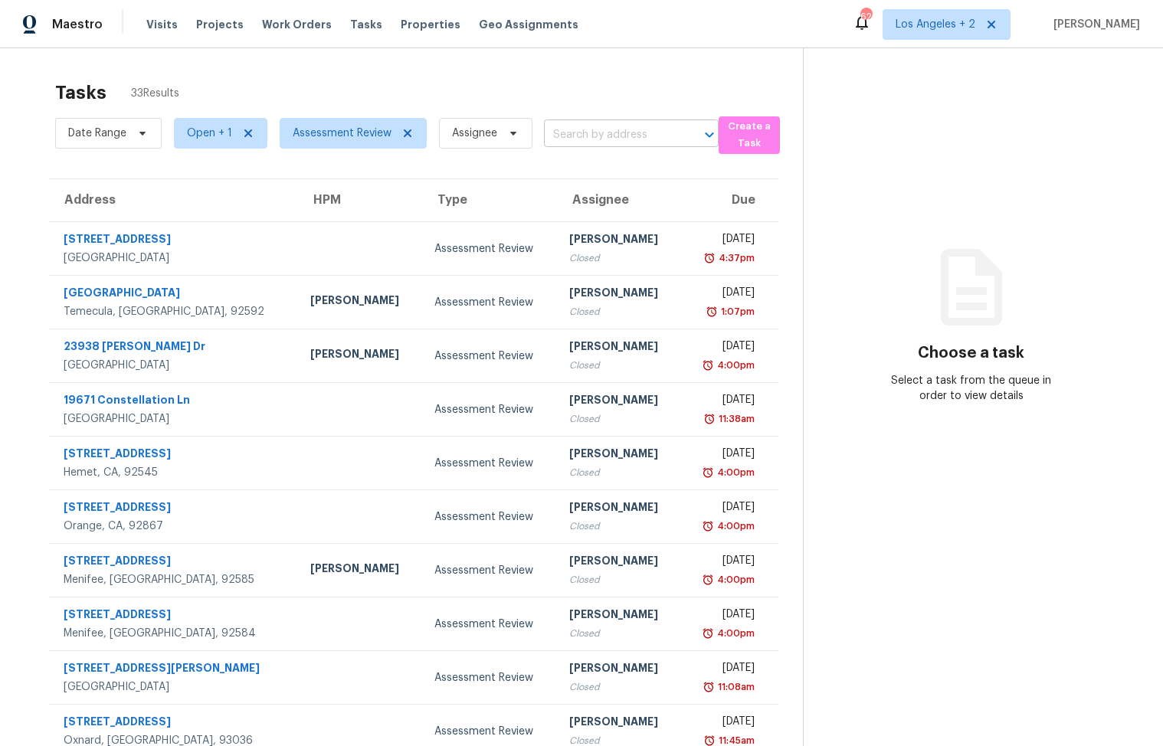
click at [602, 131] on input "text" at bounding box center [610, 135] width 132 height 24
paste input "[STREET_ADDRESS]"
type input "[STREET_ADDRESS]"
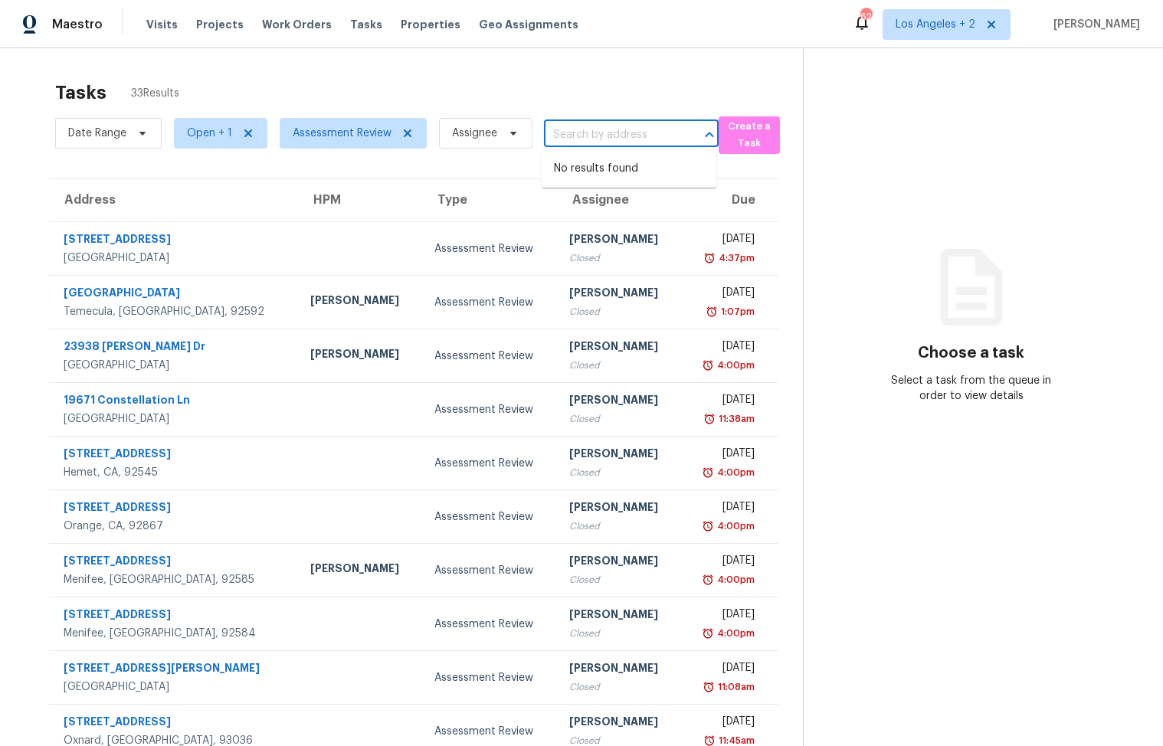
click at [554, 104] on div "Tasks 33 Results" at bounding box center [428, 93] width 747 height 40
click at [207, 132] on span "Open + 1" at bounding box center [209, 133] width 45 height 15
click at [324, 89] on div "Tasks 33 Results" at bounding box center [428, 93] width 747 height 40
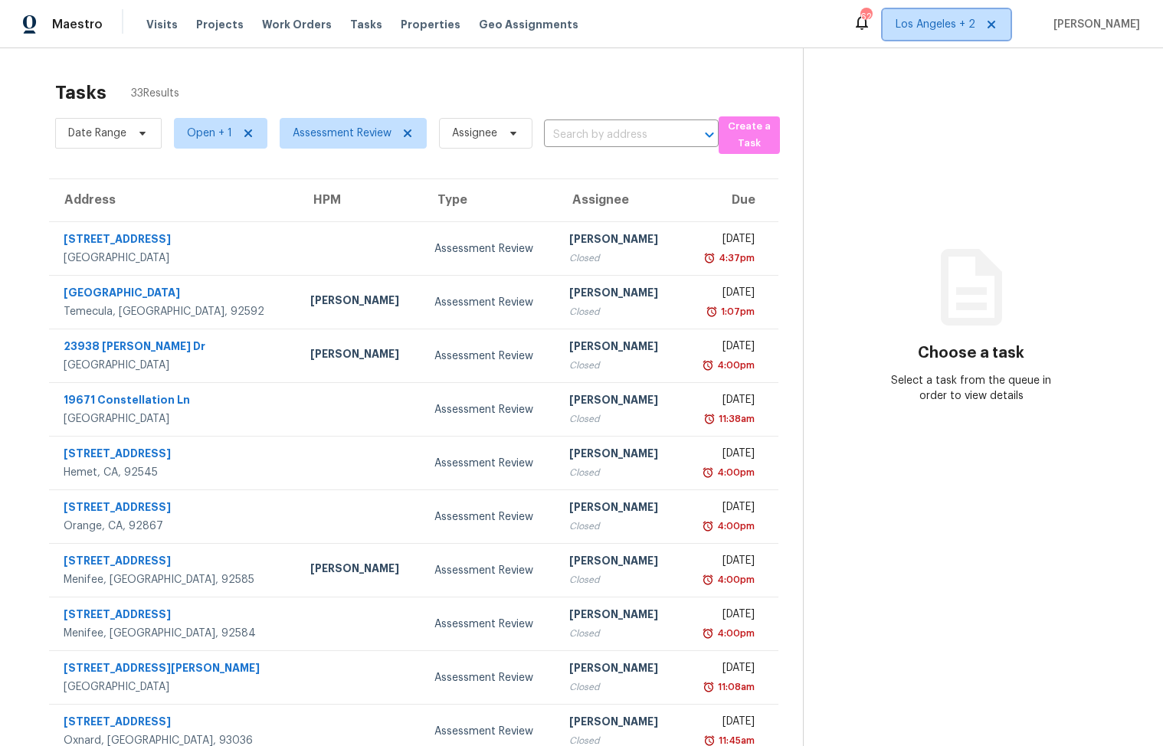
click at [969, 21] on span "Los Angeles + 2" at bounding box center [935, 24] width 80 height 15
click at [643, 100] on div "Tasks 33 Results" at bounding box center [428, 93] width 747 height 40
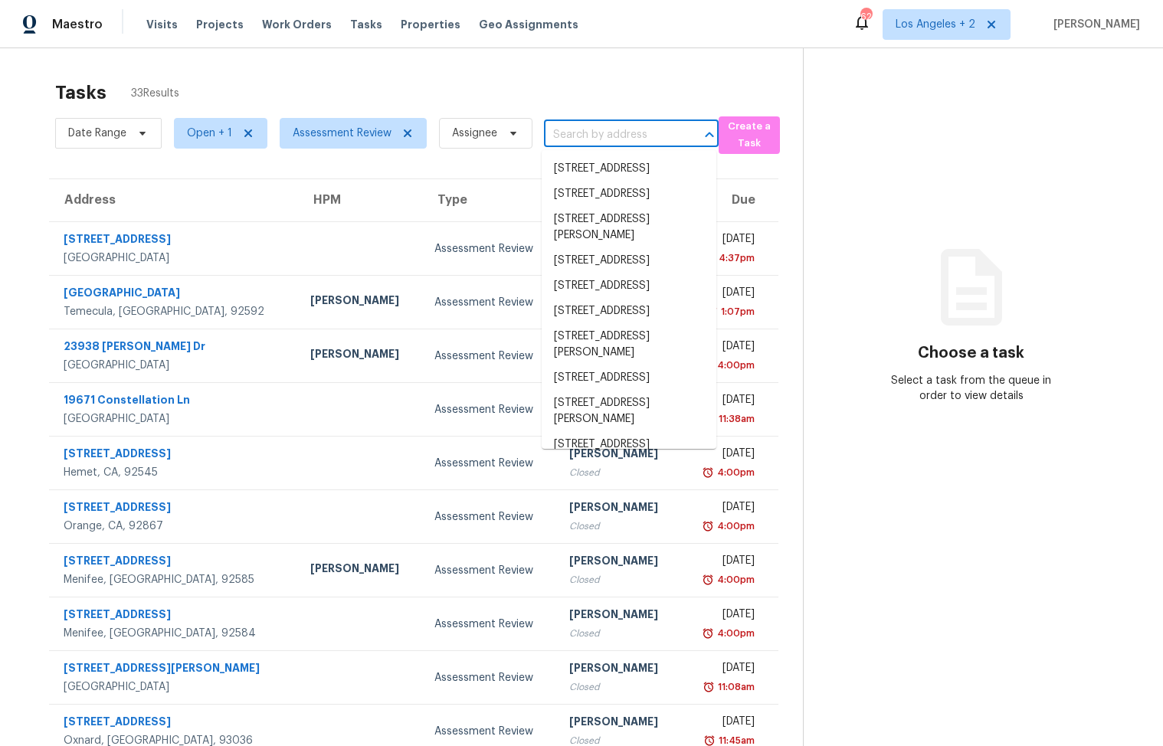
click at [616, 133] on input "text" at bounding box center [610, 135] width 132 height 24
paste input "43b17bee-7a16-5ca5-9dd8-039ebc34b817"
type input "43b17bee-7a16-5ca5-9dd8-039ebc34b817"
click at [975, 26] on span "Los Angeles + 2" at bounding box center [935, 24] width 80 height 15
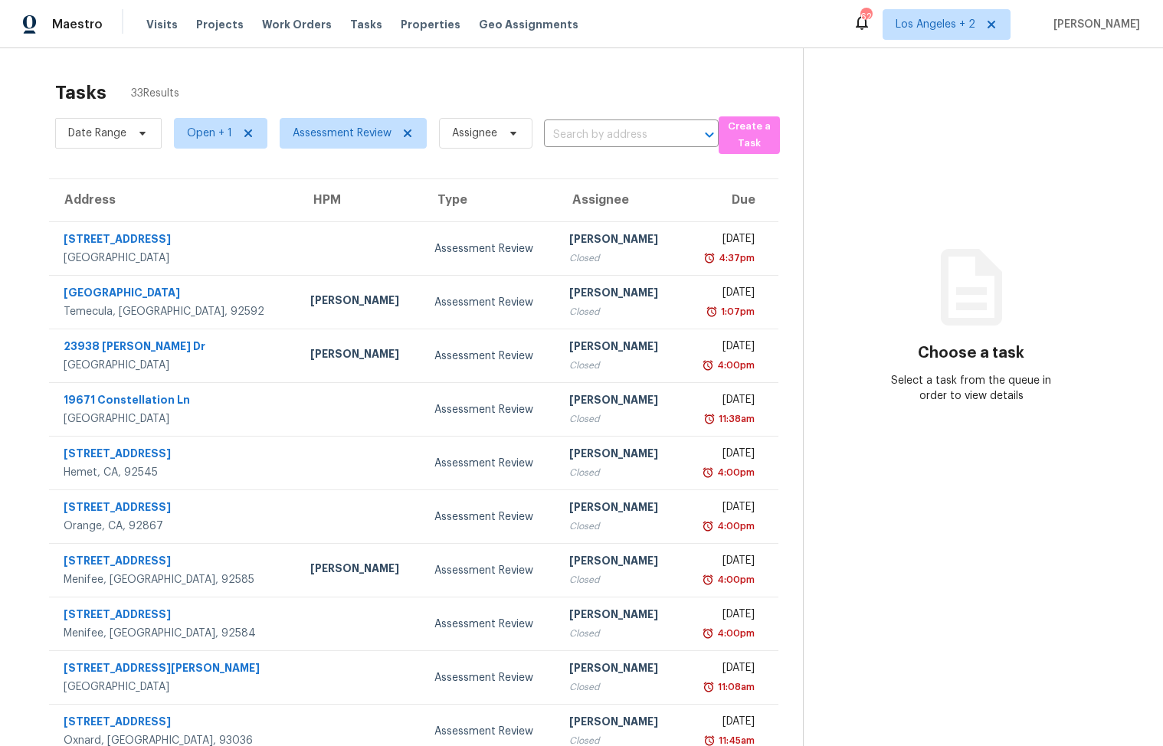
click at [567, 100] on div "Tasks 33 Results" at bounding box center [428, 93] width 747 height 40
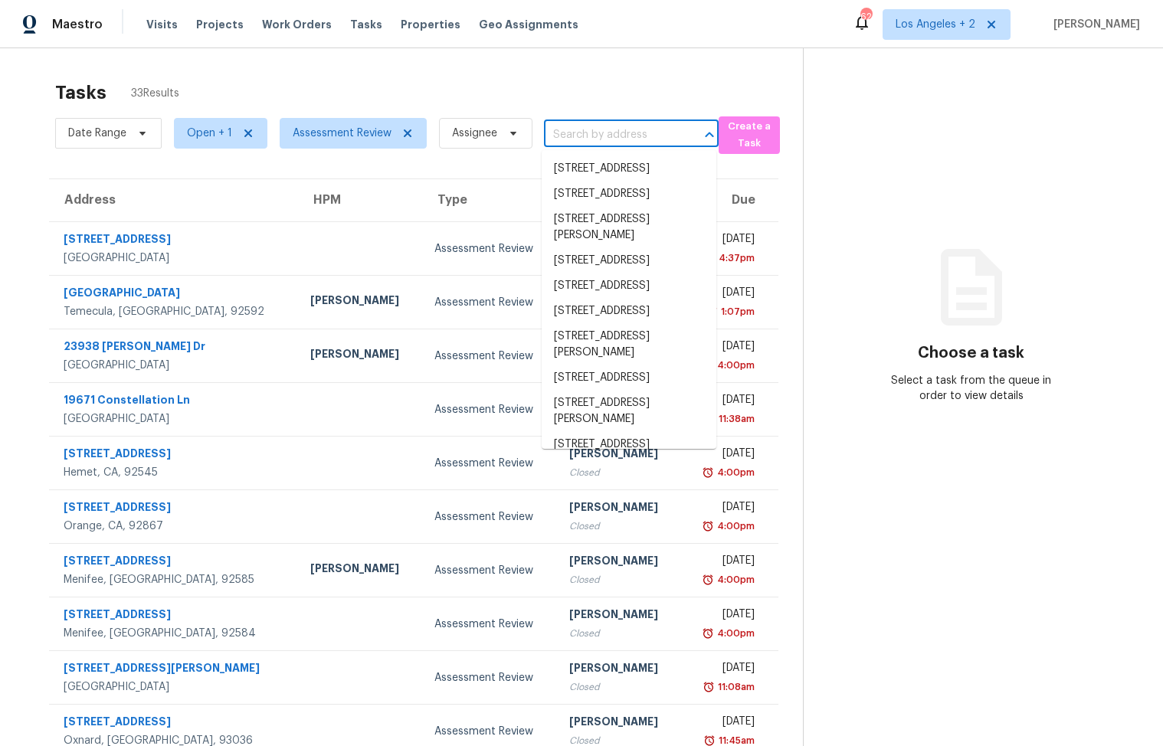
click at [601, 129] on input "text" at bounding box center [610, 135] width 132 height 24
paste input "[STREET_ADDRESS]"
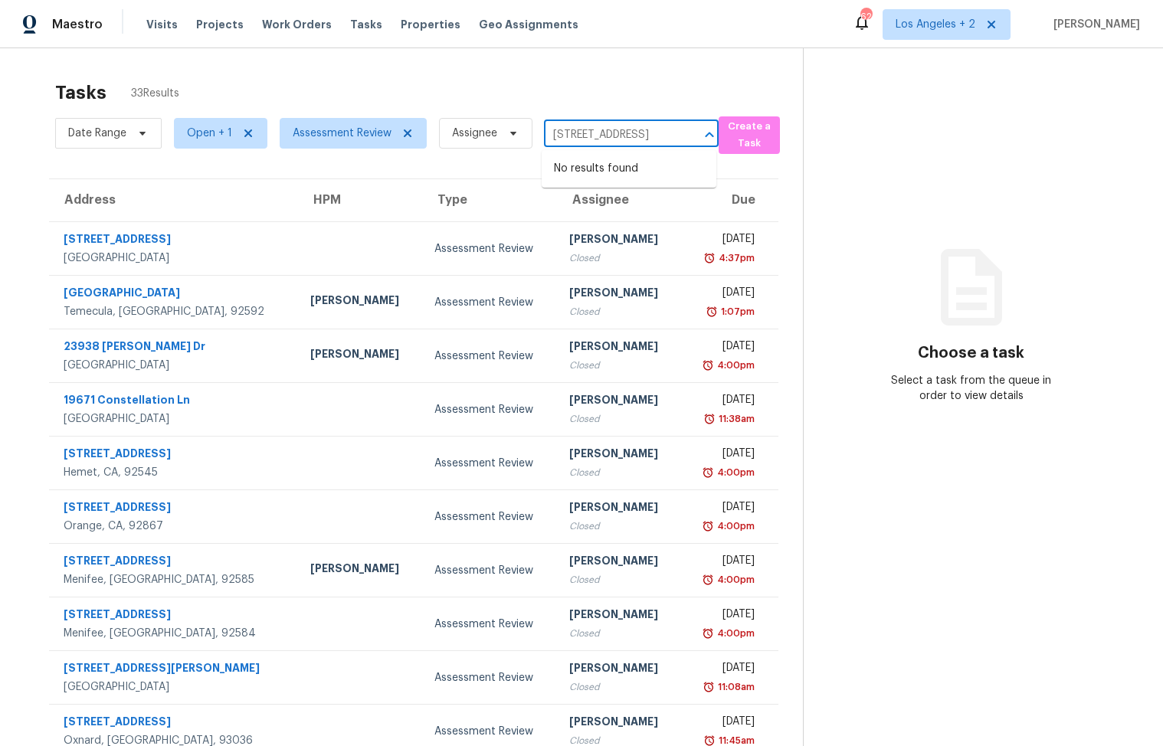
type input "[STREET_ADDRESS]"
click at [973, 15] on span "Los Angeles + 2" at bounding box center [946, 24] width 128 height 31
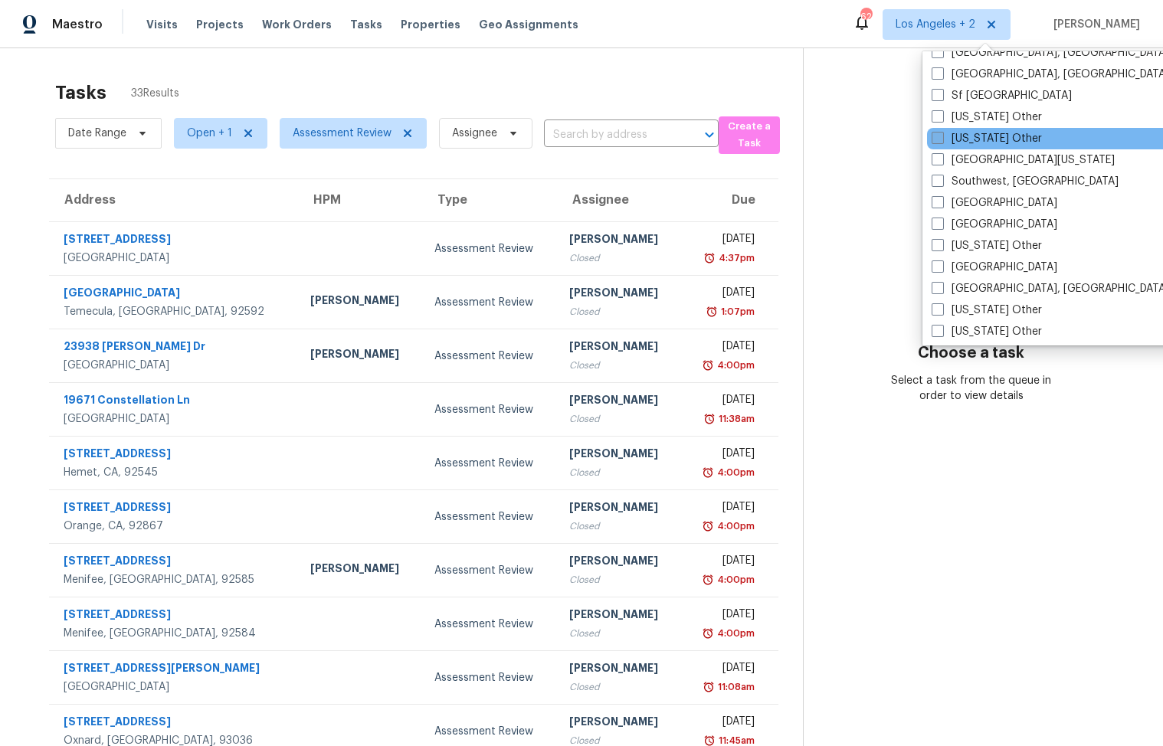
scroll to position [191, 0]
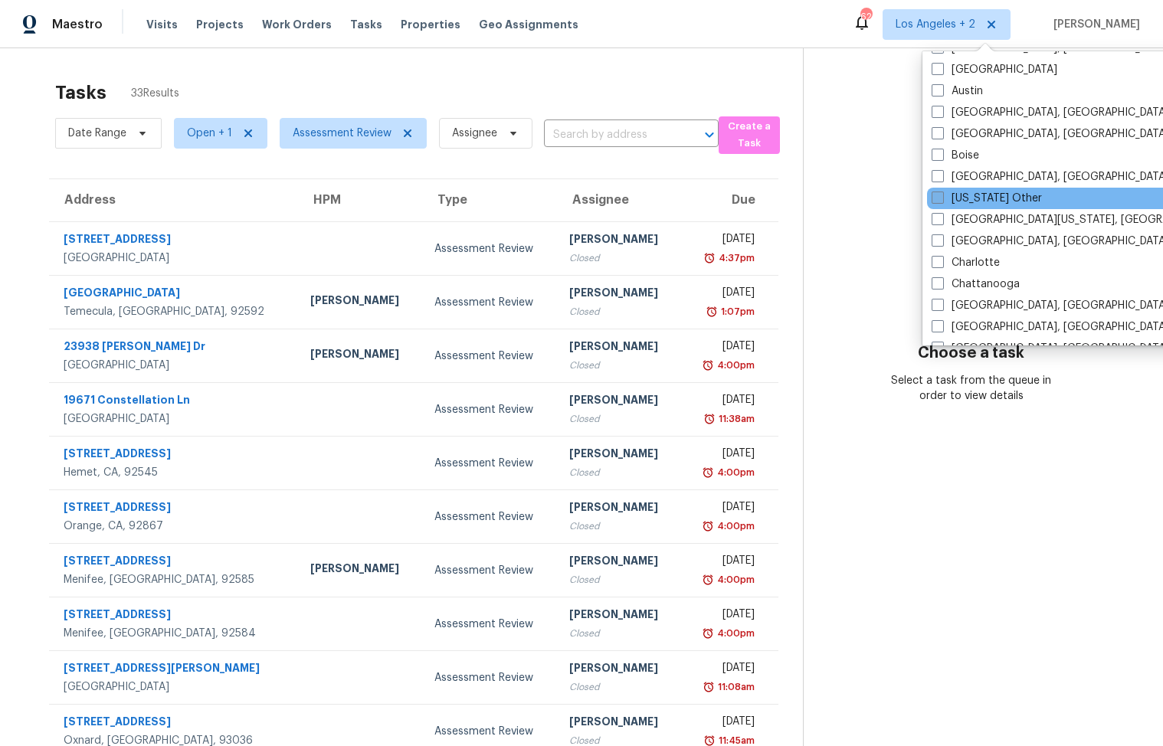
click at [977, 194] on label "California Other" at bounding box center [986, 198] width 110 height 15
click at [941, 194] on input "California Other" at bounding box center [936, 196] width 10 height 10
checkbox input "true"
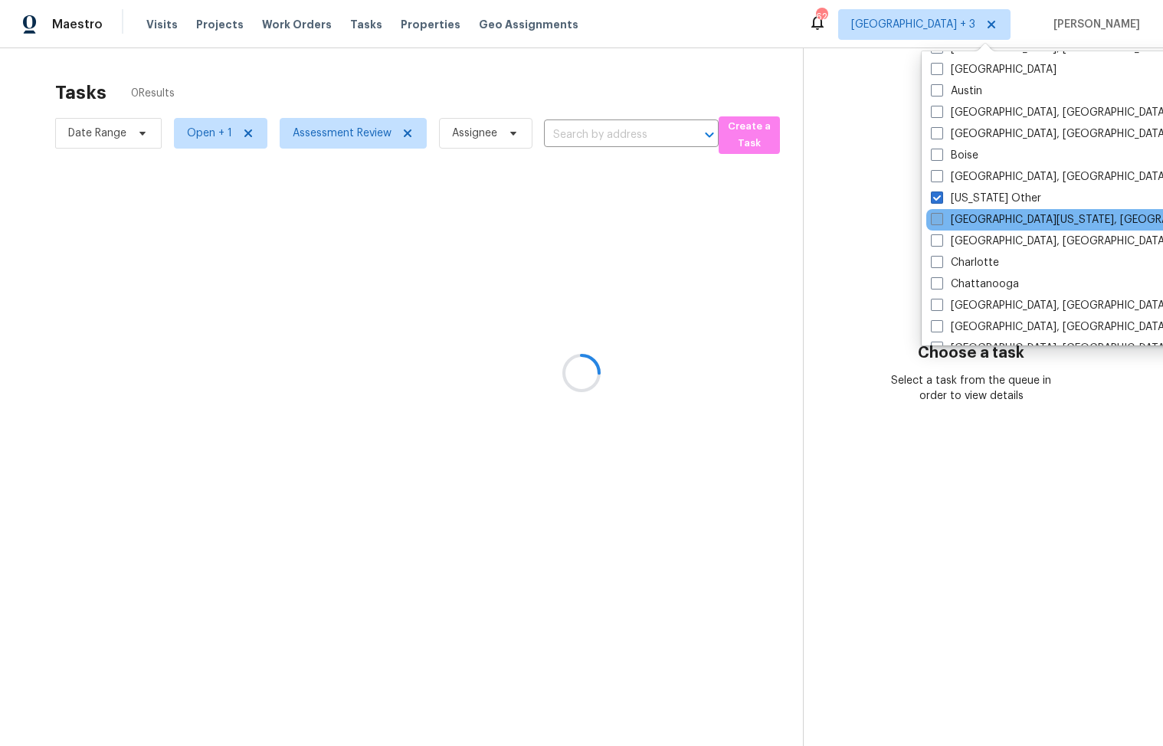
click at [977, 217] on label "Central California, CA" at bounding box center [1078, 219] width 295 height 15
click at [940, 217] on input "Central California, CA" at bounding box center [936, 217] width 10 height 10
checkbox input "true"
click at [609, 129] on div at bounding box center [581, 373] width 1163 height 746
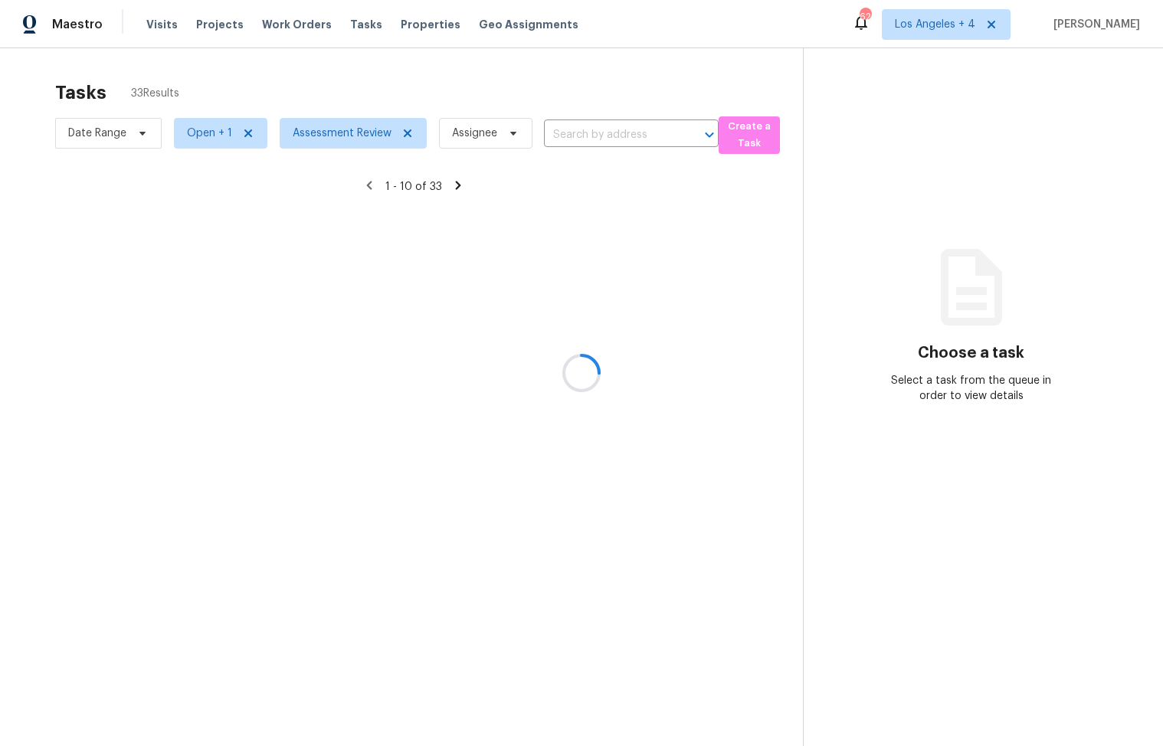
click at [567, 131] on div at bounding box center [581, 373] width 1163 height 746
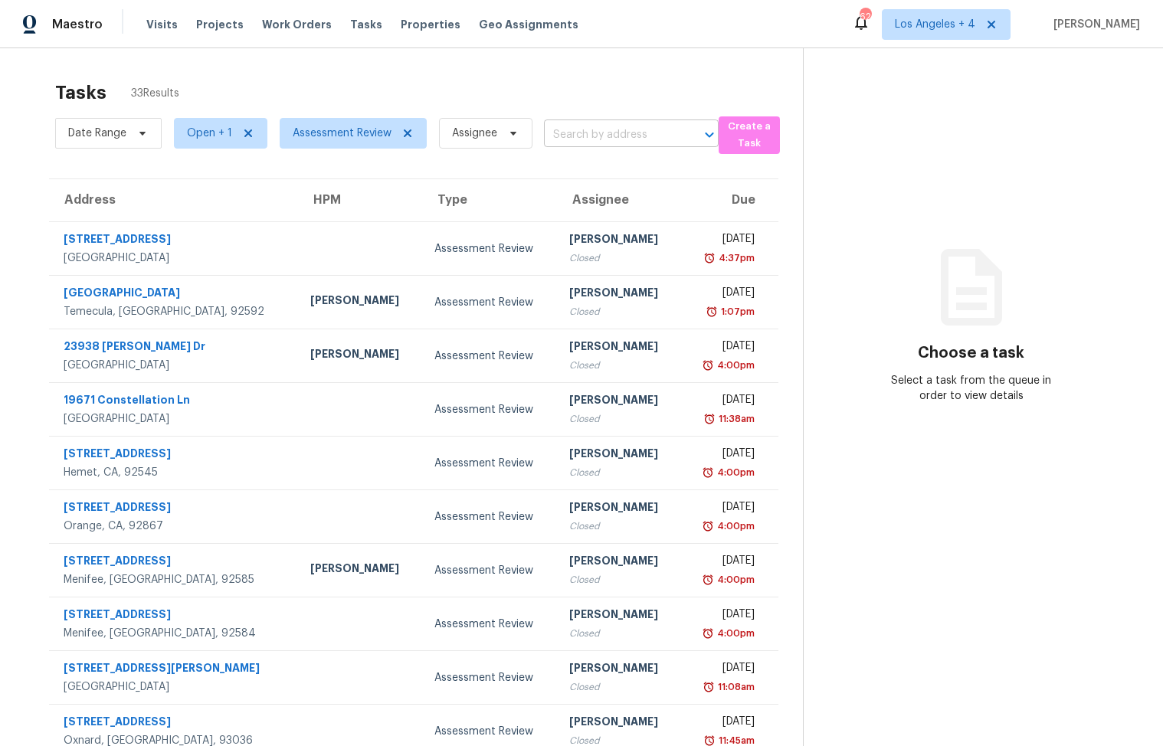
click at [596, 135] on input "text" at bounding box center [610, 135] width 132 height 24
paste input "[STREET_ADDRESS]"
type input "[STREET_ADDRESS]"
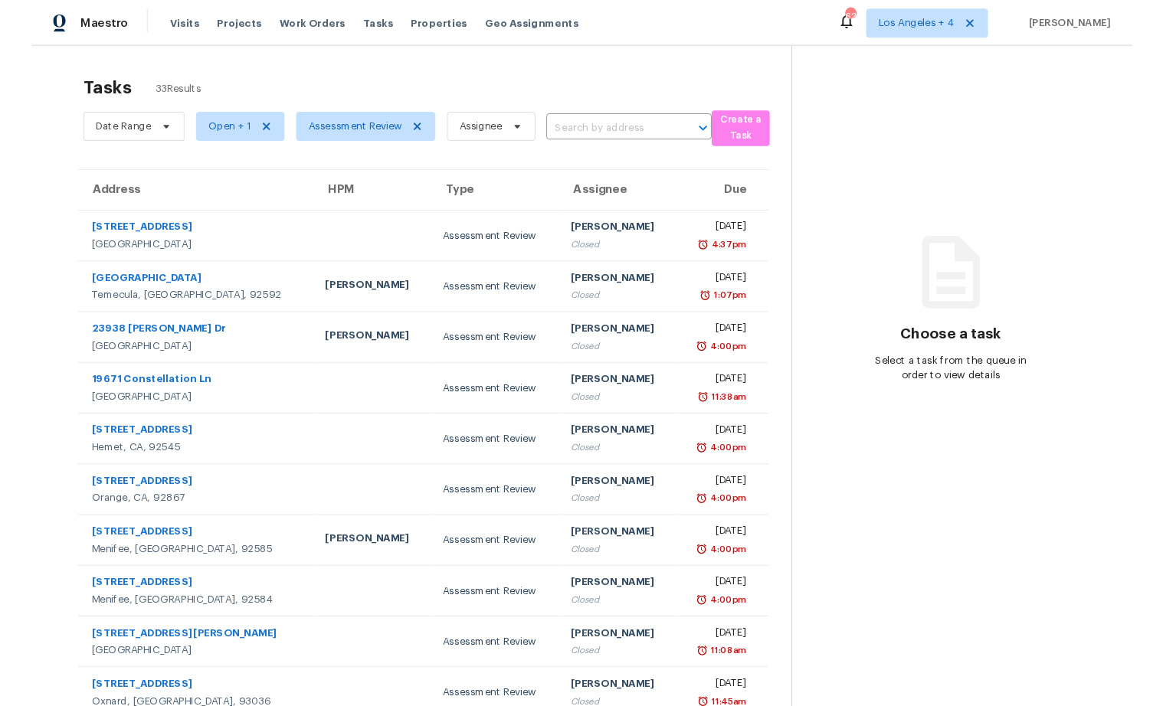
scroll to position [0, 0]
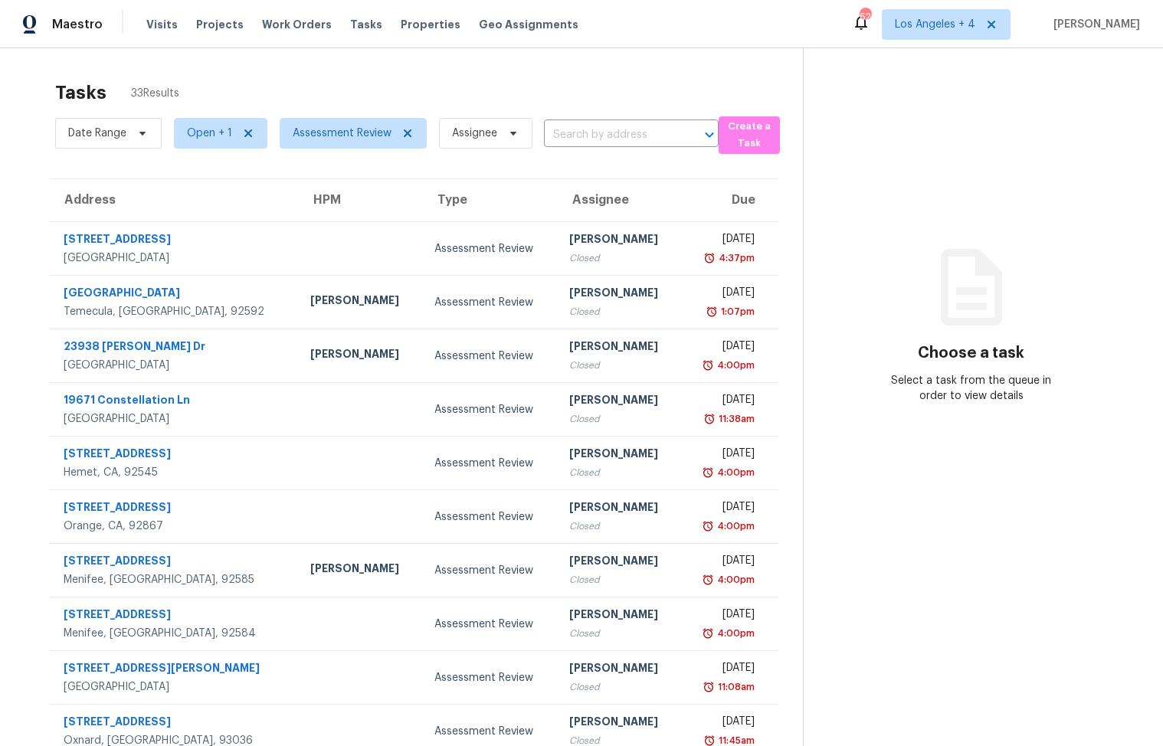
click at [620, 68] on div "Tasks 33 Results Date Range Open + 1 Assessment Review Assignee ​ Create a Task…" at bounding box center [581, 423] width 1163 height 751
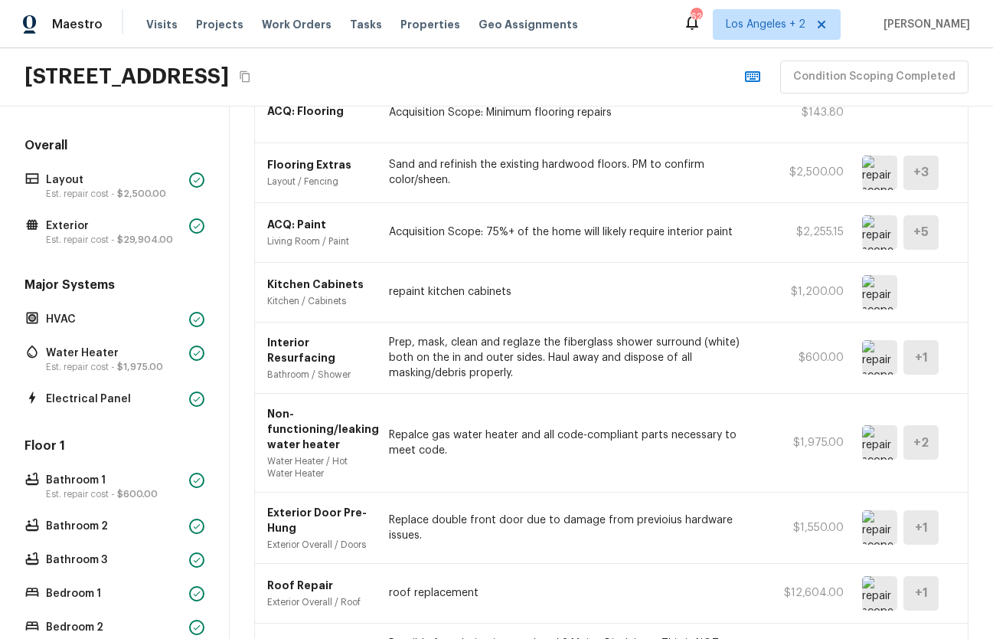
scroll to position [815, 0]
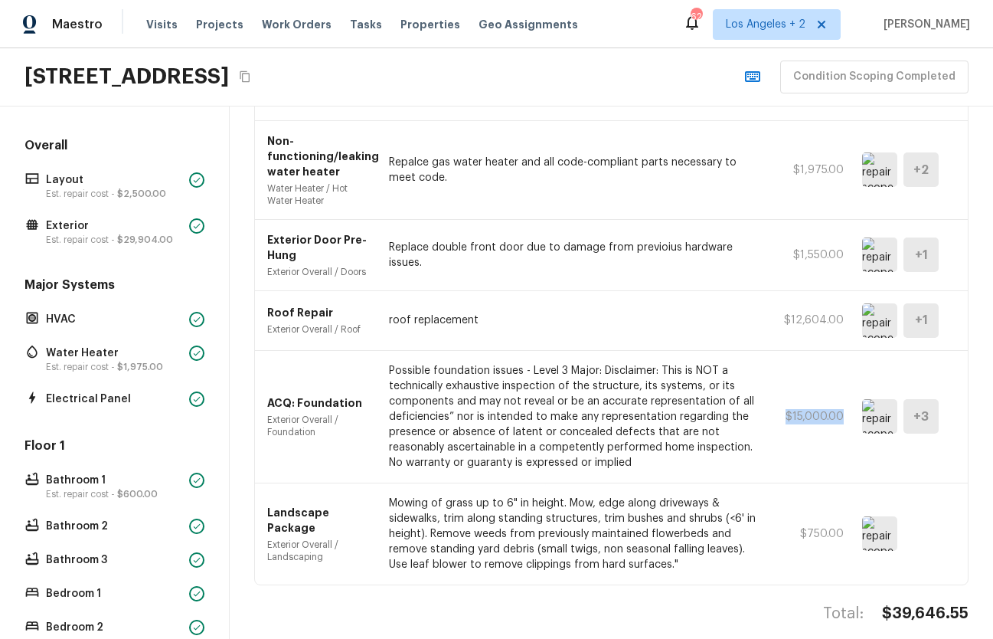
drag, startPoint x: 780, startPoint y: 399, endPoint x: 846, endPoint y: 398, distance: 65.9
click at [847, 398] on div "ACQ: Foundation Exterior Overall / Foundation Possible foundation issues - Leve…" at bounding box center [611, 417] width 713 height 132
drag, startPoint x: 774, startPoint y: 304, endPoint x: 850, endPoint y: 296, distance: 76.2
click at [850, 296] on div "Roof Repair Exterior Overall / Roof roof replacement $12,604.00 + 1" at bounding box center [611, 321] width 713 height 60
drag, startPoint x: 846, startPoint y: 301, endPoint x: 785, endPoint y: 301, distance: 60.5
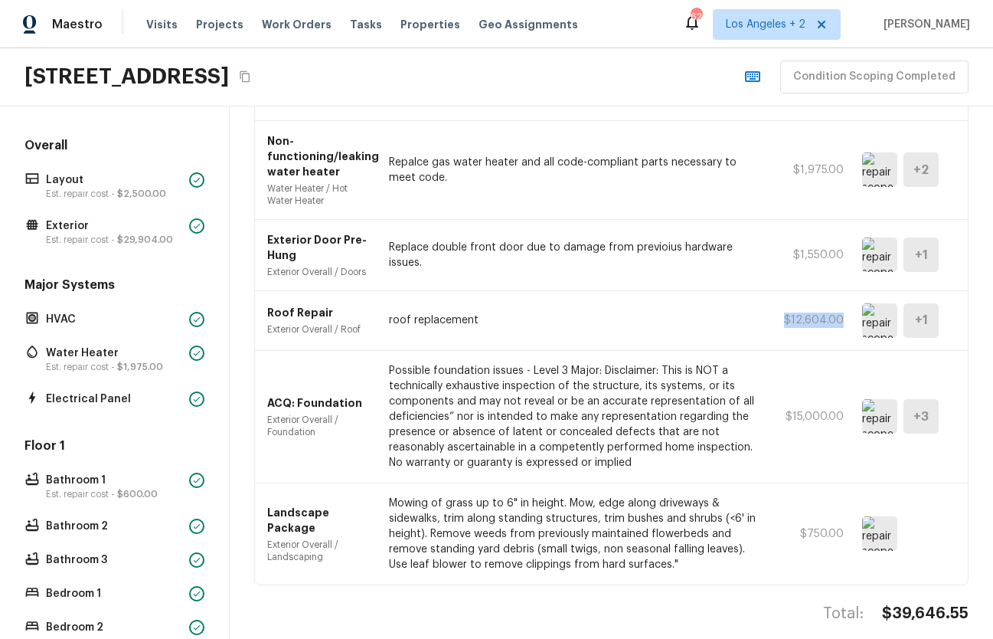
click at [785, 301] on div "Roof Repair Exterior Overall / Roof roof replacement $12,604.00 + 1" at bounding box center [611, 321] width 713 height 60
click at [885, 303] on img at bounding box center [879, 320] width 35 height 34
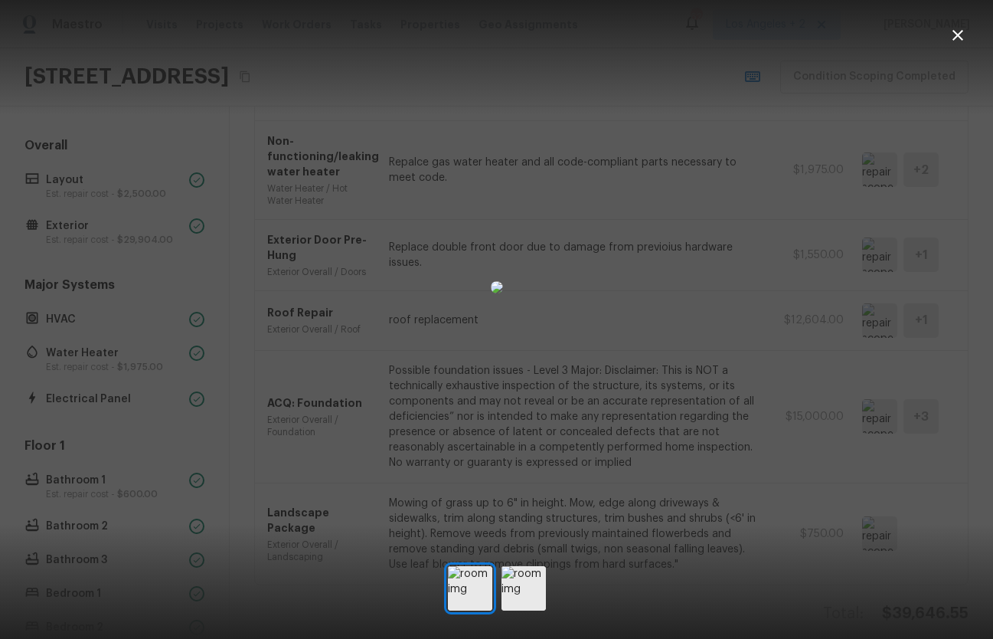
click at [804, 377] on div at bounding box center [496, 287] width 993 height 525
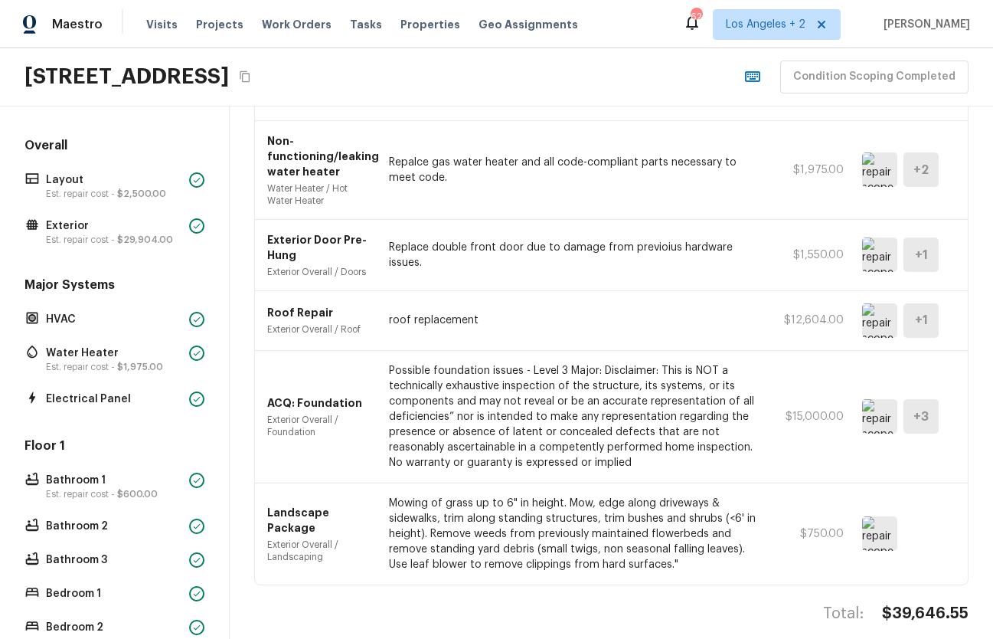
click at [881, 402] on img at bounding box center [879, 416] width 35 height 34
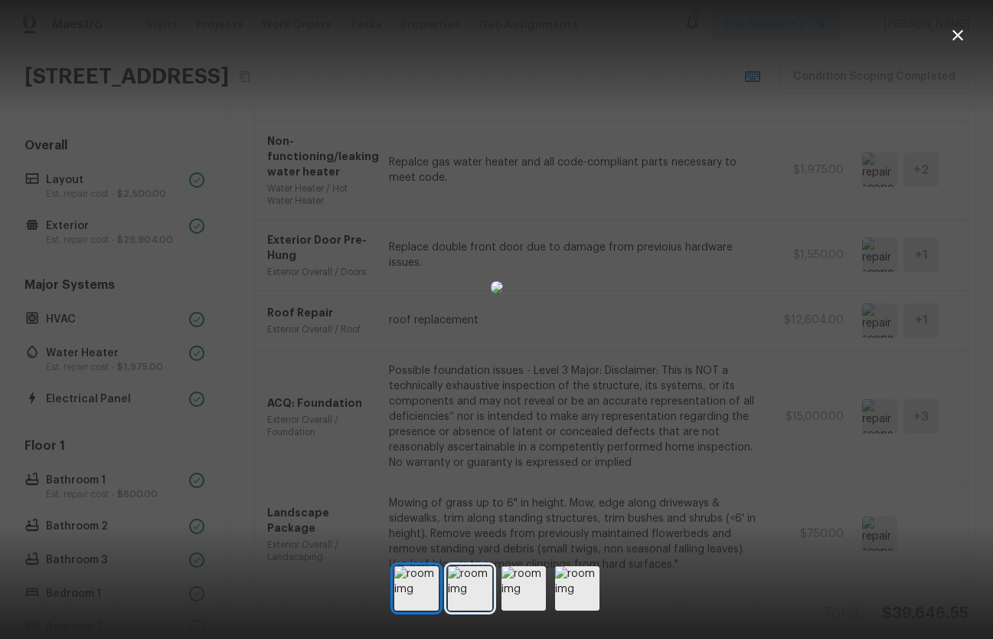
click at [468, 594] on img at bounding box center [470, 588] width 44 height 44
click at [813, 353] on div at bounding box center [496, 287] width 993 height 525
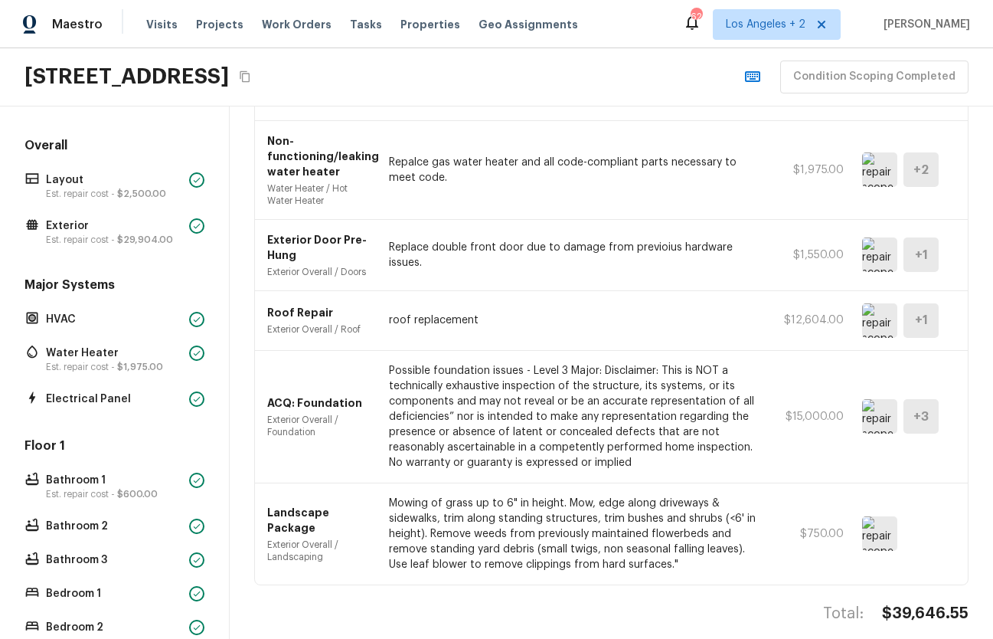
click at [896, 310] on img at bounding box center [879, 320] width 35 height 34
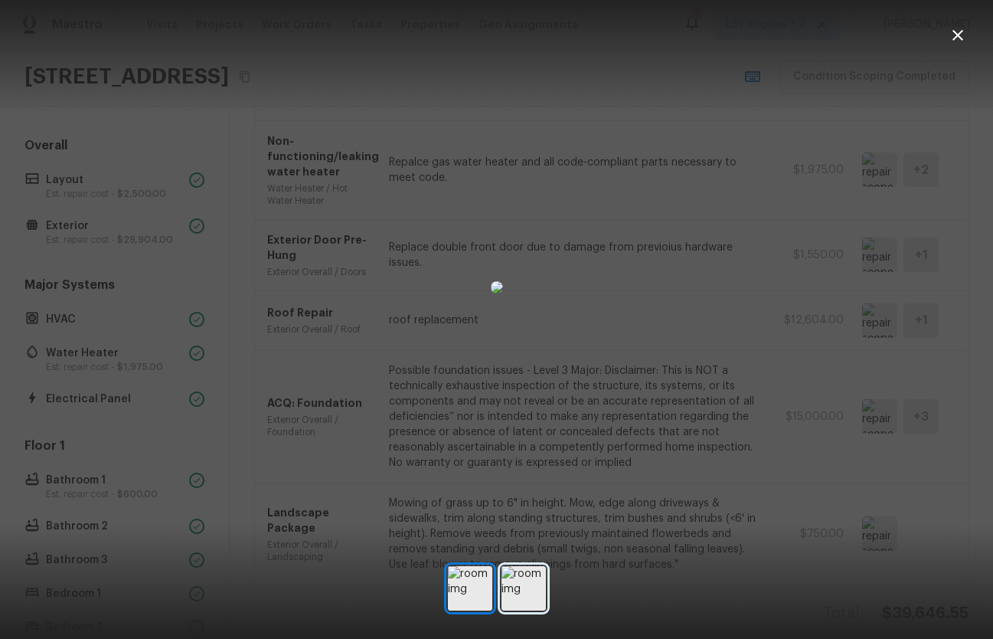
click at [521, 597] on img at bounding box center [524, 588] width 44 height 44
click at [500, 293] on img at bounding box center [497, 287] width 12 height 12
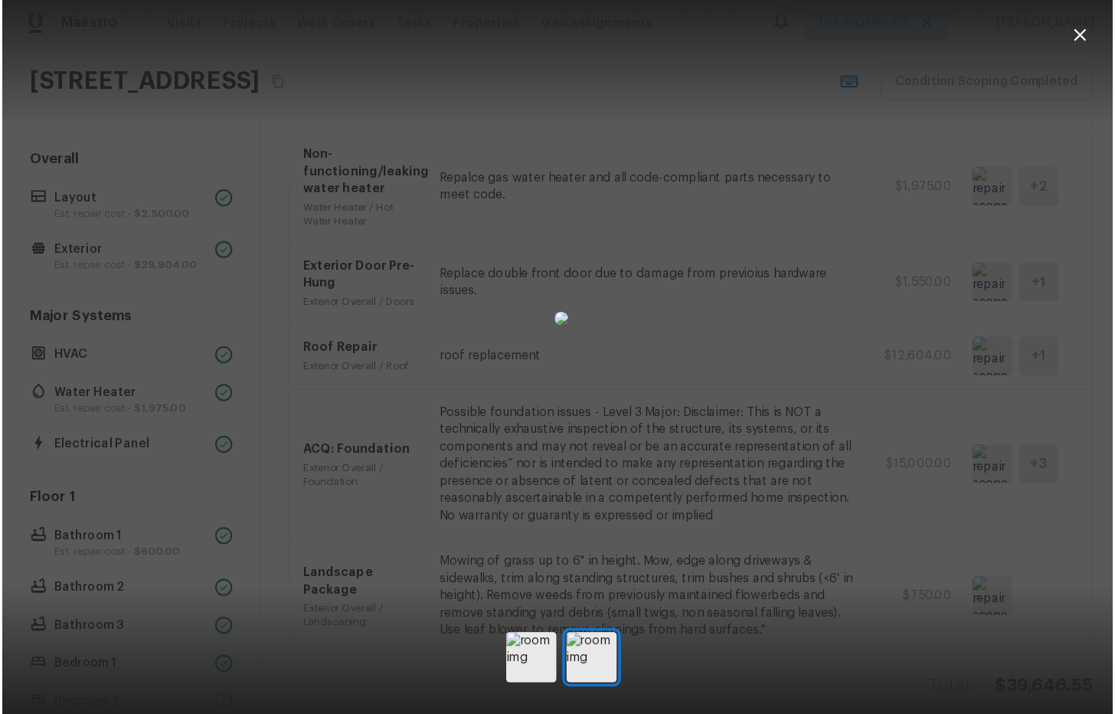
scroll to position [0, 0]
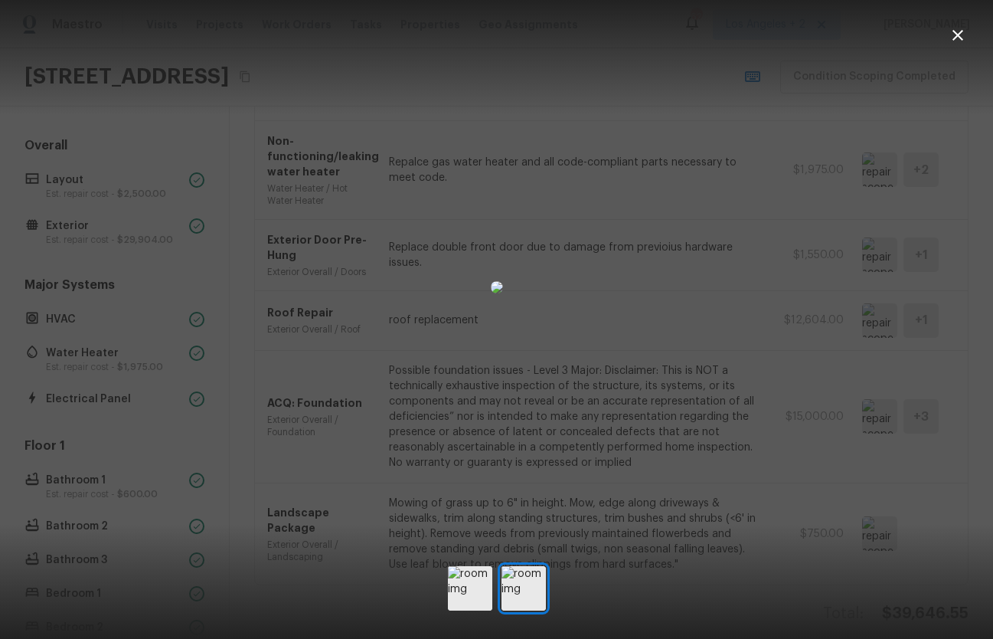
click at [958, 33] on icon "button" at bounding box center [958, 35] width 18 height 18
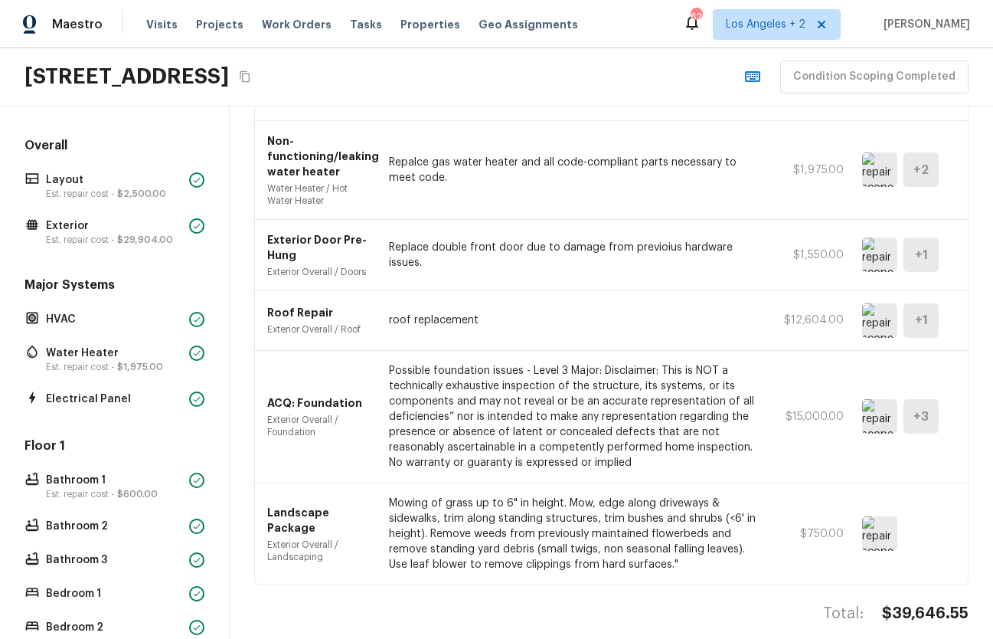
click at [887, 307] on img at bounding box center [879, 320] width 35 height 34
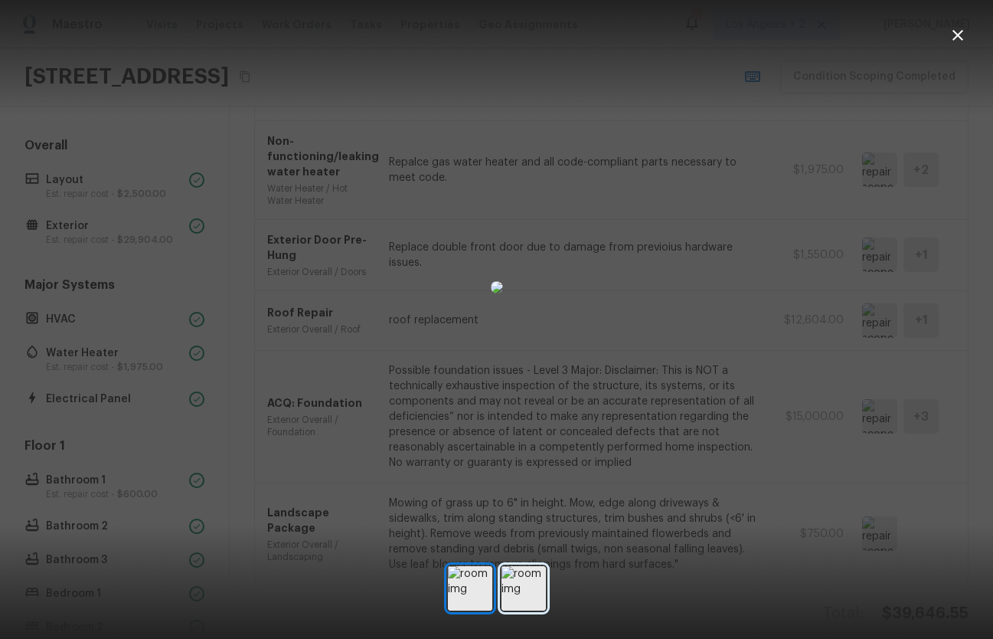
click at [525, 594] on img at bounding box center [524, 588] width 44 height 44
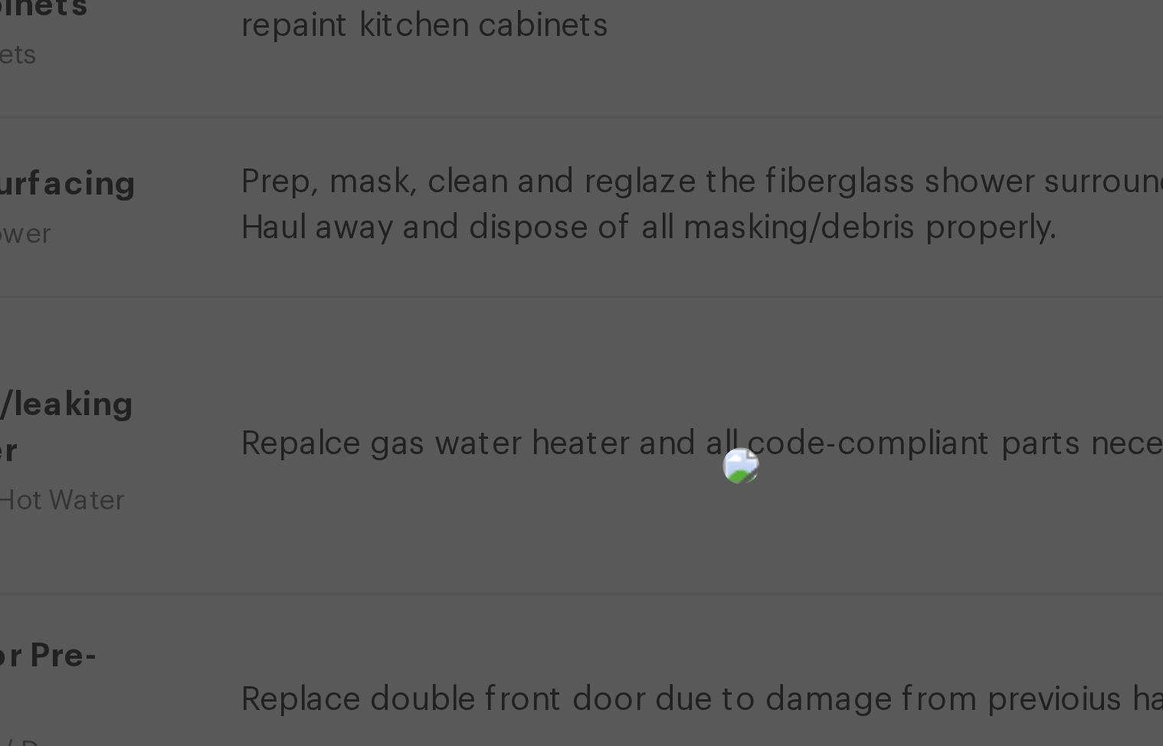
scroll to position [569, 0]
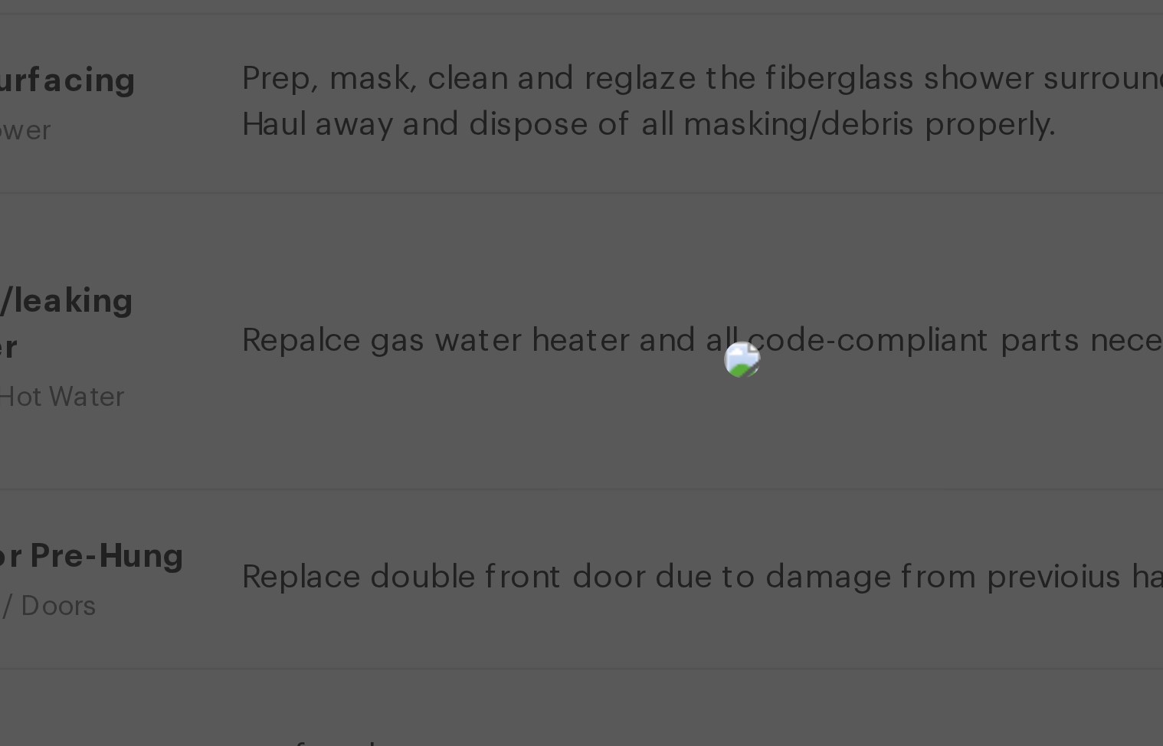
click at [587, 335] on img at bounding box center [581, 341] width 12 height 12
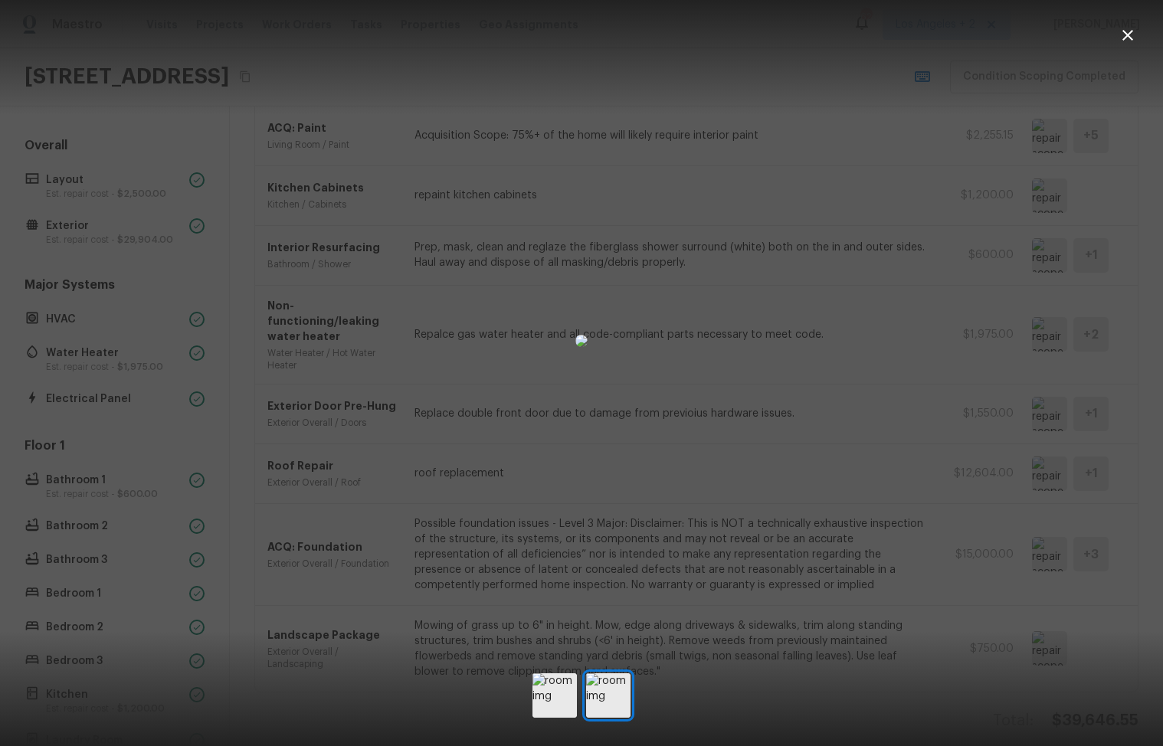
click at [300, 282] on div at bounding box center [581, 341] width 1163 height 633
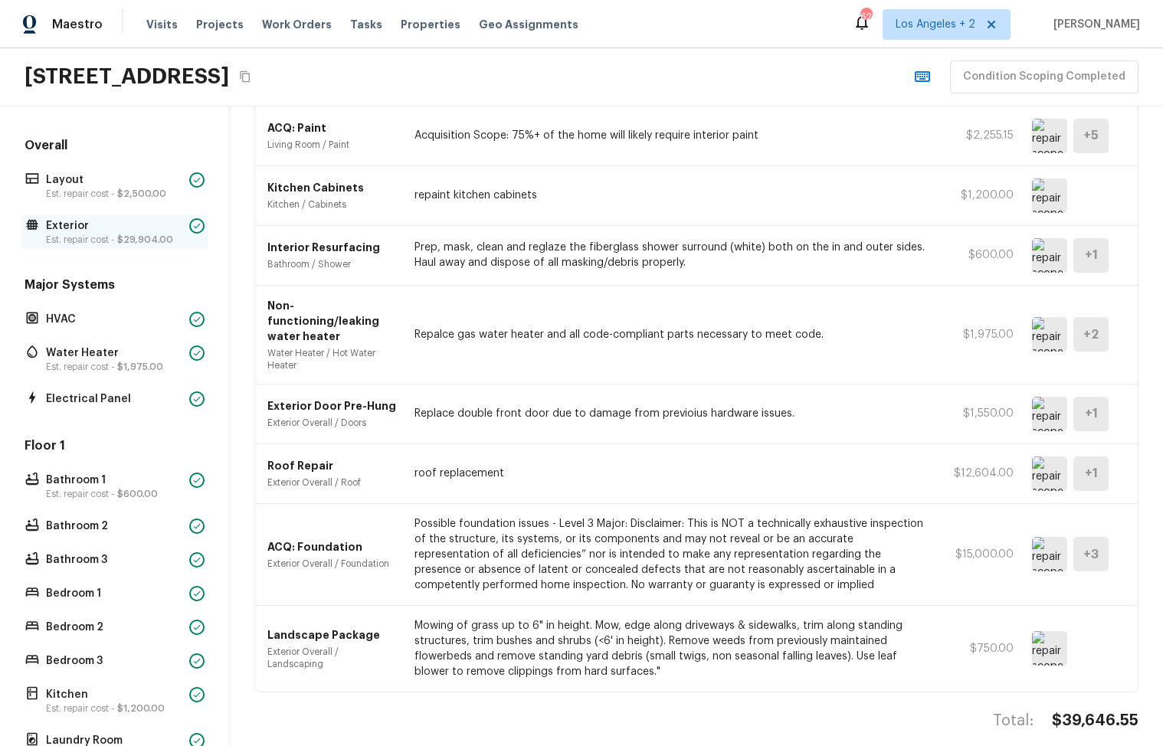
click at [77, 225] on p "Exterior" at bounding box center [114, 225] width 137 height 15
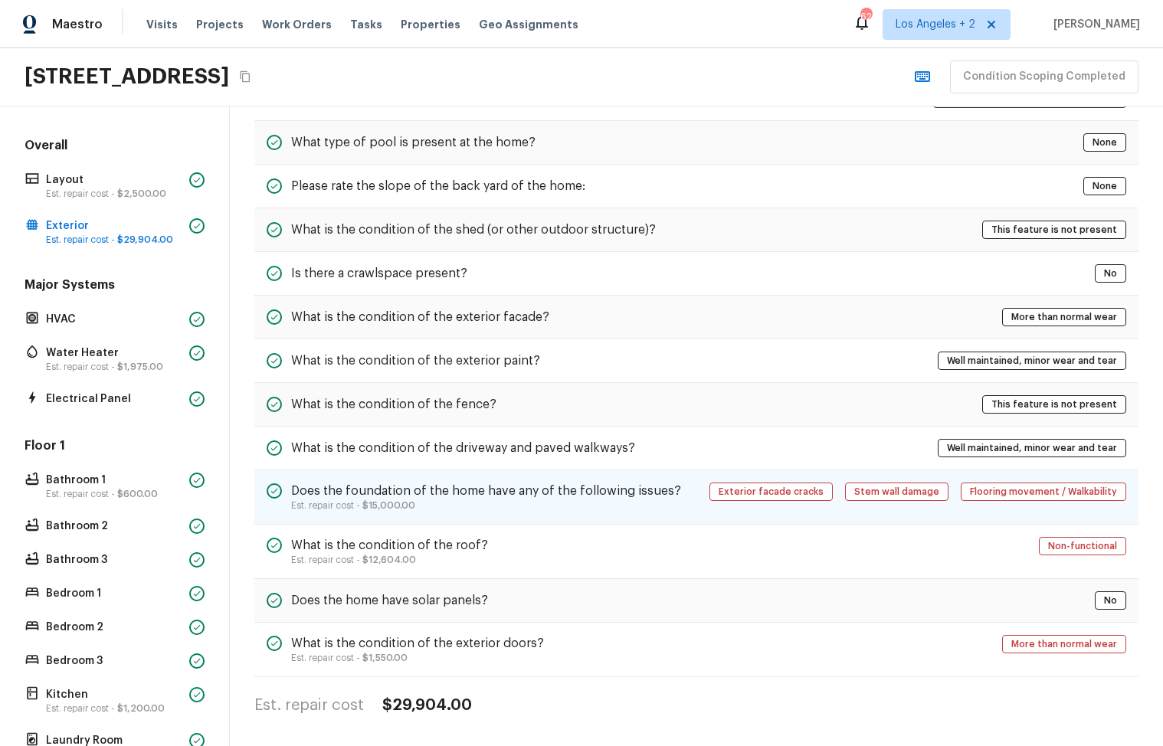
click at [587, 495] on h5 "Does the foundation of the home have any of the following issues?" at bounding box center [486, 490] width 390 height 17
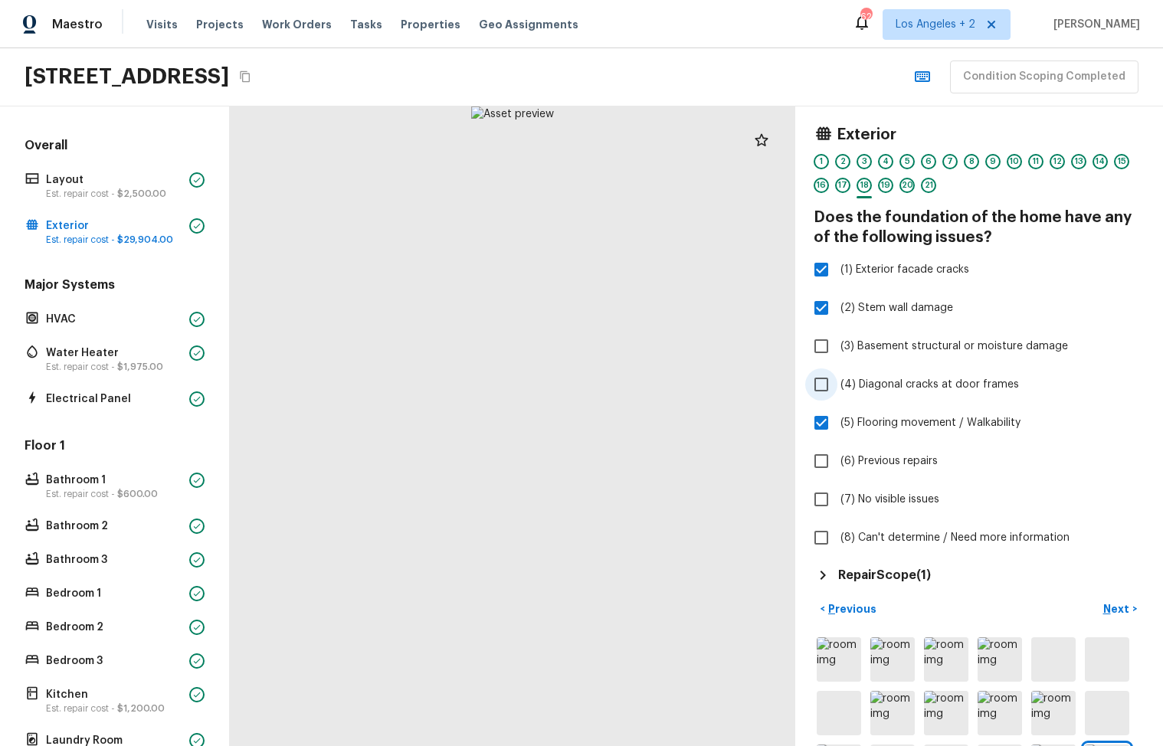
scroll to position [118, 0]
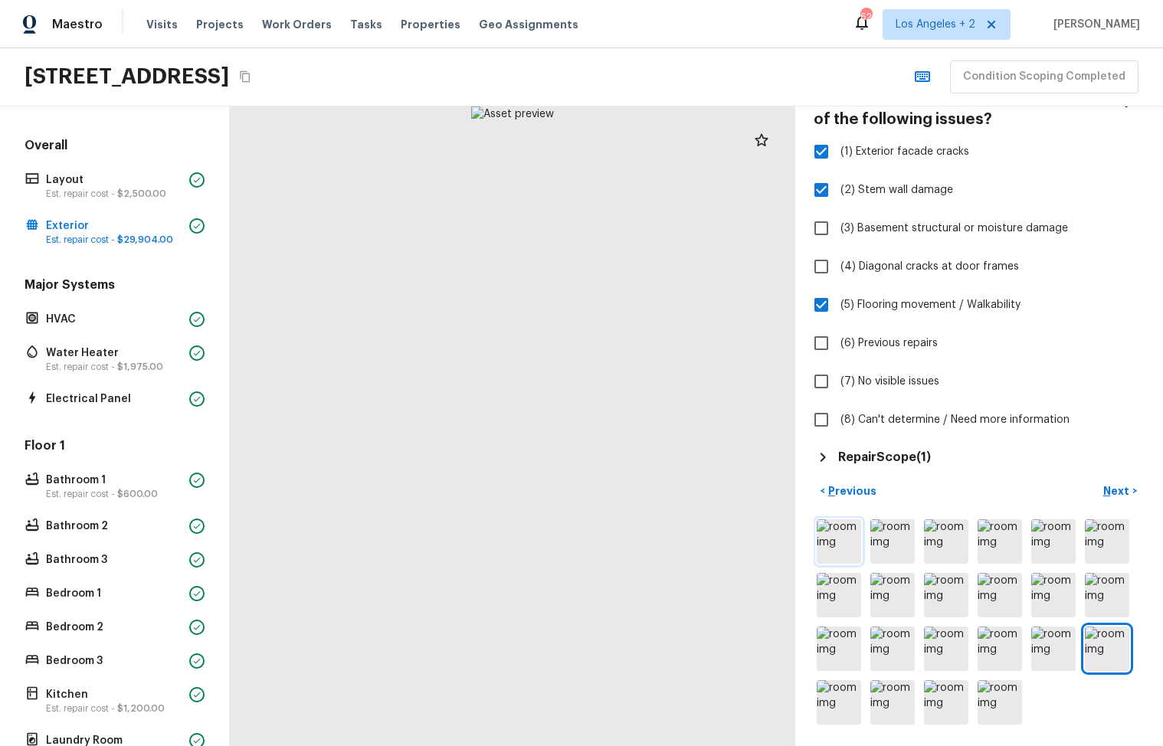
click at [848, 536] on img at bounding box center [838, 541] width 44 height 44
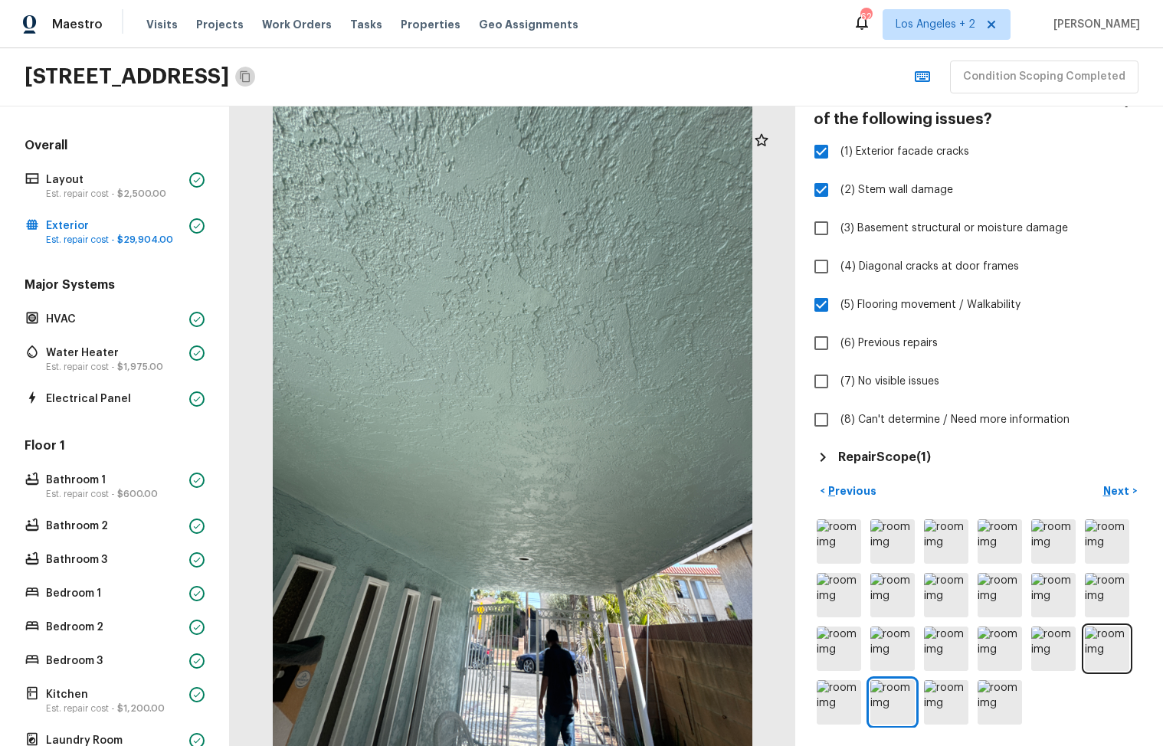
click at [251, 76] on icon "Copy Address" at bounding box center [245, 76] width 12 height 12
click at [251, 72] on icon "Copy Address" at bounding box center [245, 76] width 12 height 12
click at [100, 234] on p "Est. repair cost - $29,904.00" at bounding box center [114, 240] width 137 height 12
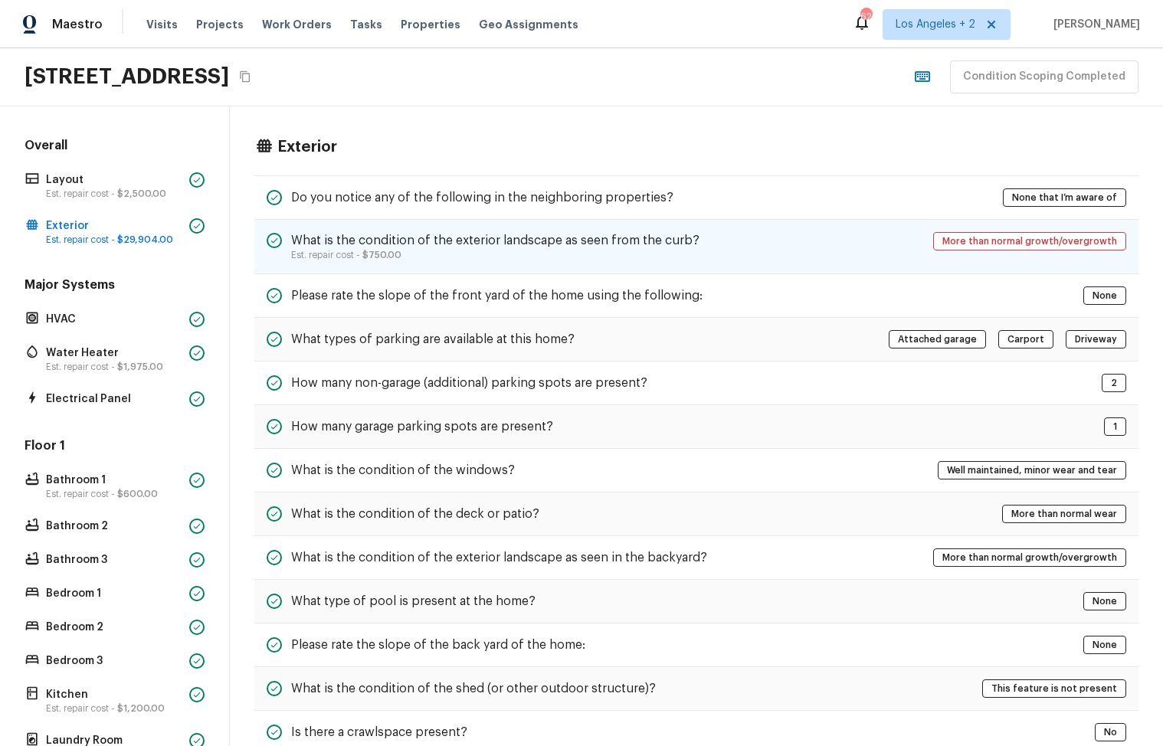
scroll to position [459, 0]
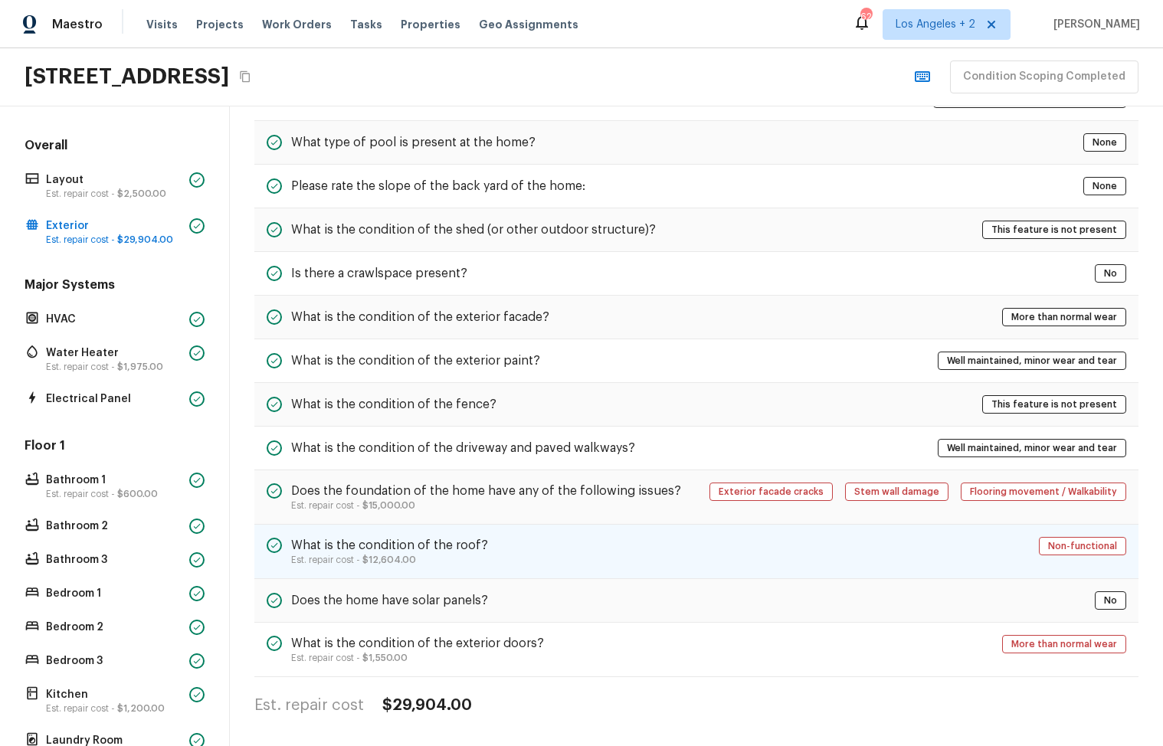
click at [507, 539] on div "What is the condition of the roof? Est. repair cost - $12,604.00 Non-functional" at bounding box center [696, 552] width 884 height 54
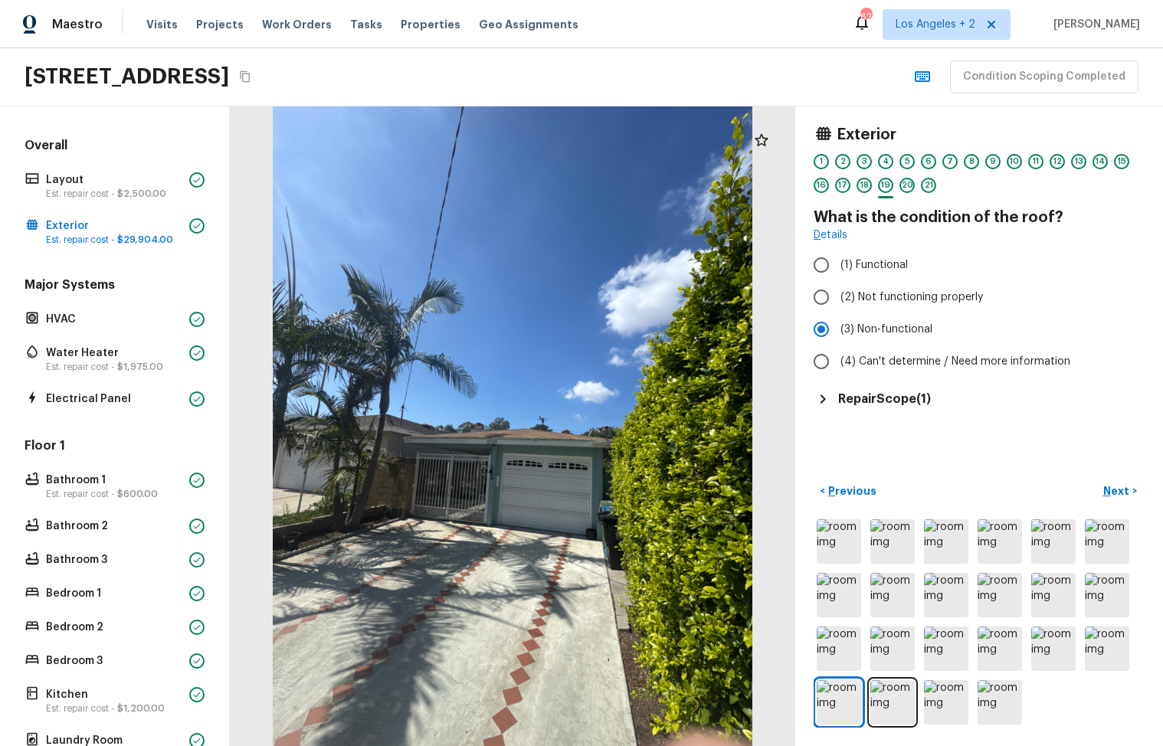
scroll to position [0, 0]
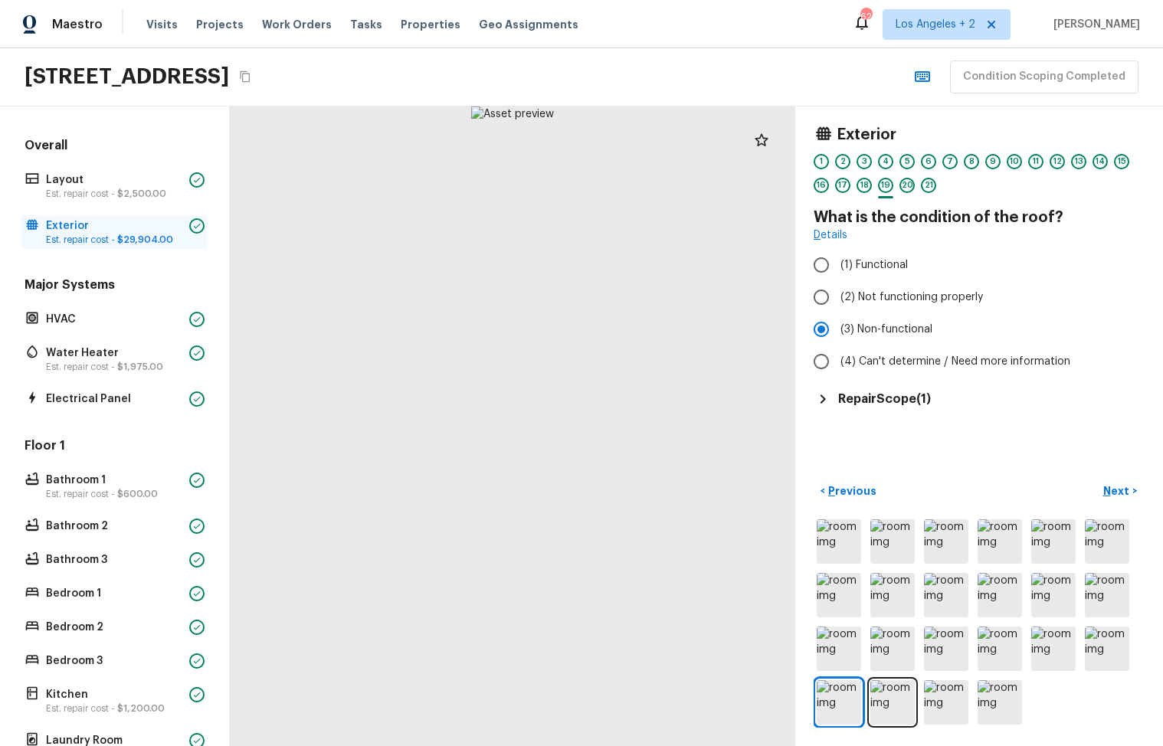
click at [83, 229] on p "Exterior" at bounding box center [114, 225] width 137 height 15
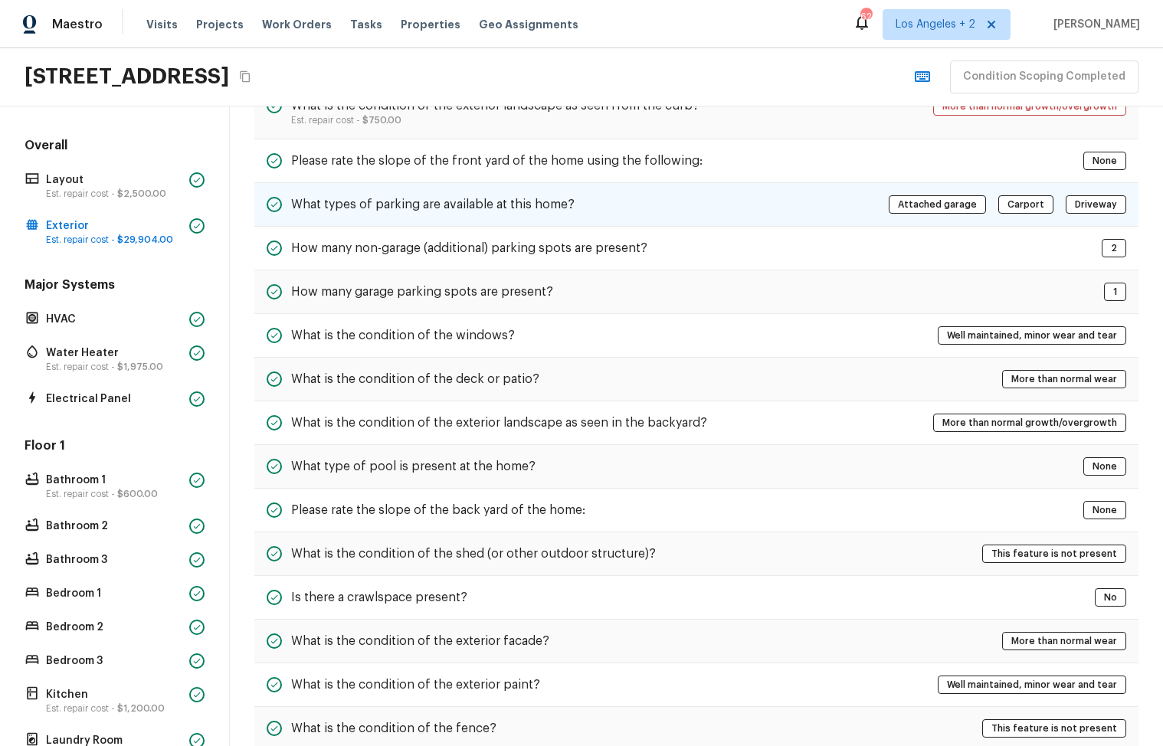
scroll to position [459, 0]
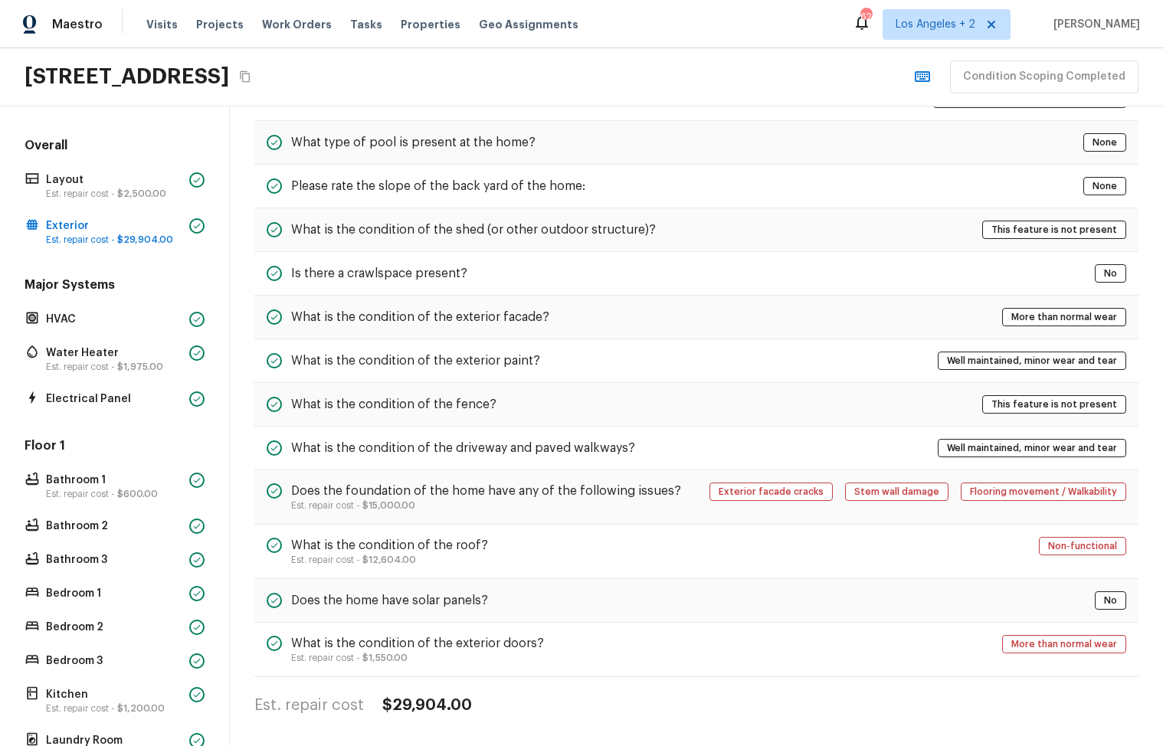
click at [255, 71] on button "Copy Address" at bounding box center [245, 77] width 20 height 20
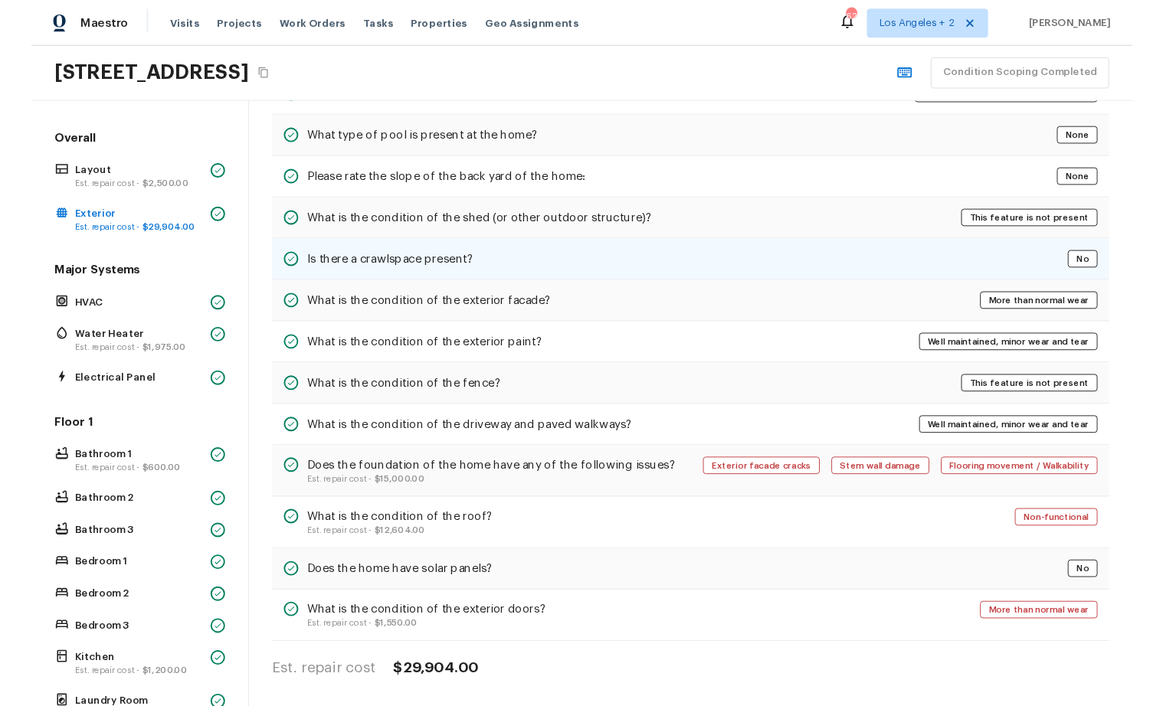
scroll to position [0, 0]
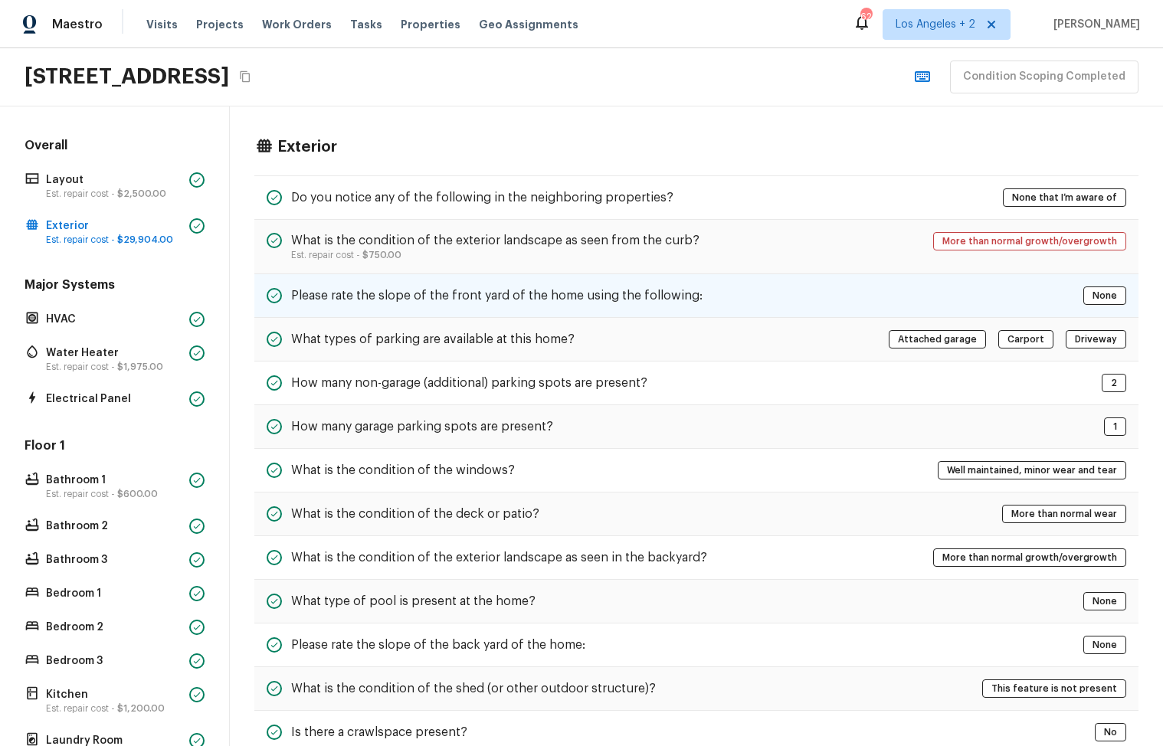
click at [377, 303] on div "Please rate the slope of the front yard of the home using the following:" at bounding box center [485, 295] width 436 height 18
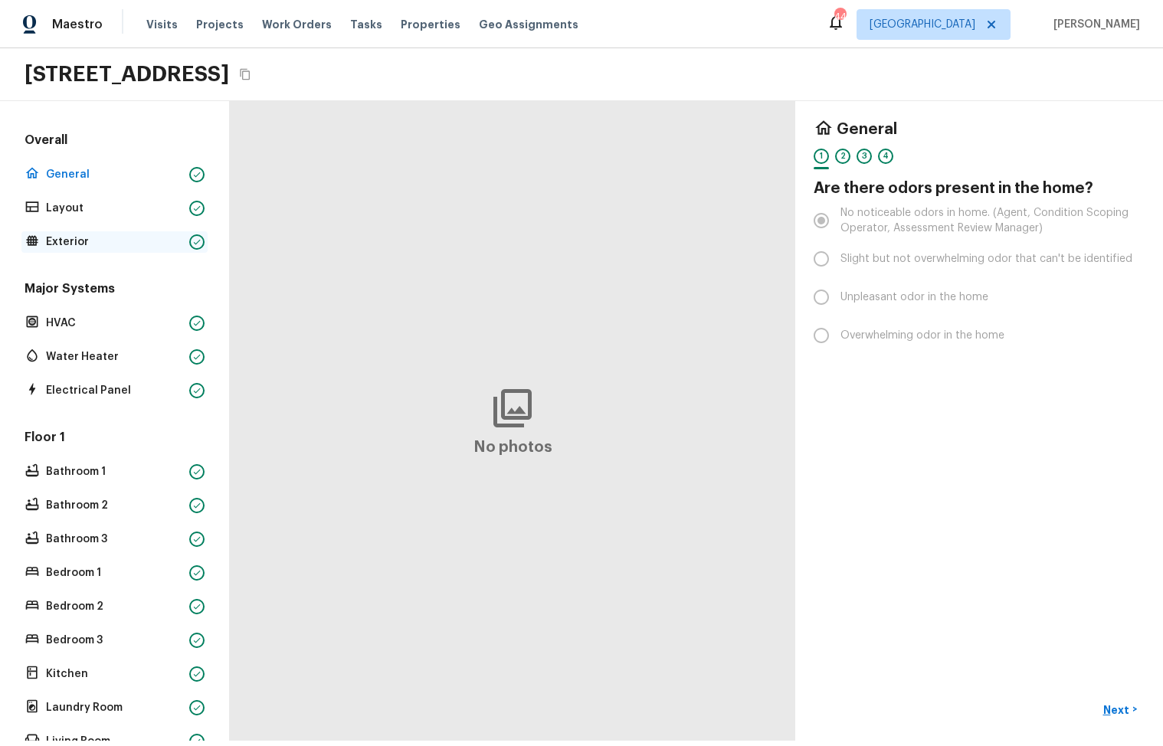
click at [100, 237] on p "Exterior" at bounding box center [114, 241] width 137 height 15
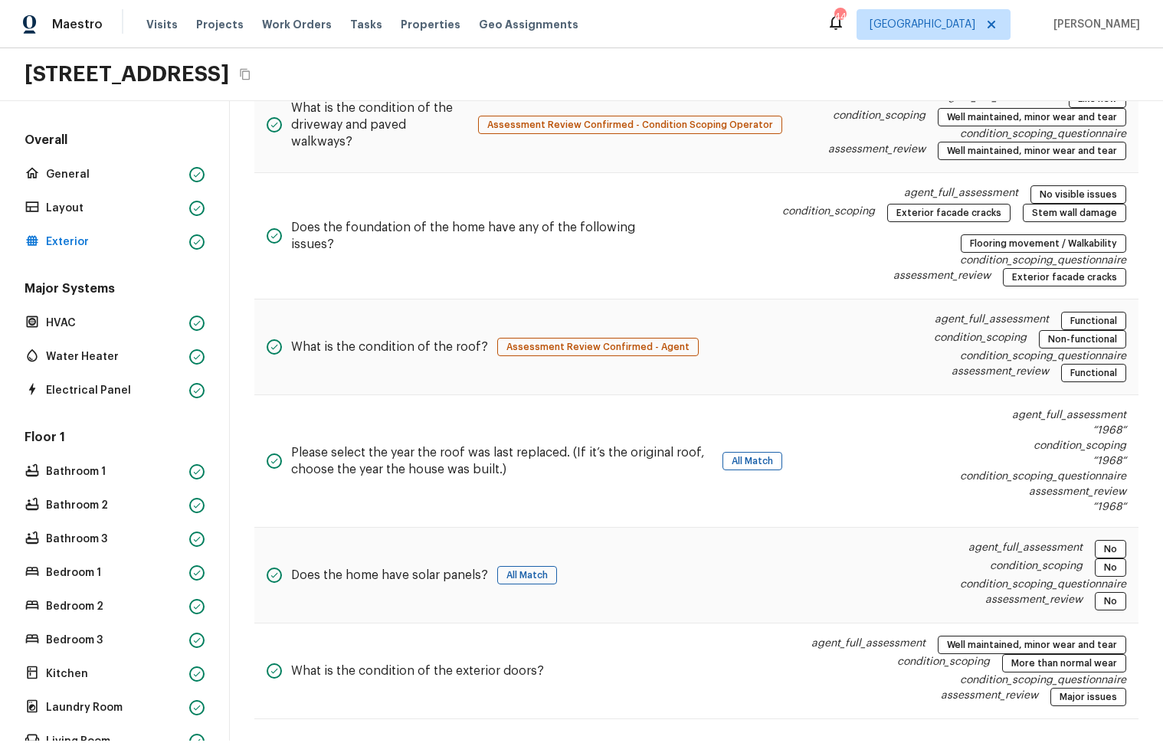
scroll to position [1727, 0]
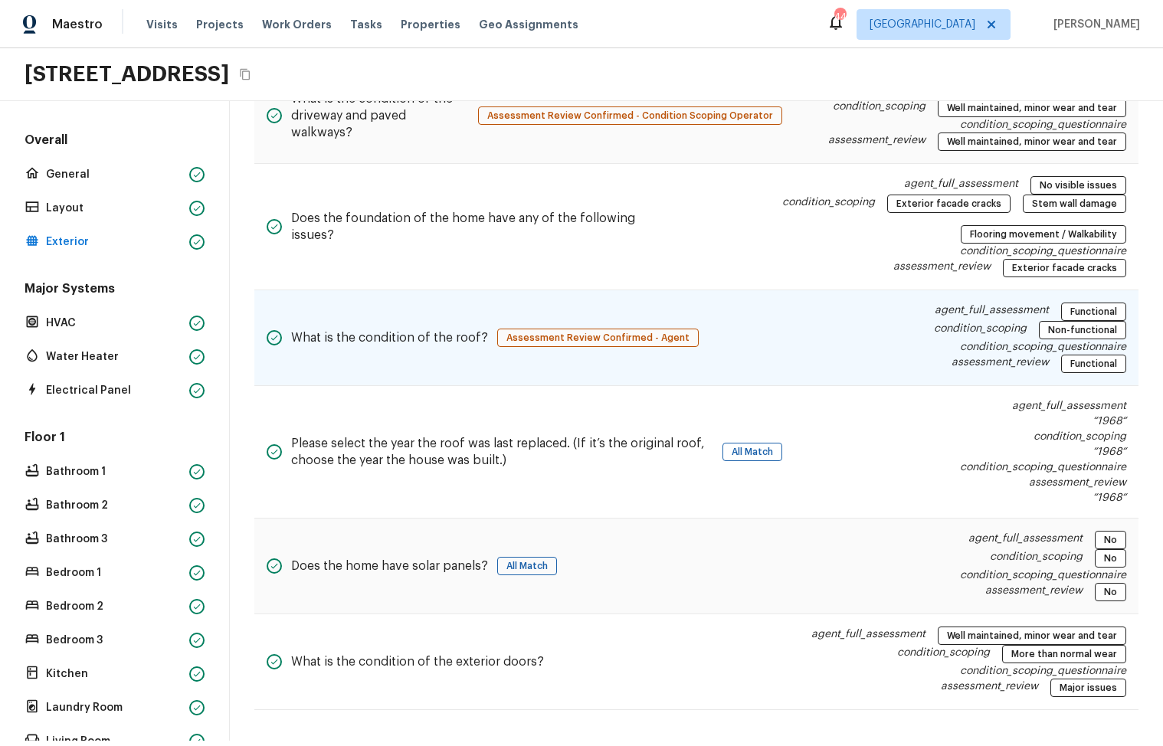
click at [406, 366] on div "What is the condition of the roof? Assessment Review Confirmed - Agent" at bounding box center [483, 338] width 432 height 70
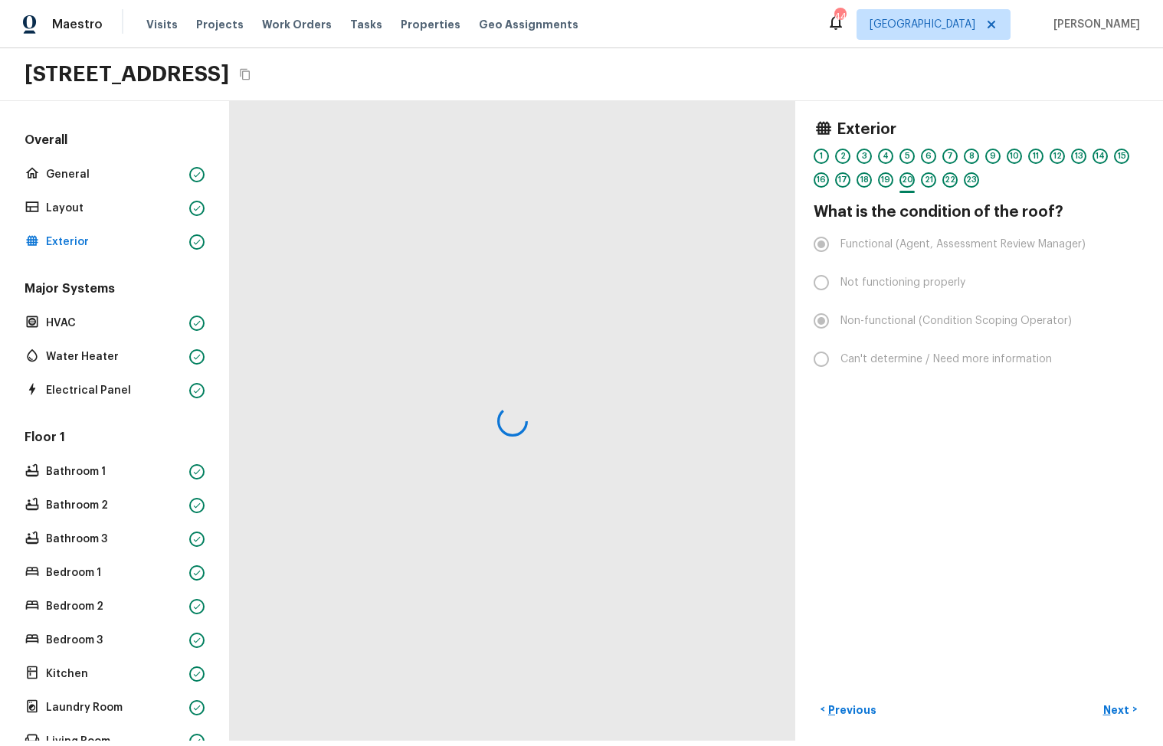
scroll to position [0, 0]
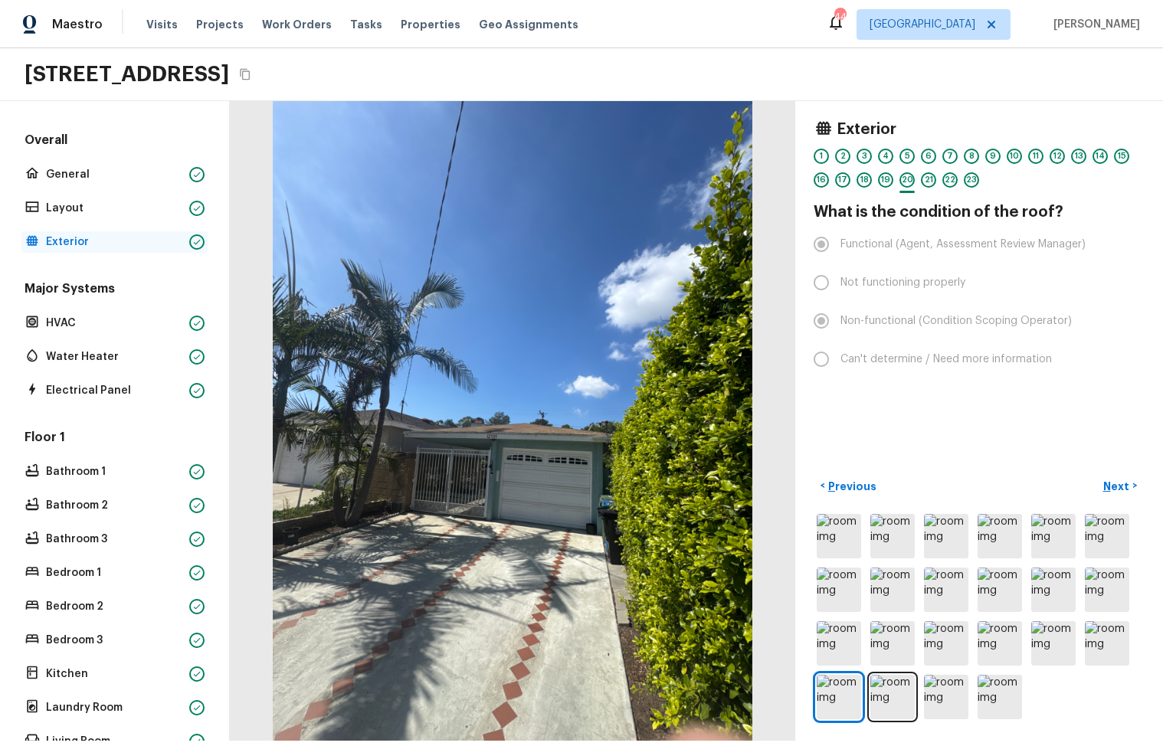
click at [100, 236] on p "Exterior" at bounding box center [114, 241] width 137 height 15
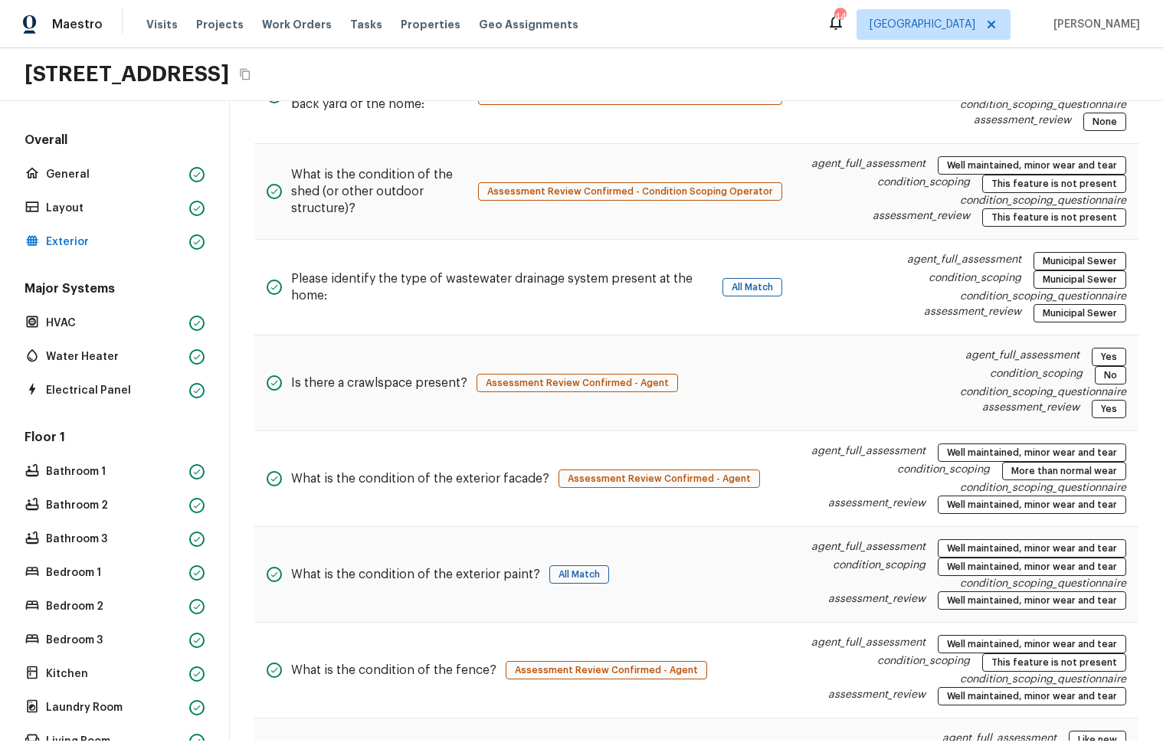
scroll to position [1088, 0]
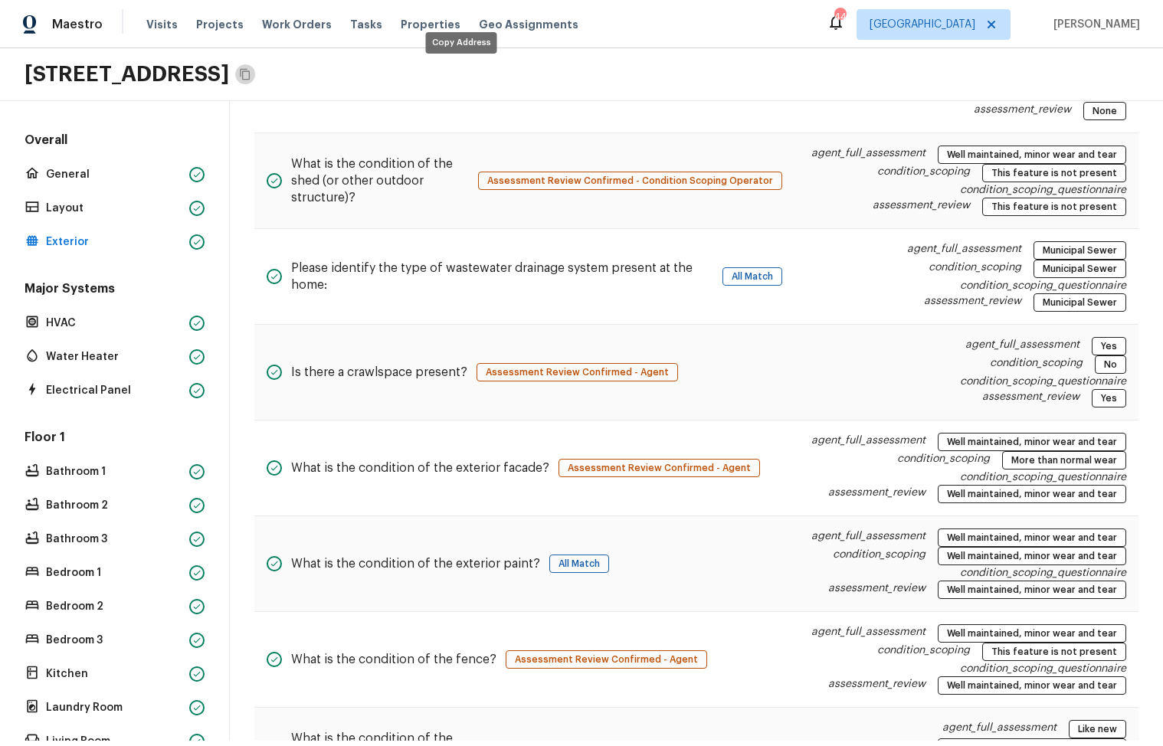
click at [251, 68] on icon "Copy Address" at bounding box center [245, 74] width 12 height 12
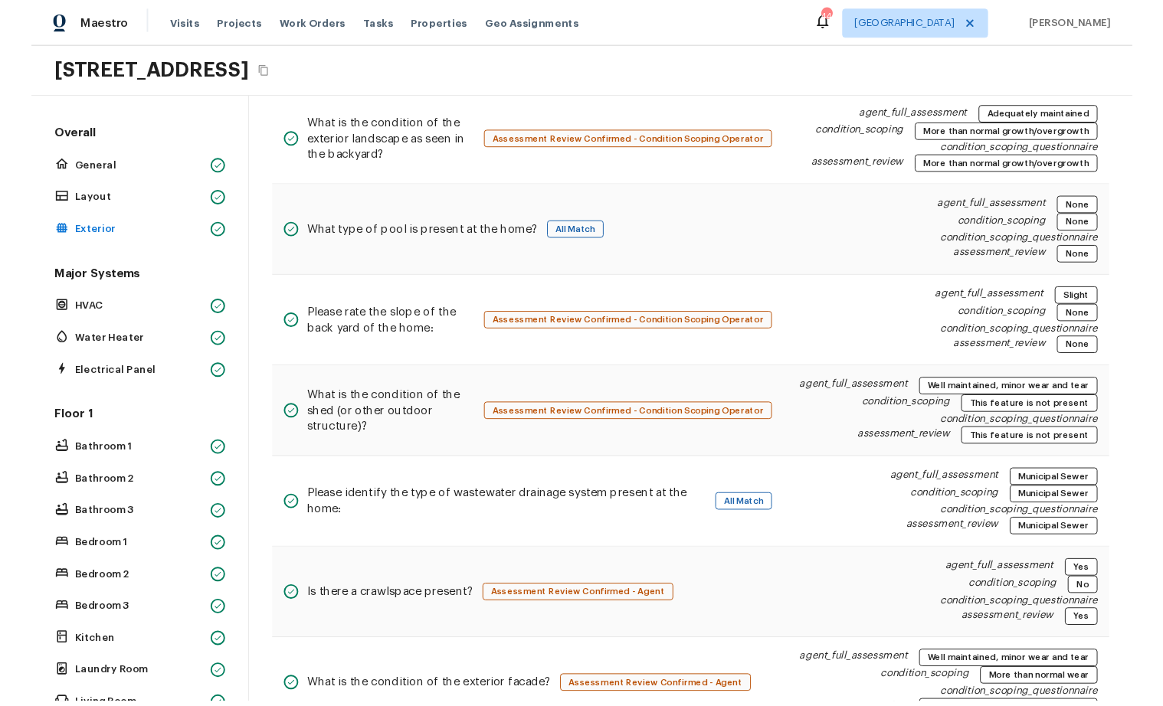
scroll to position [0, 0]
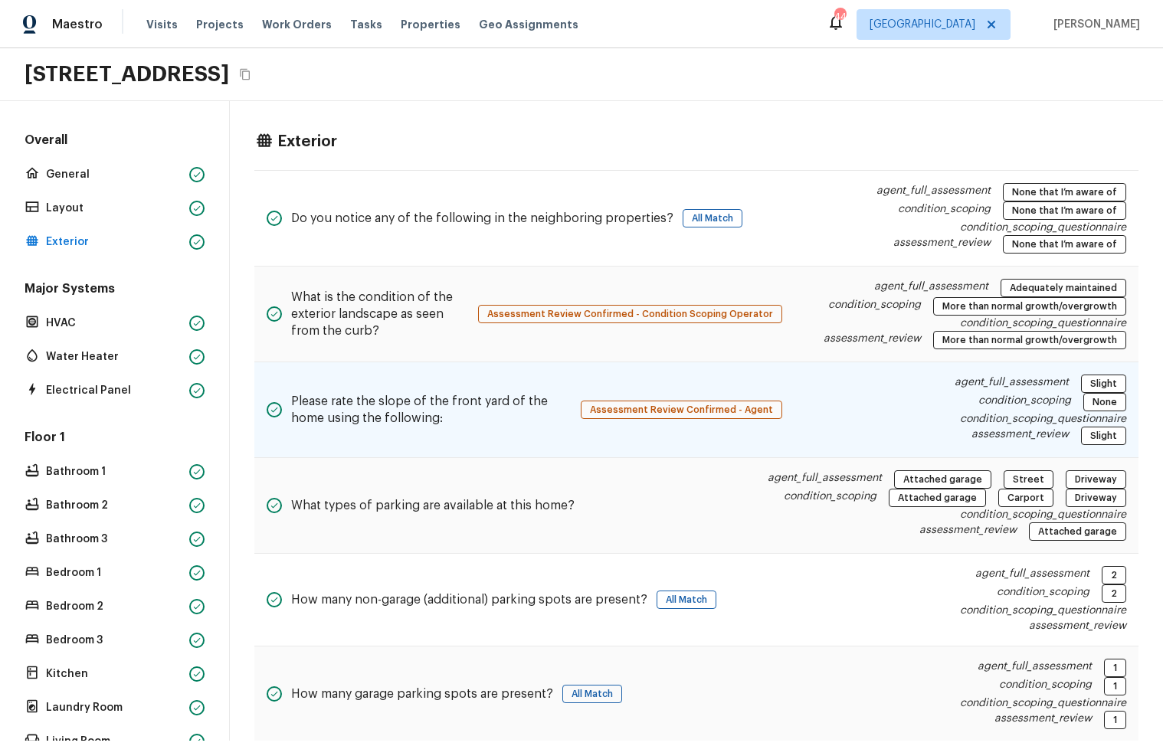
click at [461, 445] on div "Please rate the slope of the front yard of the home using the following: Assess…" at bounding box center [696, 410] width 884 height 96
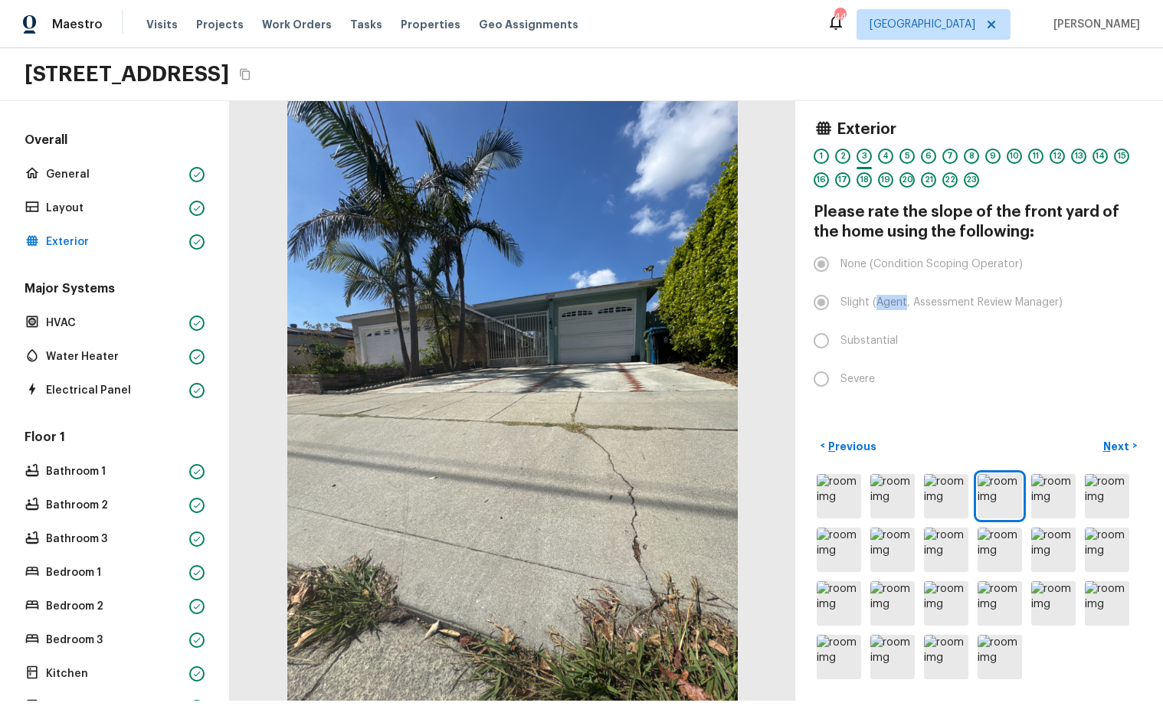
drag, startPoint x: 907, startPoint y: 303, endPoint x: 876, endPoint y: 306, distance: 30.8
click at [876, 306] on span "Slight (Agent, Assessment Review Manager)" at bounding box center [951, 302] width 222 height 15
click at [143, 243] on p "Exterior" at bounding box center [114, 241] width 137 height 15
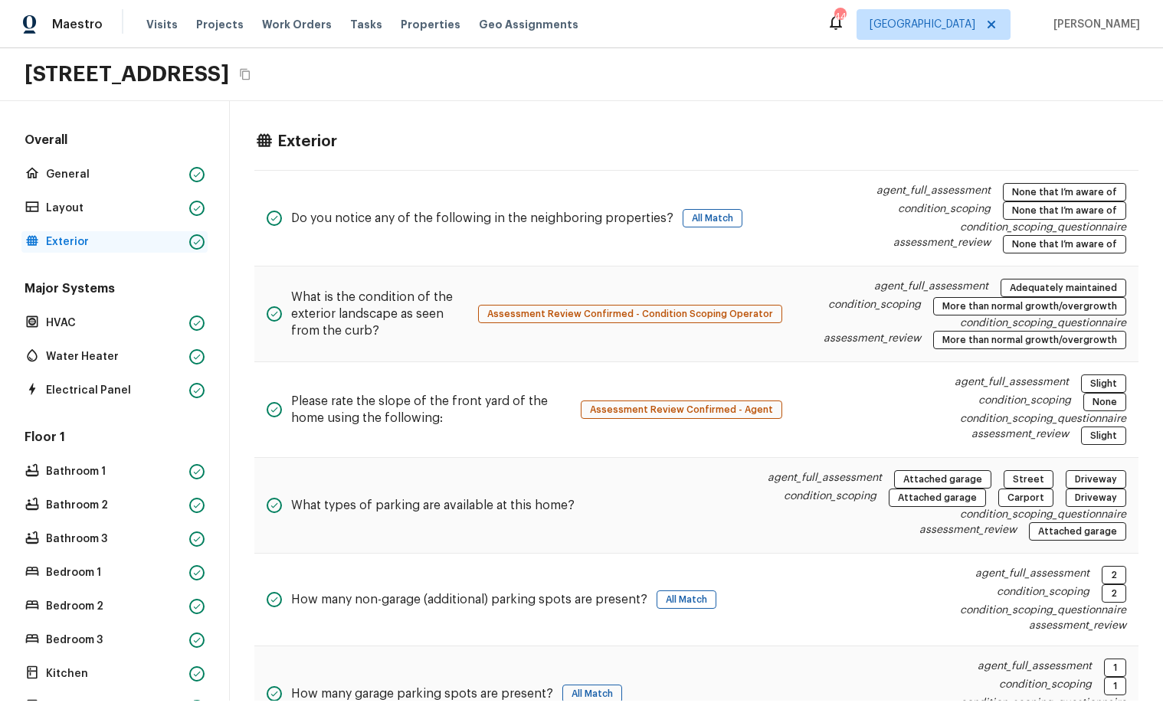
scroll to position [763, 0]
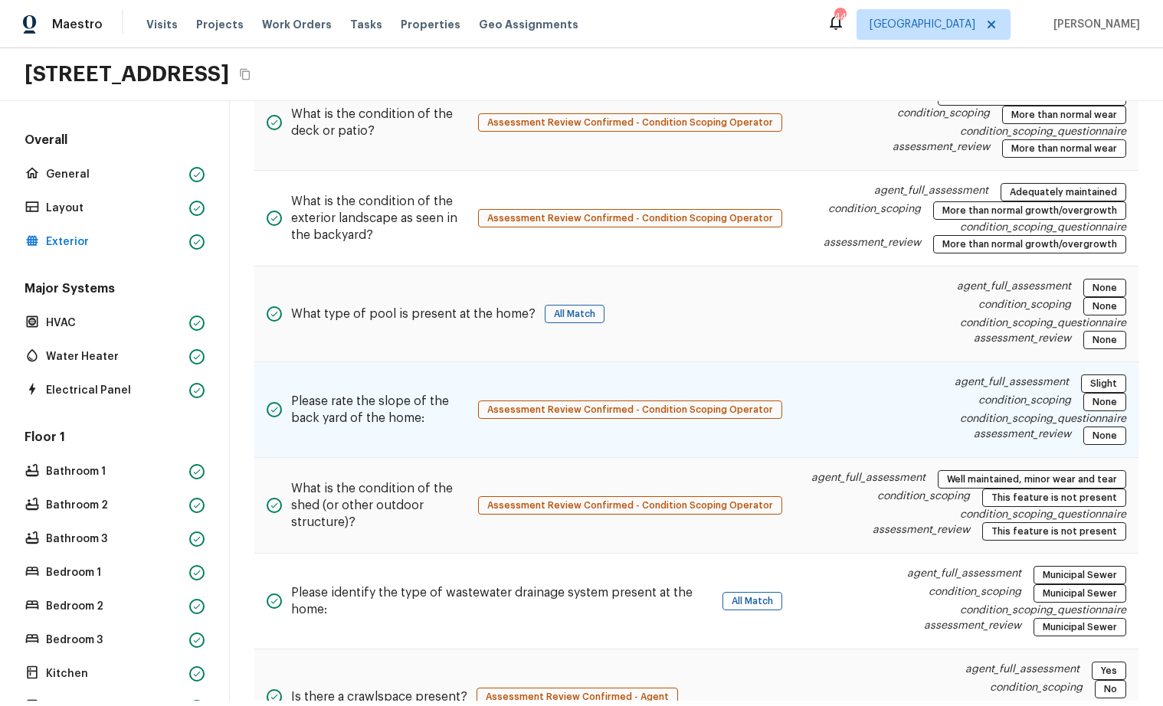
click at [424, 421] on h5 "Please rate the slope of the back yard of the home:" at bounding box center [380, 410] width 178 height 34
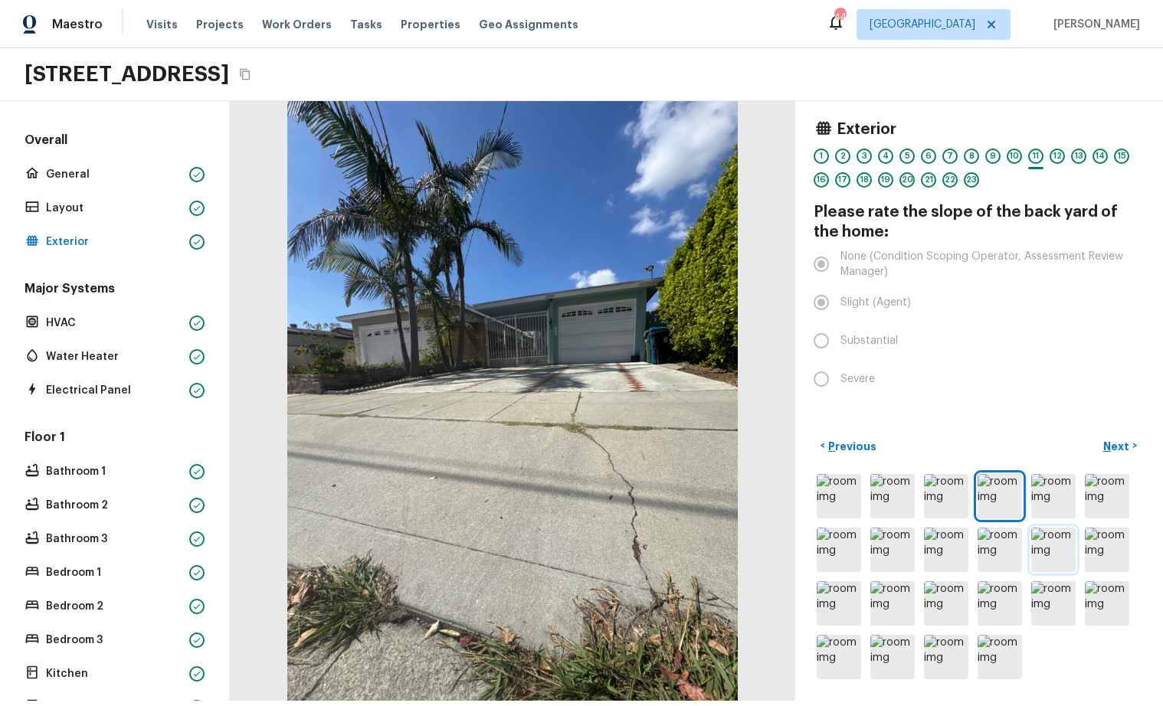
click at [1063, 555] on img at bounding box center [1053, 550] width 44 height 44
